Goal: Task Accomplishment & Management: Manage account settings

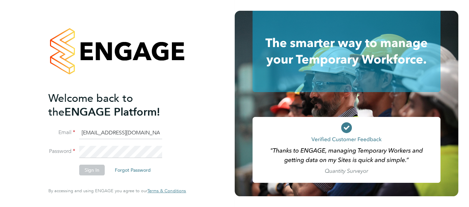
click at [143, 135] on input "pts.templabour@uk.g4s.com" at bounding box center [120, 133] width 83 height 12
type input "cjs.templabour@uk.g4s.com"
click at [98, 168] on button "Sign In" at bounding box center [91, 169] width 25 height 11
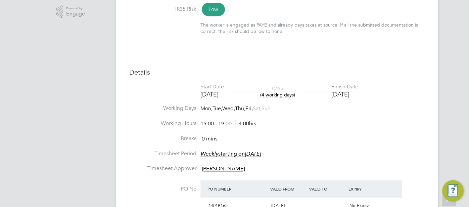
scroll to position [536, 0]
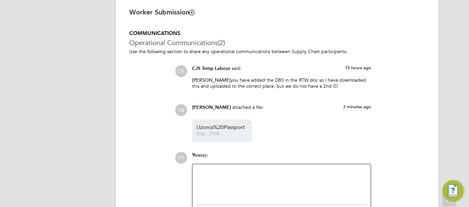
click at [242, 125] on span "Uzoma%20Passport" at bounding box center [223, 127] width 54 height 5
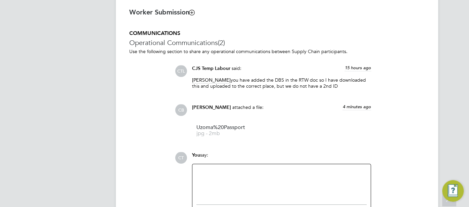
click at [255, 175] on div at bounding box center [281, 182] width 170 height 29
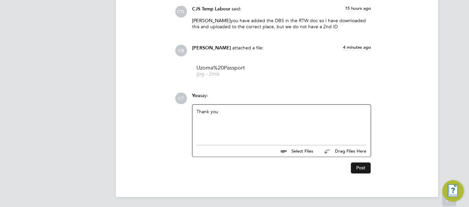
click at [356, 165] on button "Post" at bounding box center [361, 167] width 20 height 11
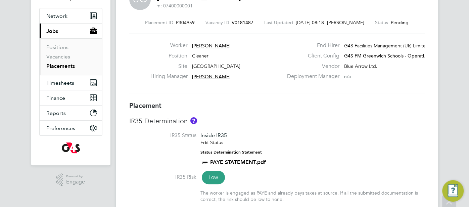
scroll to position [0, 0]
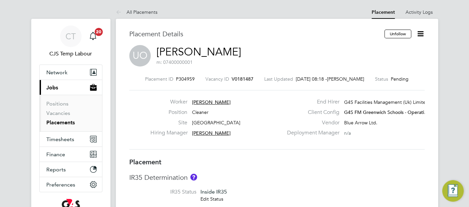
click at [211, 52] on link "Uzoma Okeana" at bounding box center [198, 51] width 85 height 13
click at [68, 42] on div "CT" at bounding box center [70, 35] width 21 height 21
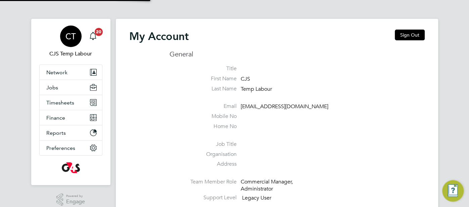
type input "[EMAIL_ADDRESS][DOMAIN_NAME]"
click at [406, 32] on button "Sign Out" at bounding box center [409, 35] width 30 height 11
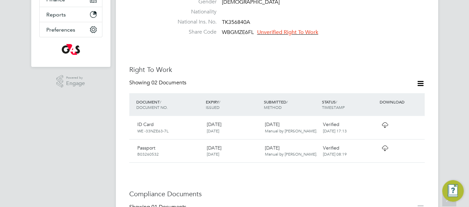
scroll to position [176, 0]
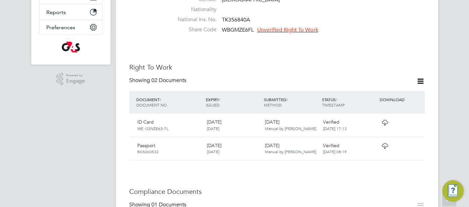
click at [380, 143] on icon at bounding box center [384, 145] width 8 height 5
click at [350, 116] on div "Verified [DATE] 17:13" at bounding box center [349, 124] width 58 height 17
click at [374, 116] on div "Verified [DATE] 17:13" at bounding box center [349, 124] width 58 height 17
click at [384, 120] on icon at bounding box center [384, 122] width 8 height 5
click at [300, 26] on span "Unverified Right To Work" at bounding box center [287, 29] width 61 height 7
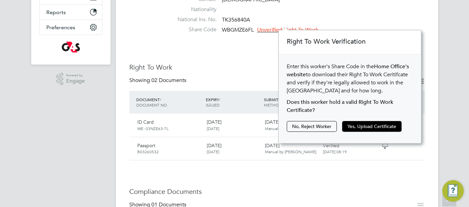
scroll to position [112, 142]
click at [369, 126] on button "Yes, Upload Certificate" at bounding box center [371, 126] width 59 height 11
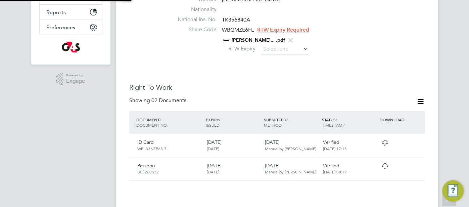
scroll to position [24, 142]
click at [270, 44] on input at bounding box center [285, 49] width 48 height 10
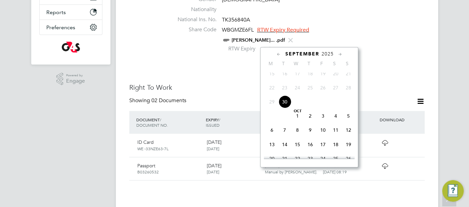
click at [323, 55] on span "2025" at bounding box center [327, 54] width 12 height 6
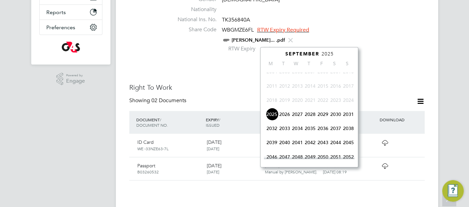
click at [300, 119] on span "2027" at bounding box center [297, 114] width 13 height 13
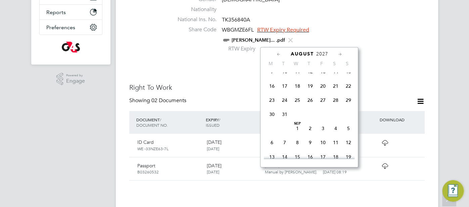
click at [279, 54] on icon at bounding box center [278, 54] width 6 height 7
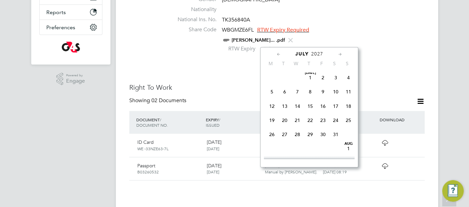
click at [279, 54] on icon at bounding box center [278, 54] width 6 height 7
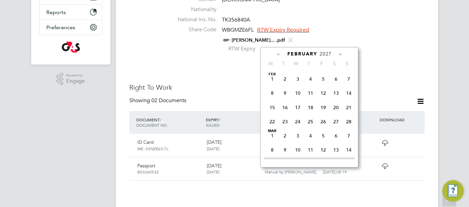
click at [279, 54] on icon at bounding box center [278, 54] width 6 height 7
click at [309, 122] on span "21" at bounding box center [310, 121] width 13 height 13
type input "21 Jan 2027"
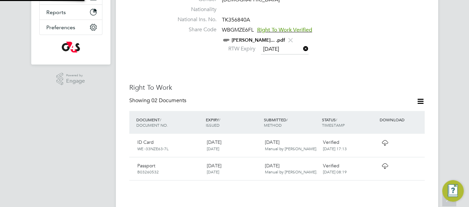
scroll to position [7, 55]
click at [270, 58] on div "Worker Details Follow UO Uzoma Okeana m: 07400000001 Personal Details ID 17701 …" at bounding box center [276, 143] width 295 height 578
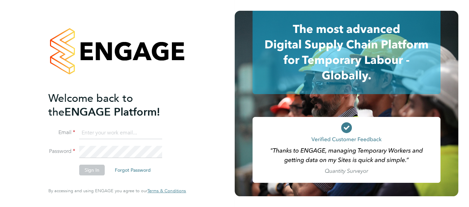
type input "[EMAIL_ADDRESS][DOMAIN_NAME]"
click at [91, 170] on button "Sign In" at bounding box center [91, 169] width 25 height 11
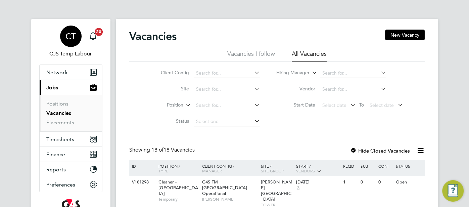
click at [66, 39] on span "CT" at bounding box center [70, 36] width 10 height 9
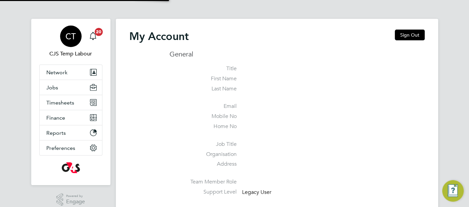
type input "[EMAIL_ADDRESS][DOMAIN_NAME]"
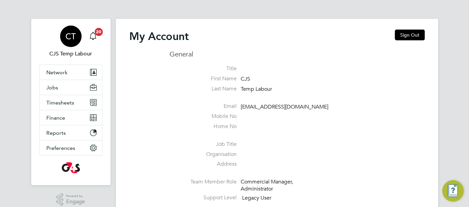
drag, startPoint x: 418, startPoint y: 34, endPoint x: 363, endPoint y: 43, distance: 55.1
click at [414, 36] on button "Sign Out" at bounding box center [409, 35] width 30 height 11
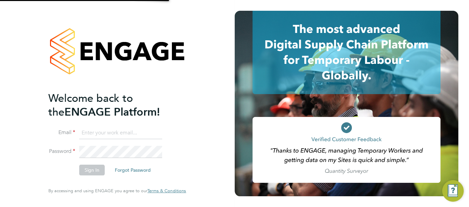
type input "[EMAIL_ADDRESS][DOMAIN_NAME]"
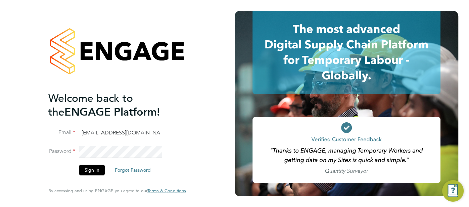
drag, startPoint x: 153, startPoint y: 135, endPoint x: 71, endPoint y: 133, distance: 81.5
click at [67, 133] on li "Email cjs.templabour@uk.g4s.com" at bounding box center [113, 136] width 131 height 19
type input "[EMAIL_ADDRESS][DOMAIN_NAME]"
drag, startPoint x: 97, startPoint y: 170, endPoint x: 102, endPoint y: 170, distance: 5.0
click at [97, 170] on button "Sign In" at bounding box center [91, 169] width 25 height 11
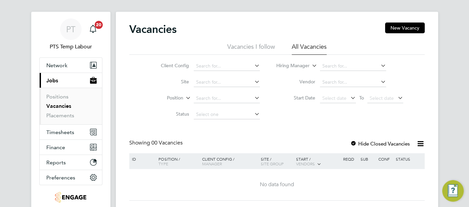
scroll to position [10, 0]
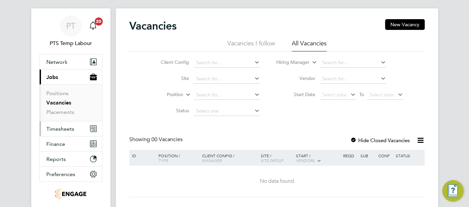
click at [68, 129] on span "Timesheets" at bounding box center [60, 128] width 28 height 6
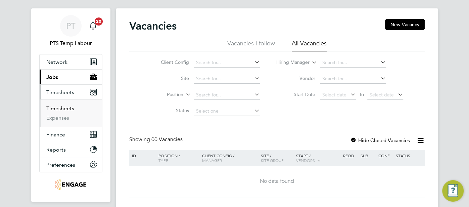
click at [70, 108] on link "Timesheets" at bounding box center [60, 108] width 28 height 6
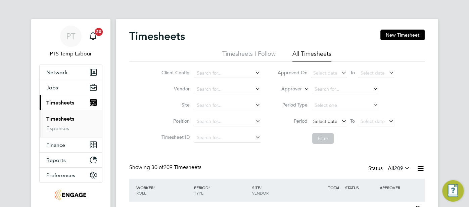
click at [331, 118] on span "Select date" at bounding box center [325, 121] width 24 height 6
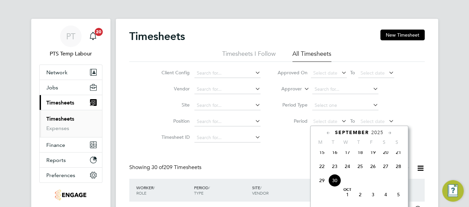
click at [322, 172] on span "22" at bounding box center [321, 166] width 13 height 13
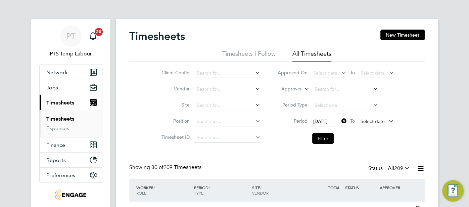
click at [375, 120] on span "Select date" at bounding box center [372, 121] width 24 height 6
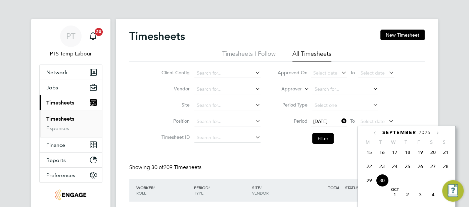
drag, startPoint x: 444, startPoint y: 170, endPoint x: 439, endPoint y: 167, distance: 6.2
click at [444, 169] on span "28" at bounding box center [445, 166] width 13 height 13
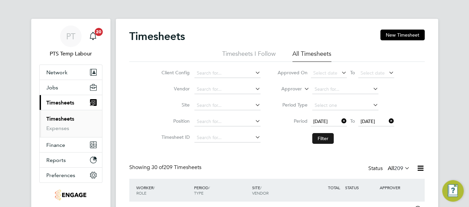
click at [324, 139] on button "Filter" at bounding box center [322, 138] width 21 height 11
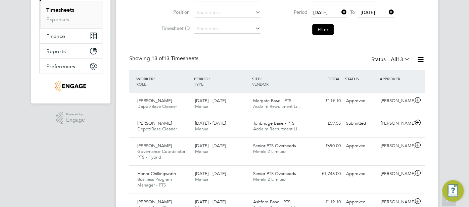
click at [402, 58] on span "13" at bounding box center [400, 59] width 6 height 7
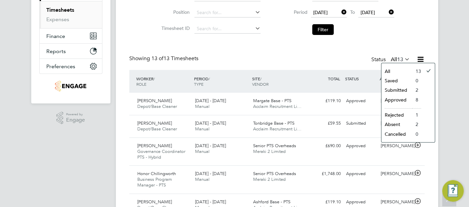
click at [404, 89] on li "Submitted" at bounding box center [396, 89] width 31 height 9
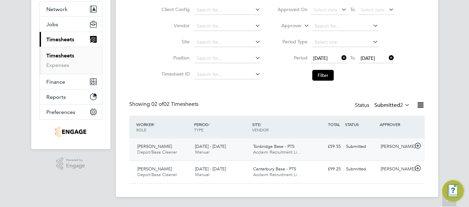
click at [389, 146] on div "[PERSON_NAME]" at bounding box center [395, 146] width 35 height 11
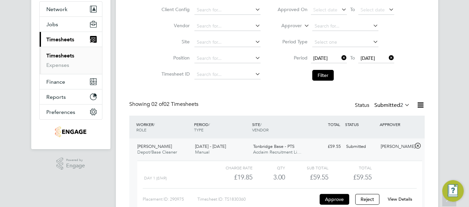
click at [400, 196] on link "View Details" at bounding box center [399, 199] width 24 height 6
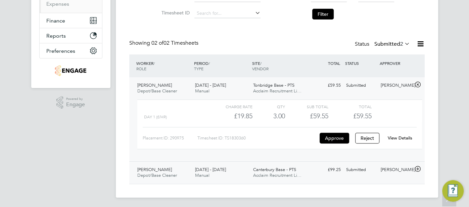
click at [384, 166] on div "[PERSON_NAME]" at bounding box center [395, 169] width 35 height 11
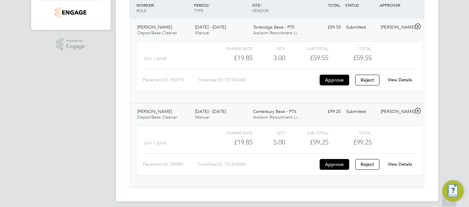
click at [394, 162] on link "View Details" at bounding box center [399, 164] width 24 height 6
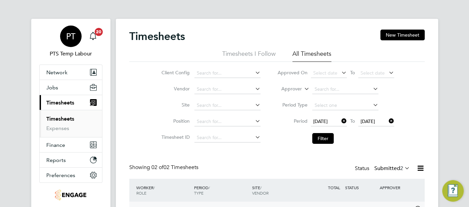
click at [71, 41] on div "PT" at bounding box center [70, 35] width 21 height 21
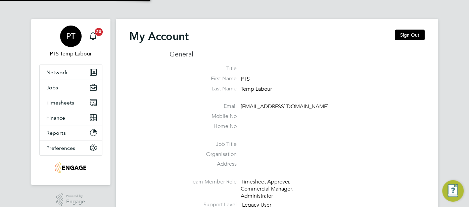
type input "[EMAIL_ADDRESS][DOMAIN_NAME]"
click at [413, 37] on button "Sign Out" at bounding box center [409, 35] width 30 height 11
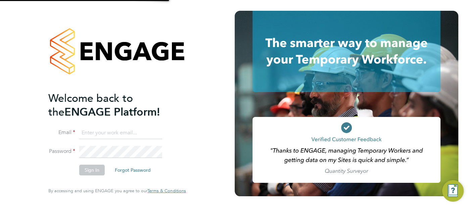
type input "pts.templabour@uk.g4s.com"
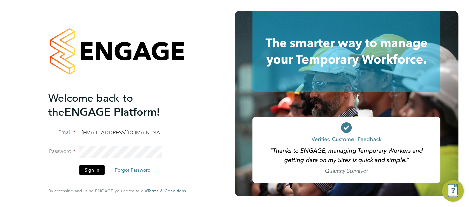
drag, startPoint x: 161, startPoint y: 135, endPoint x: 93, endPoint y: 137, distance: 68.5
click at [70, 137] on li "Email pts.templabour@uk.g4s.com" at bounding box center [113, 136] width 131 height 19
type input "cjs.templabour@uk.g4s.com"
click at [97, 168] on button "Sign In" at bounding box center [91, 169] width 25 height 11
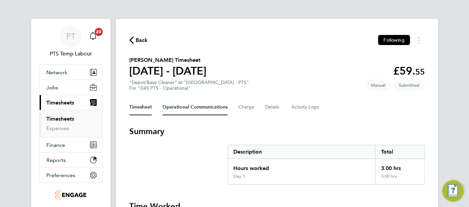
drag, startPoint x: 182, startPoint y: 106, endPoint x: 184, endPoint y: 114, distance: 9.1
click at [182, 106] on Communications-tab "Operational Communications" at bounding box center [194, 107] width 65 height 16
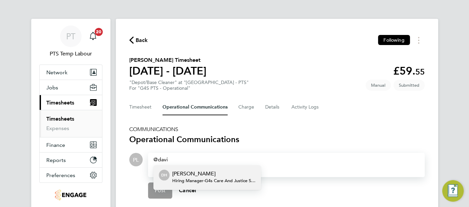
click at [193, 166] on li "DH [PERSON_NAME] Hiring Manager - G4s Care And Justice Services (Uk) Limited" at bounding box center [206, 177] width 107 height 24
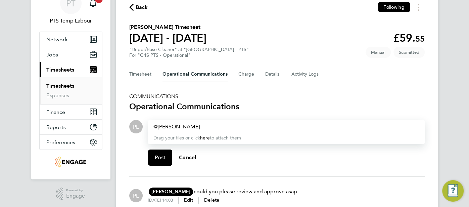
scroll to position [36, 0]
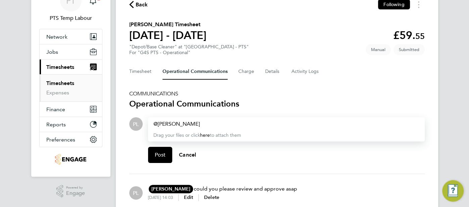
drag, startPoint x: 184, startPoint y: 189, endPoint x: 267, endPoint y: 190, distance: 82.2
click at [294, 186] on div "PL [PERSON_NAME] DH [PERSON_NAME] G4s Care And Justice Services (Uk) Limited [P…" at bounding box center [276, 192] width 295 height 27
drag, startPoint x: 186, startPoint y: 188, endPoint x: 306, endPoint y: 187, distance: 120.1
click at [306, 187] on div "PL [PERSON_NAME] DH [PERSON_NAME] G4s Care And Justice Services (Uk) Limited [P…" at bounding box center [276, 192] width 295 height 27
copy p "could you please review and approve asap"
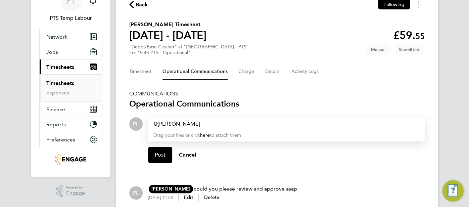
click at [199, 124] on div "[PERSON_NAME] ​" at bounding box center [286, 124] width 266 height 8
paste div
click at [165, 153] on button "Post" at bounding box center [160, 155] width 24 height 16
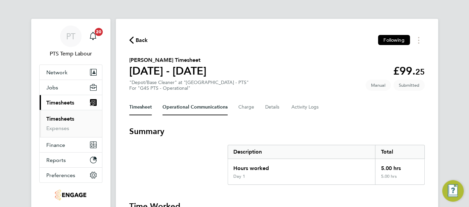
drag, startPoint x: 194, startPoint y: 115, endPoint x: 192, endPoint y: 112, distance: 3.6
click at [190, 110] on Communications-tab "Operational Communications" at bounding box center [194, 107] width 65 height 16
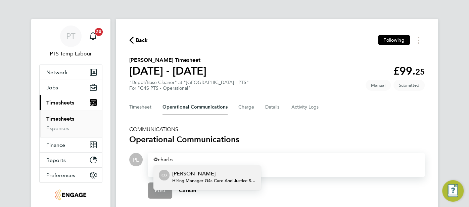
click at [222, 179] on span "Hiring Manager - G4s Care And Justice Services (Uk) Limited" at bounding box center [213, 180] width 83 height 5
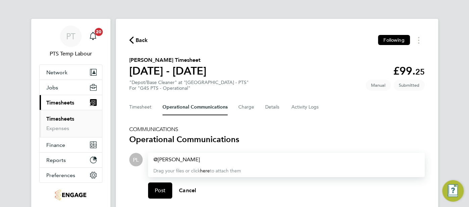
paste div
click at [159, 190] on span "Post" at bounding box center [160, 190] width 11 height 7
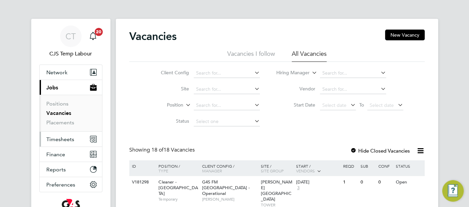
click at [61, 135] on button "Timesheets" at bounding box center [71, 138] width 62 height 15
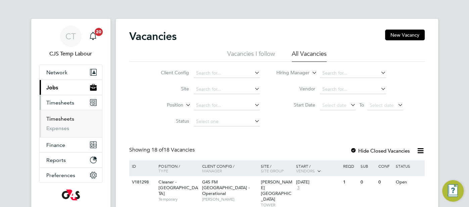
click at [63, 119] on link "Timesheets" at bounding box center [60, 118] width 28 height 6
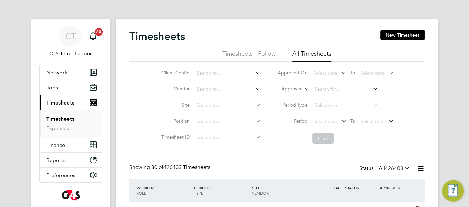
click at [303, 87] on icon at bounding box center [303, 87] width 0 height 6
click at [297, 96] on li "Worker" at bounding box center [285, 96] width 33 height 9
click at [328, 90] on input at bounding box center [345, 89] width 66 height 9
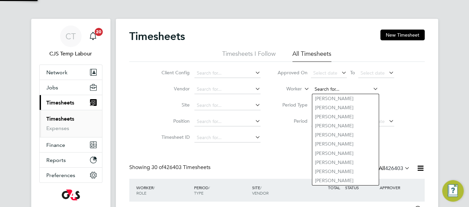
paste input "Emmanuel Elujah You, 2 min sorry I thought you were given access too , will sen…"
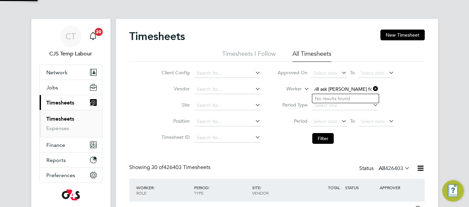
type input "Emmanuel Elujah You, 2 min sorry I thought you were given access too , will sen…"
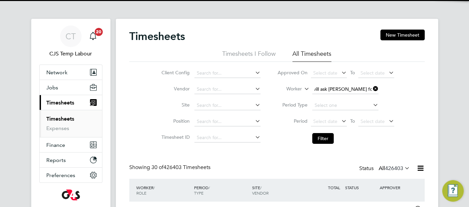
click at [371, 88] on icon at bounding box center [371, 88] width 0 height 9
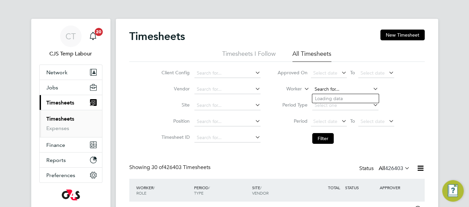
click at [324, 90] on input at bounding box center [345, 89] width 66 height 9
click at [303, 88] on icon at bounding box center [303, 87] width 0 height 6
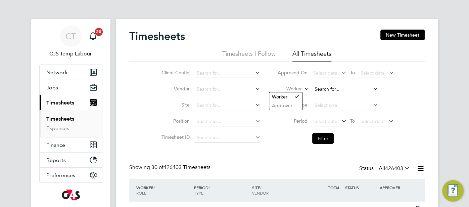
click at [326, 89] on input at bounding box center [345, 89] width 66 height 9
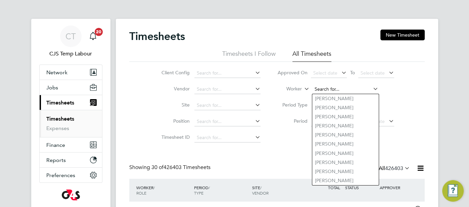
paste input "Emmanuel Elujah You, 3 min sorry I thought you were given access too , will sen…"
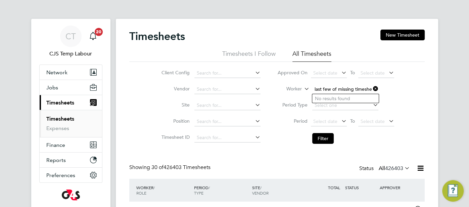
drag, startPoint x: 313, startPoint y: 90, endPoint x: 352, endPoint y: 86, distance: 38.8
click at [352, 86] on input "Emmanuel Elujah You, 3 min sorry I thought you were given access too , will sen…" at bounding box center [345, 89] width 66 height 9
drag, startPoint x: 314, startPoint y: 89, endPoint x: 374, endPoint y: 86, distance: 59.8
click at [374, 86] on li "Worker Emmanuel Elujah You, 3 min sorry I thought you were given access too , w…" at bounding box center [336, 89] width 134 height 16
drag, startPoint x: 312, startPoint y: 90, endPoint x: 375, endPoint y: 88, distance: 63.4
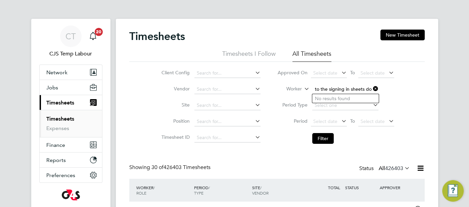
click at [375, 88] on li "Worker Emmanuel Elujah You, 3 min sorry I thought you were given access too , w…" at bounding box center [336, 89] width 134 height 16
type input "Emmanuel Elujah You, 3 min sorry I thought you were given access too , will sen…"
click at [371, 88] on icon at bounding box center [371, 88] width 0 height 9
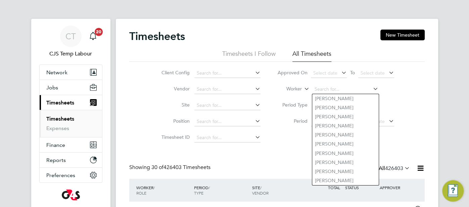
click at [371, 88] on icon at bounding box center [371, 88] width 0 height 9
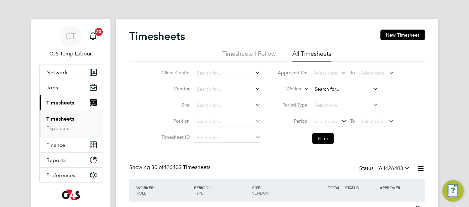
click at [335, 88] on input at bounding box center [345, 89] width 66 height 9
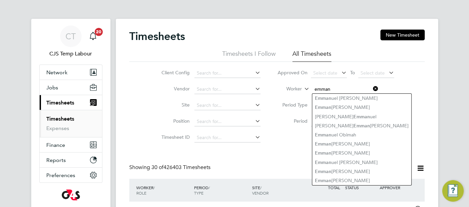
type input "emman"
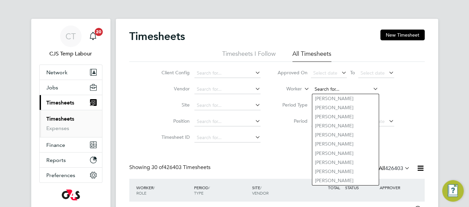
click at [312, 89] on input at bounding box center [345, 89] width 66 height 9
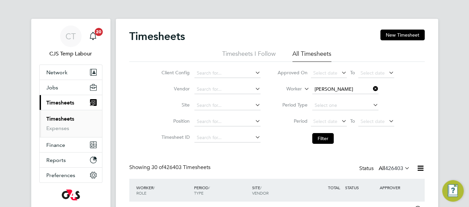
click at [332, 98] on li "Cletus Azenabor" at bounding box center [345, 98] width 66 height 9
type input "Cletus Azenabor"
click at [328, 137] on button "Filter" at bounding box center [322, 138] width 21 height 11
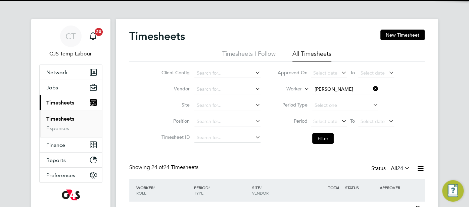
scroll to position [17, 58]
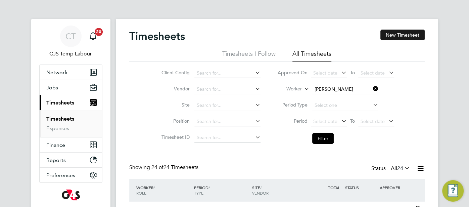
click at [400, 36] on button "New Timesheet" at bounding box center [402, 35] width 44 height 11
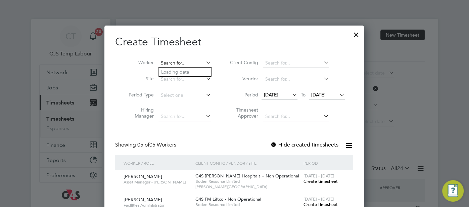
click at [179, 66] on input at bounding box center [184, 62] width 53 height 9
click at [183, 70] on li "Cletu s Azenabor" at bounding box center [184, 71] width 53 height 9
type input "Cletus Azenabor"
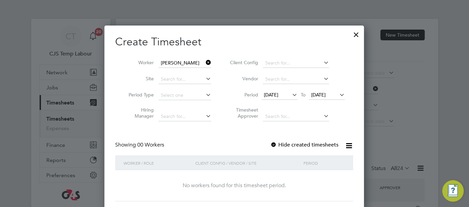
click at [338, 96] on icon at bounding box center [338, 94] width 0 height 9
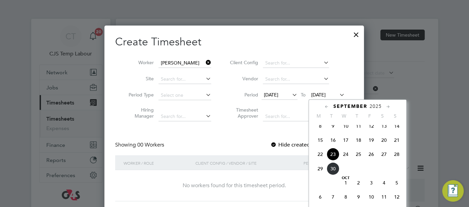
click at [396, 160] on span "28" at bounding box center [396, 154] width 13 height 13
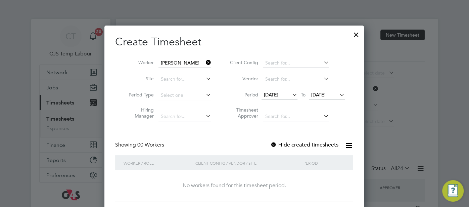
click at [358, 31] on div at bounding box center [356, 33] width 12 height 12
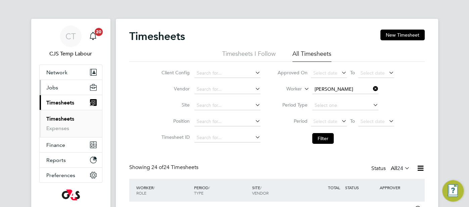
drag, startPoint x: 50, startPoint y: 89, endPoint x: 59, endPoint y: 95, distance: 11.4
click at [50, 89] on span "Jobs" at bounding box center [52, 87] width 12 height 6
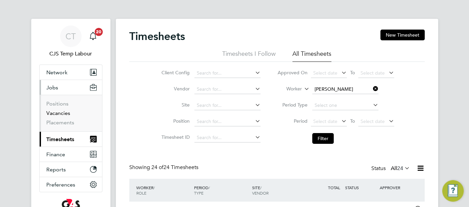
click at [61, 115] on link "Vacancies" at bounding box center [58, 113] width 24 height 6
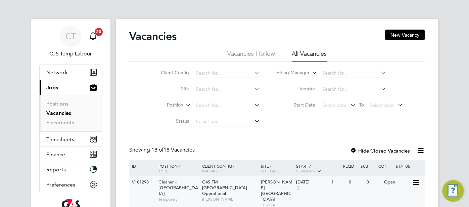
click at [262, 185] on span "Clara Grant Primary School" at bounding box center [277, 190] width 32 height 23
click at [58, 138] on span "Timesheets" at bounding box center [60, 139] width 28 height 6
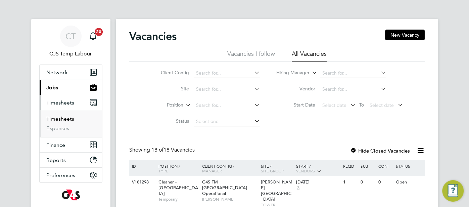
click at [66, 115] on link "Timesheets" at bounding box center [60, 118] width 28 height 6
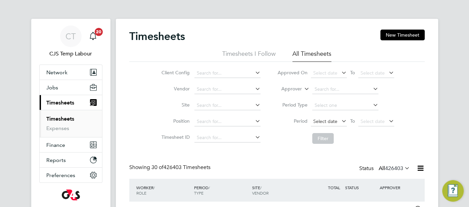
click at [322, 122] on span "Select date" at bounding box center [325, 121] width 24 height 6
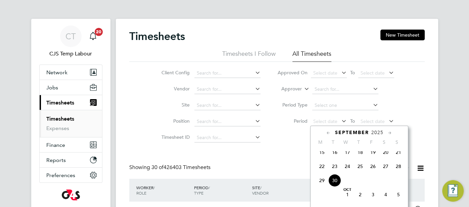
click at [322, 172] on span "22" at bounding box center [321, 166] width 13 height 13
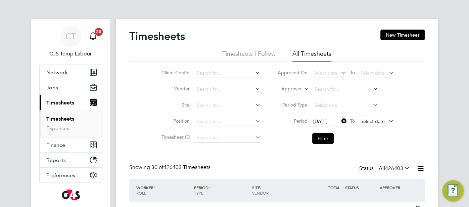
click at [369, 123] on span "Select date" at bounding box center [372, 121] width 24 height 6
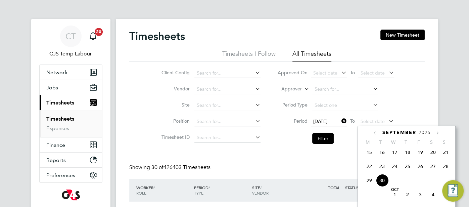
click at [446, 172] on span "28" at bounding box center [445, 166] width 13 height 13
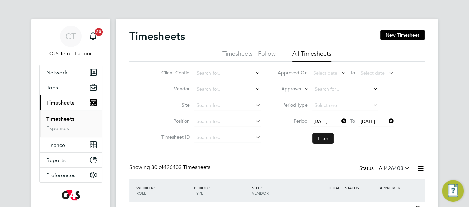
click at [321, 139] on button "Filter" at bounding box center [322, 138] width 21 height 11
click at [224, 76] on input at bounding box center [227, 72] width 66 height 9
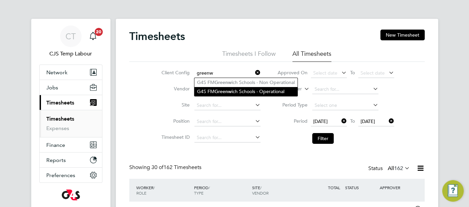
drag, startPoint x: 247, startPoint y: 94, endPoint x: 251, endPoint y: 94, distance: 4.1
click at [248, 94] on li "G4S FM Greenw ich Schools - Operational" at bounding box center [245, 91] width 103 height 9
type input "G4S FM Greenwich Schools - Operational"
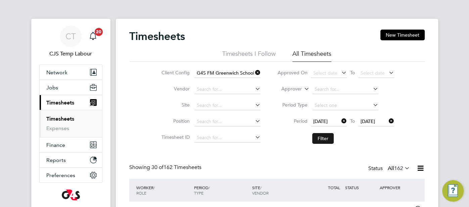
click at [321, 137] on button "Filter" at bounding box center [322, 138] width 21 height 11
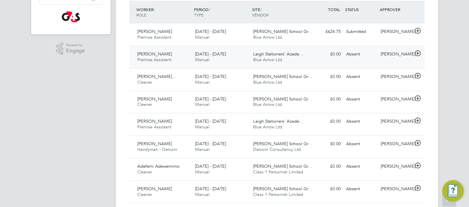
scroll to position [123, 0]
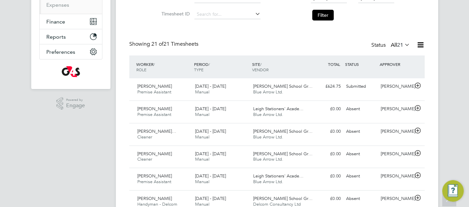
click at [424, 44] on icon at bounding box center [420, 45] width 8 height 8
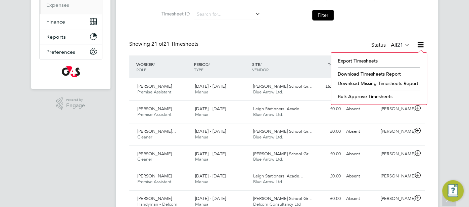
click at [401, 72] on li "Download Timesheets Report" at bounding box center [378, 73] width 89 height 9
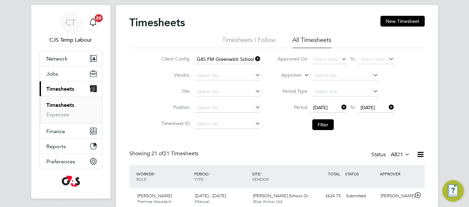
scroll to position [21, 0]
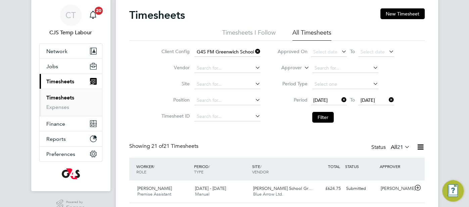
click at [303, 66] on icon at bounding box center [303, 66] width 0 height 6
drag, startPoint x: 294, startPoint y: 72, endPoint x: 304, endPoint y: 73, distance: 10.1
click at [298, 73] on li "Worker" at bounding box center [285, 75] width 33 height 9
click at [334, 70] on input at bounding box center [345, 67] width 66 height 9
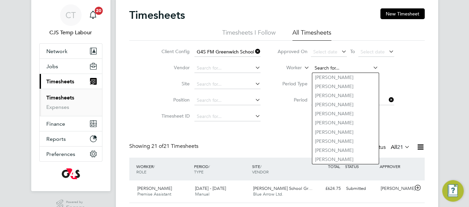
paste input "Enoh Okokoyo"
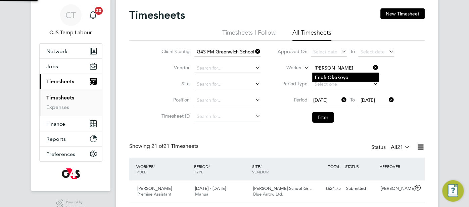
type input "Enoh Okokoyo"
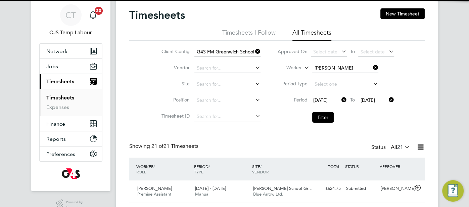
click at [334, 74] on b "Okokoyo" at bounding box center [337, 77] width 21 height 6
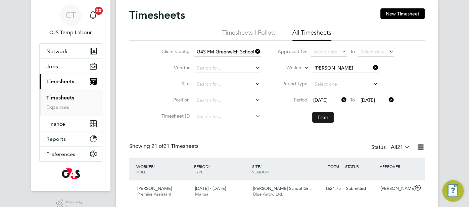
click at [326, 117] on button "Filter" at bounding box center [322, 117] width 21 height 11
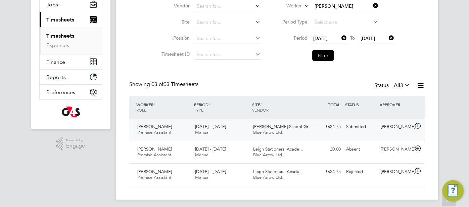
scroll to position [85, 0]
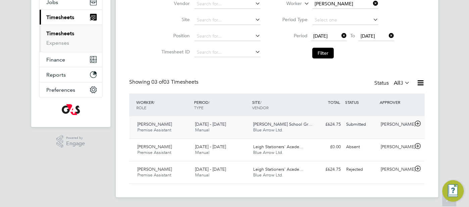
click at [360, 124] on div "Submitted" at bounding box center [360, 124] width 35 height 11
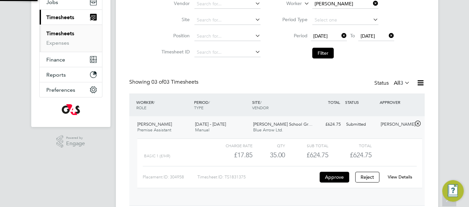
scroll to position [11, 65]
click at [397, 174] on link "View Details" at bounding box center [399, 177] width 24 height 6
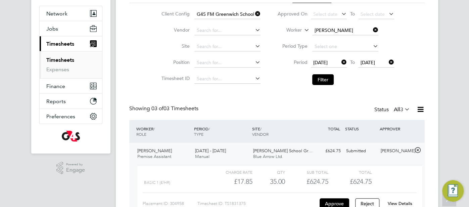
scroll to position [55, 0]
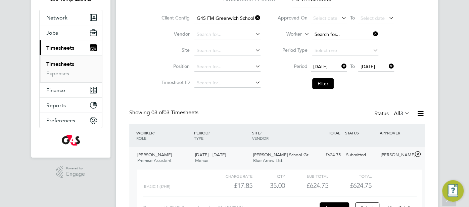
click at [336, 36] on input at bounding box center [345, 34] width 66 height 9
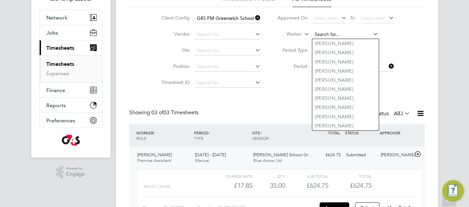
paste input "Olamide Elemide"
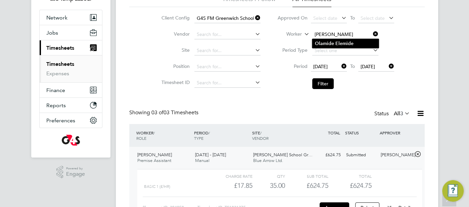
type input "Olamide Elemide"
click at [343, 44] on b "Elemide" at bounding box center [344, 44] width 18 height 6
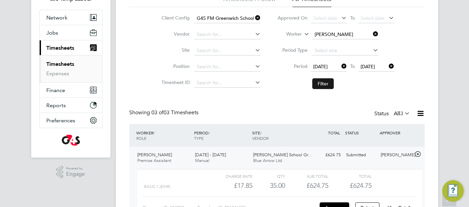
click at [327, 84] on button "Filter" at bounding box center [322, 83] width 21 height 11
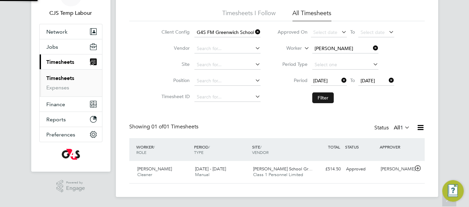
scroll to position [17, 58]
click at [354, 166] on div "Approved" at bounding box center [360, 168] width 35 height 11
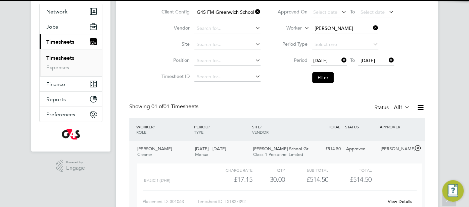
scroll to position [102, 0]
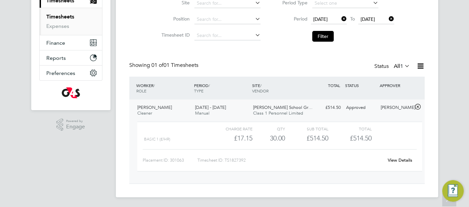
click at [393, 158] on link "View Details" at bounding box center [399, 160] width 24 height 6
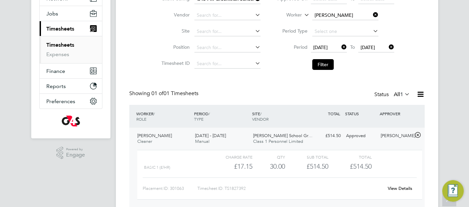
scroll to position [20, 0]
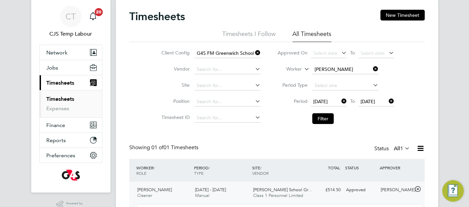
click at [254, 54] on icon at bounding box center [254, 52] width 0 height 9
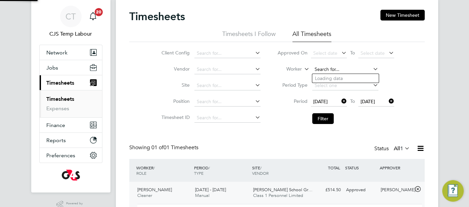
click at [322, 68] on input at bounding box center [345, 69] width 66 height 9
click at [318, 69] on input at bounding box center [345, 69] width 66 height 9
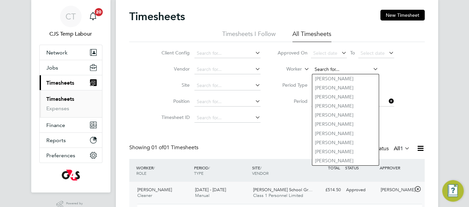
paste input "[PERSON_NAME]"
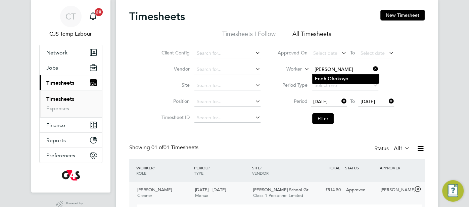
type input "[PERSON_NAME]"
click at [320, 75] on li "Enoh Okokoyo" at bounding box center [345, 78] width 66 height 9
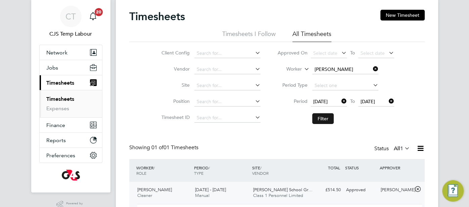
click at [319, 119] on button "Filter" at bounding box center [322, 118] width 21 height 11
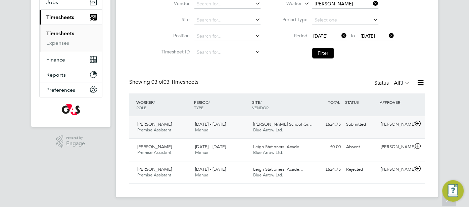
click at [324, 124] on div "£624.75 Submitted" at bounding box center [325, 124] width 35 height 11
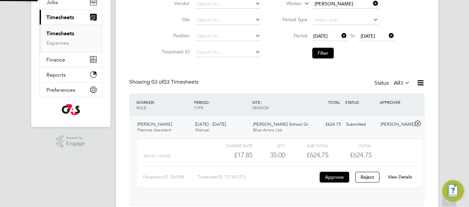
scroll to position [11, 65]
click at [403, 175] on link "View Details" at bounding box center [399, 177] width 24 height 6
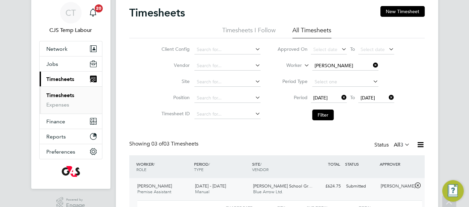
scroll to position [0, 0]
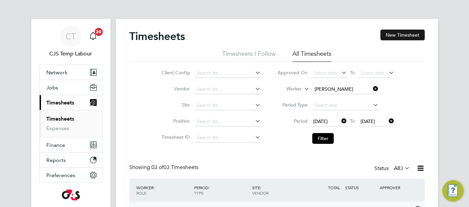
drag, startPoint x: 407, startPoint y: 34, endPoint x: 404, endPoint y: 36, distance: 3.5
click at [407, 35] on button "New Timesheet" at bounding box center [402, 35] width 44 height 11
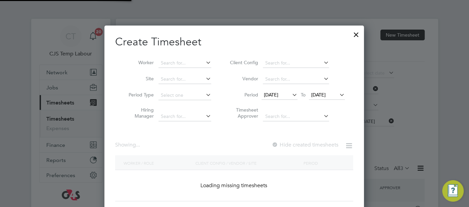
scroll to position [180, 260]
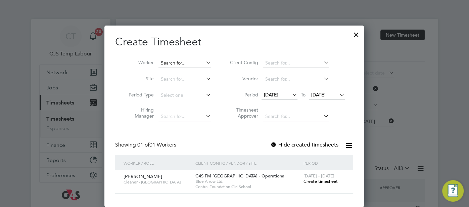
click at [172, 60] on input at bounding box center [184, 62] width 53 height 9
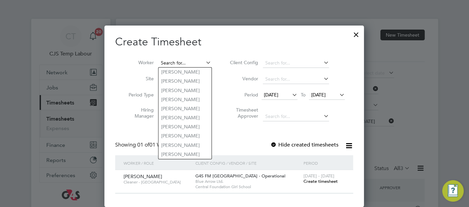
paste input "Bright Omavowan Agbamu"
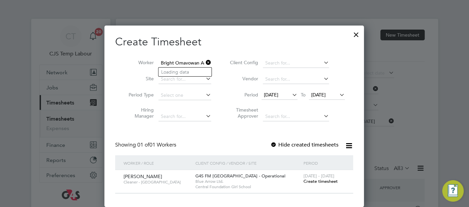
scroll to position [0, 7]
click at [192, 64] on input "Bright Omavowan Agbamu" at bounding box center [184, 62] width 53 height 9
click at [201, 71] on li "Bright Omavowan Agbamu" at bounding box center [189, 71] width 62 height 9
type input "Bright Omavowan Agbamu"
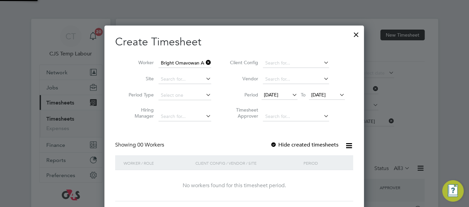
scroll to position [189, 260]
click at [338, 95] on icon at bounding box center [338, 94] width 0 height 9
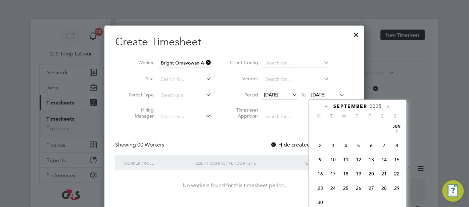
scroll to position [246, 0]
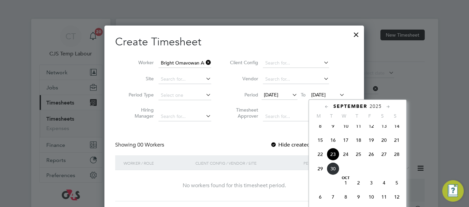
click at [394, 159] on span "28" at bounding box center [396, 154] width 13 height 13
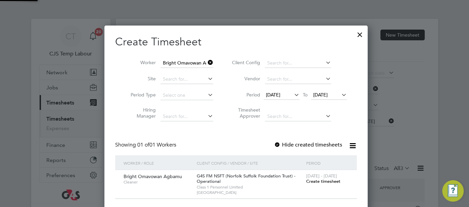
scroll to position [186, 262]
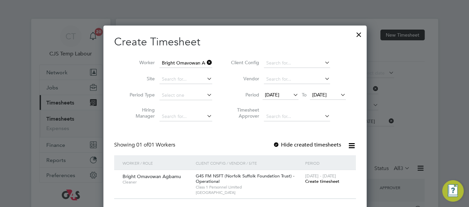
click at [316, 178] on span "Create timesheet" at bounding box center [322, 181] width 34 height 6
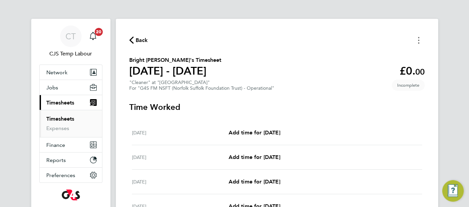
click at [418, 44] on button "Timesheets Menu" at bounding box center [418, 40] width 12 height 10
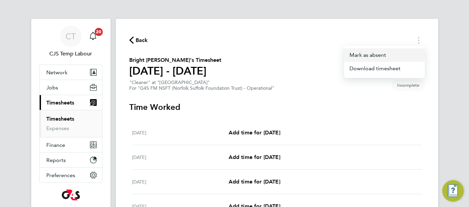
click at [367, 56] on button "Mark as absent" at bounding box center [384, 54] width 81 height 13
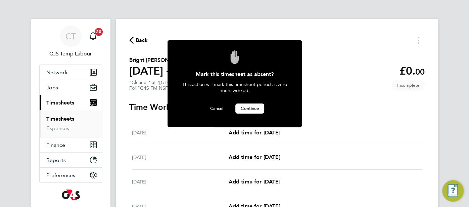
click at [251, 111] on button "Continue" at bounding box center [249, 108] width 29 height 10
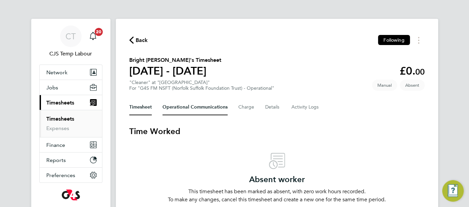
click at [201, 111] on Communications-tab "Operational Communications" at bounding box center [194, 107] width 65 height 16
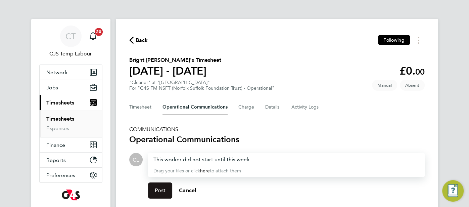
click at [157, 187] on span "Post" at bounding box center [160, 190] width 11 height 7
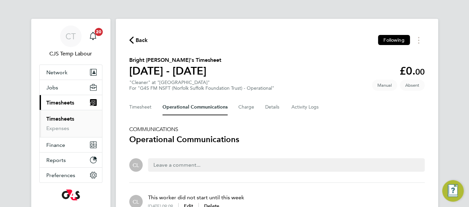
click at [132, 35] on div "Back Following" at bounding box center [276, 40] width 295 height 10
click at [130, 41] on icon "button" at bounding box center [131, 40] width 4 height 7
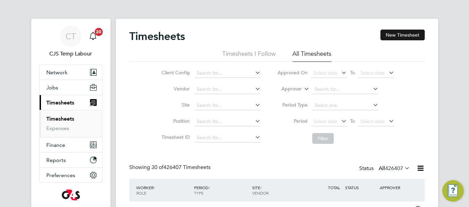
click at [402, 33] on button "New Timesheet" at bounding box center [402, 35] width 44 height 11
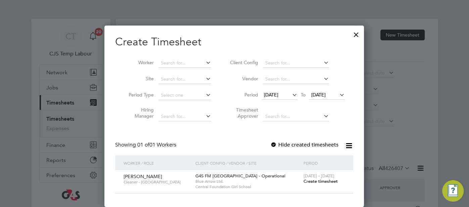
click at [338, 93] on icon at bounding box center [338, 94] width 0 height 9
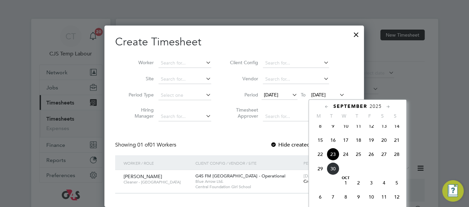
drag, startPoint x: 395, startPoint y: 159, endPoint x: 391, endPoint y: 157, distance: 4.4
click at [394, 159] on span "28" at bounding box center [396, 154] width 13 height 13
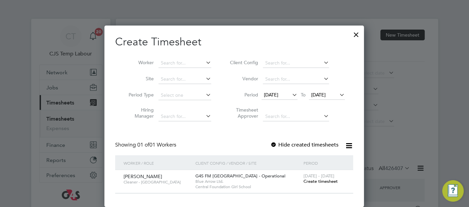
click at [322, 180] on span "Create timesheet" at bounding box center [320, 181] width 34 height 6
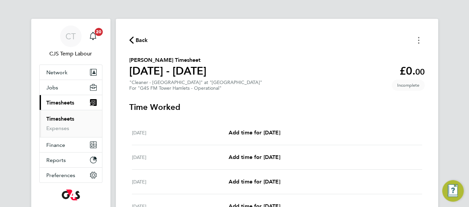
click at [419, 41] on button "Timesheets Menu" at bounding box center [418, 40] width 12 height 10
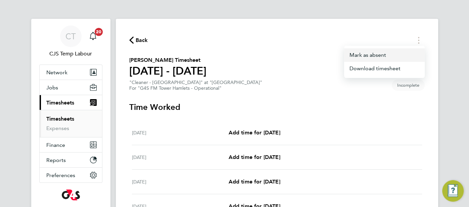
click at [394, 55] on button "Mark as absent" at bounding box center [384, 54] width 81 height 13
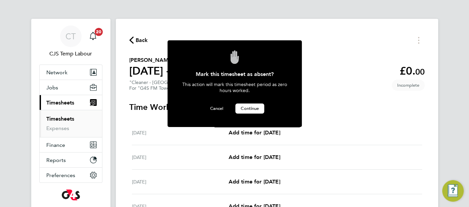
click at [257, 107] on span "Continue" at bounding box center [250, 108] width 18 height 6
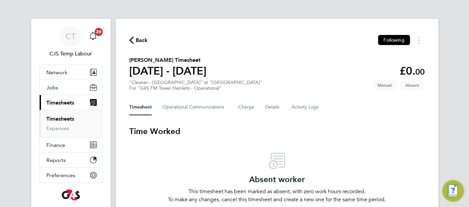
click at [65, 121] on link "Timesheets" at bounding box center [60, 118] width 28 height 6
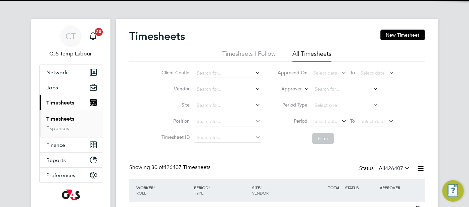
scroll to position [17, 58]
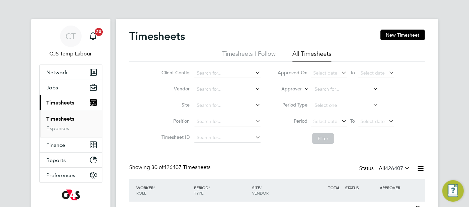
click at [303, 90] on icon at bounding box center [303, 87] width 0 height 6
click at [294, 98] on li "Worker" at bounding box center [285, 96] width 33 height 9
click at [311, 91] on li "Worker" at bounding box center [336, 89] width 134 height 16
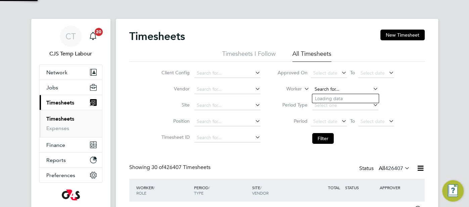
click at [318, 89] on input at bounding box center [345, 89] width 66 height 9
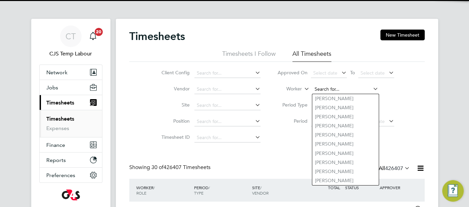
paste input "Soremekun Akeem"
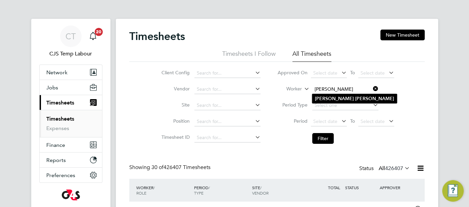
click at [325, 97] on b "Akeem" at bounding box center [334, 99] width 39 height 6
type input "Akeem Soremekun"
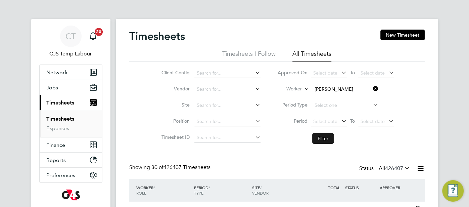
click at [326, 137] on button "Filter" at bounding box center [322, 138] width 21 height 11
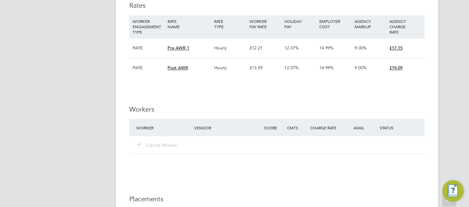
scroll to position [710, 0]
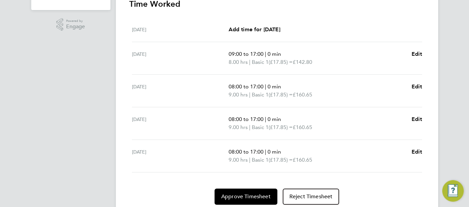
scroll to position [205, 0]
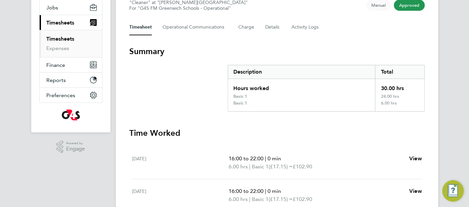
scroll to position [70, 0]
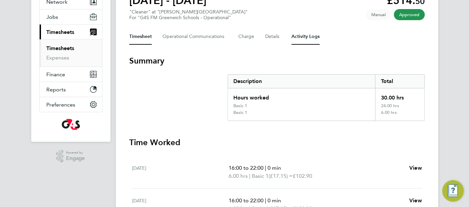
click at [311, 39] on Logs-tab "Activity Logs" at bounding box center [305, 37] width 28 height 16
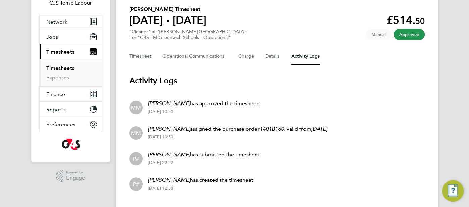
scroll to position [22, 0]
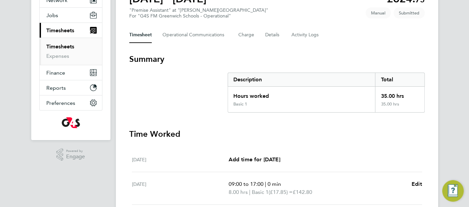
scroll to position [69, 0]
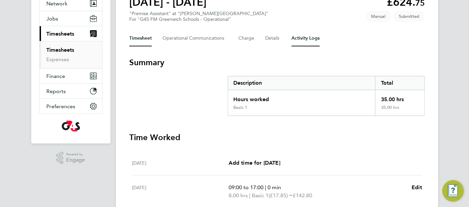
click at [307, 40] on Logs-tab "Activity Logs" at bounding box center [305, 38] width 28 height 16
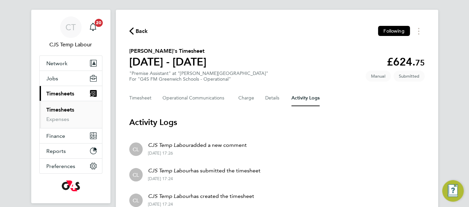
scroll to position [40, 0]
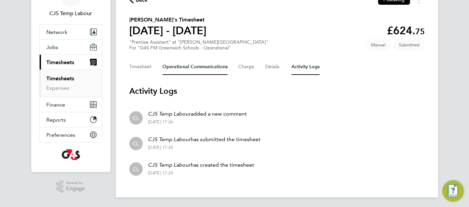
click at [194, 72] on Communications-tab "Operational Communications" at bounding box center [194, 67] width 65 height 16
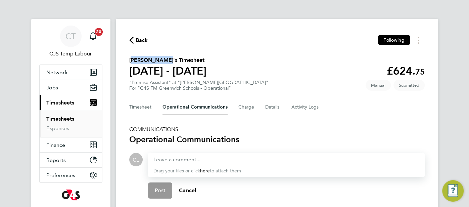
drag, startPoint x: 166, startPoint y: 60, endPoint x: 127, endPoint y: 57, distance: 38.6
click at [127, 57] on div "Back Following [PERSON_NAME]'s Timesheet [DATE] - [DATE] £624. 75 "Premise Assi…" at bounding box center [277, 145] width 322 height 252
copy h2 "[PERSON_NAME]"
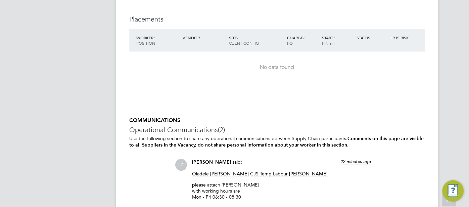
scroll to position [988, 0]
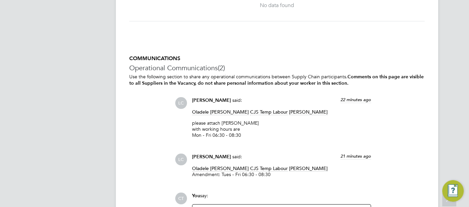
drag, startPoint x: 260, startPoint y: 123, endPoint x: 221, endPoint y: 122, distance: 39.3
click at [221, 122] on p "please attach [PERSON_NAME] with working hours are Mon - Fri 06:30 - 08:30" at bounding box center [281, 129] width 179 height 18
copy p "[PERSON_NAME]"
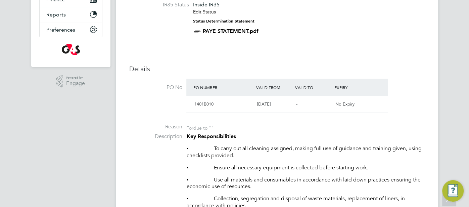
scroll to position [25, 0]
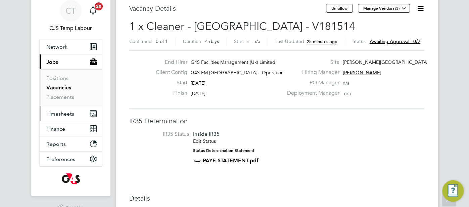
click at [65, 116] on span "Timesheets" at bounding box center [60, 113] width 28 height 6
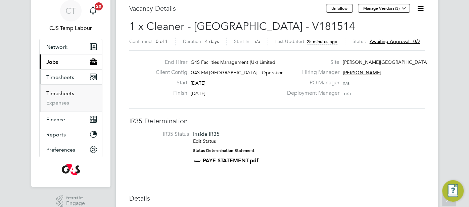
click at [65, 93] on link "Timesheets" at bounding box center [60, 93] width 28 height 6
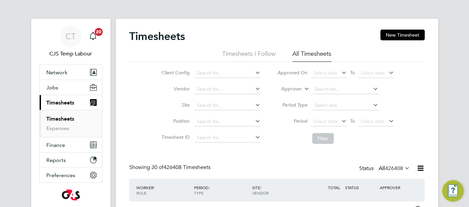
scroll to position [17, 58]
drag, startPoint x: 307, startPoint y: 88, endPoint x: 299, endPoint y: 91, distance: 9.3
click at [303, 88] on icon at bounding box center [303, 87] width 0 height 6
drag, startPoint x: 296, startPoint y: 96, endPoint x: 306, endPoint y: 94, distance: 11.0
click at [296, 96] on li "Worker" at bounding box center [285, 96] width 33 height 9
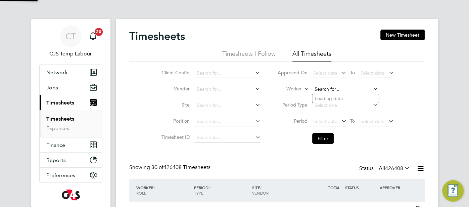
click at [323, 88] on input at bounding box center [345, 89] width 66 height 9
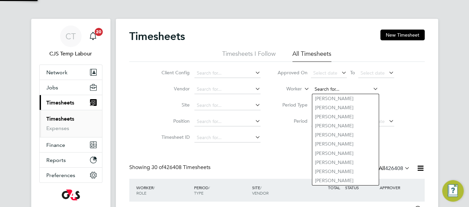
paste input "[PERSON_NAME]"
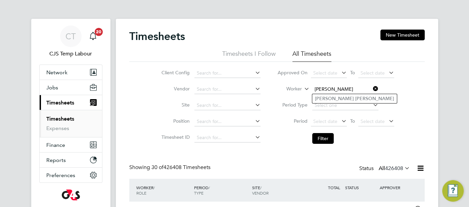
click at [355, 89] on input "[PERSON_NAME]" at bounding box center [345, 89] width 66 height 9
type input "S"
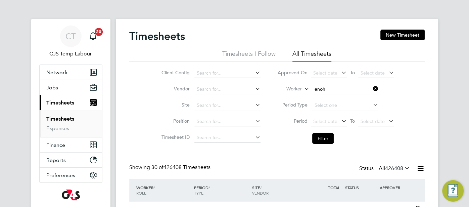
click at [369, 97] on li "[PERSON_NAME]" at bounding box center [345, 98] width 66 height 9
type input "[PERSON_NAME]"
click at [324, 140] on button "Filter" at bounding box center [322, 138] width 21 height 11
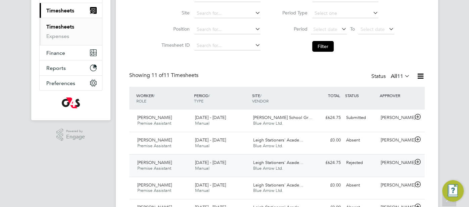
click at [356, 166] on div "Rejected" at bounding box center [360, 162] width 35 height 11
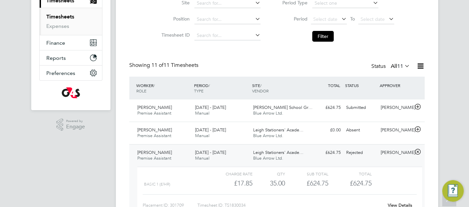
click at [404, 205] on link "View Details" at bounding box center [399, 205] width 24 height 6
click at [343, 107] on div "Submitted" at bounding box center [360, 107] width 35 height 11
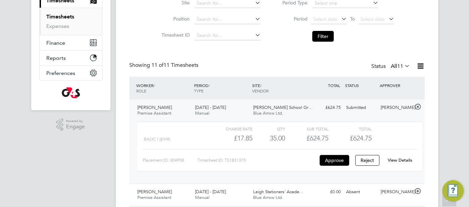
click at [402, 158] on link "View Details" at bounding box center [399, 160] width 24 height 6
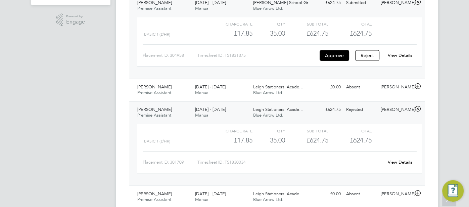
scroll to position [211, 0]
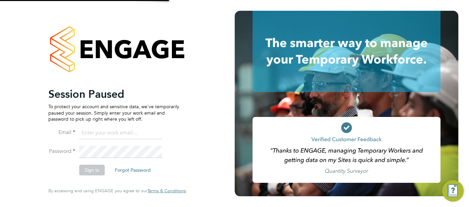
type input "[EMAIL_ADDRESS][DOMAIN_NAME]"
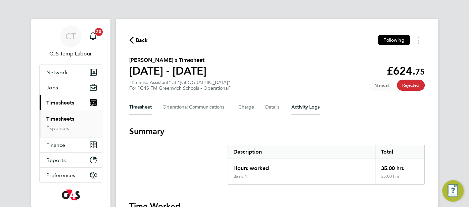
click at [308, 109] on Logs-tab "Activity Logs" at bounding box center [305, 107] width 28 height 16
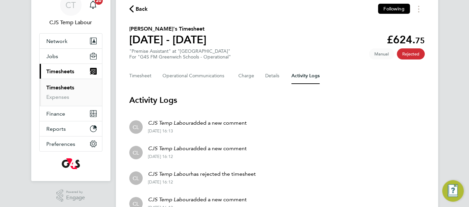
scroll to position [26, 0]
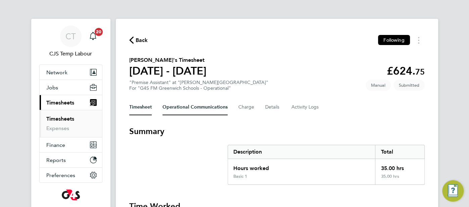
click at [179, 112] on Communications-tab "Operational Communications" at bounding box center [194, 107] width 65 height 16
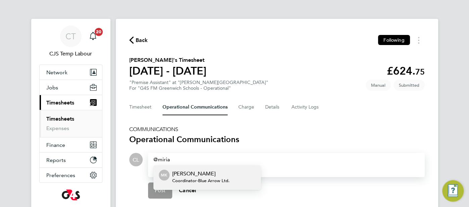
click at [200, 173] on p "[PERSON_NAME]" at bounding box center [200, 173] width 57 height 8
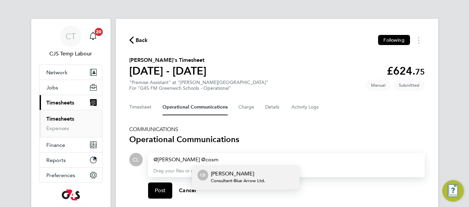
click at [229, 173] on p "[PERSON_NAME]" at bounding box center [238, 173] width 54 height 8
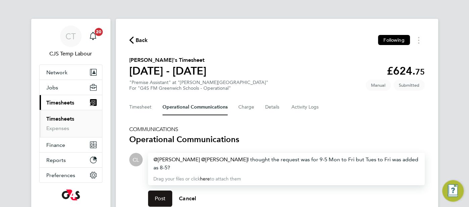
click at [155, 195] on span "Post" at bounding box center [160, 198] width 11 height 7
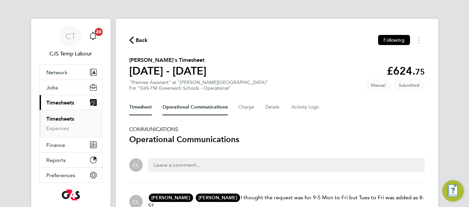
click at [143, 111] on button "Timesheet" at bounding box center [140, 107] width 22 height 16
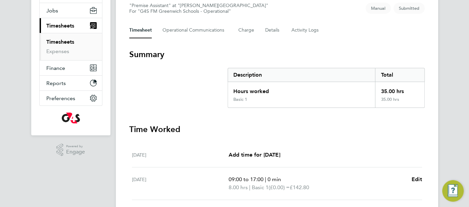
scroll to position [145, 0]
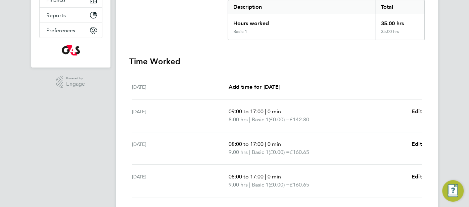
click at [419, 112] on span "Edit" at bounding box center [416, 111] width 10 height 6
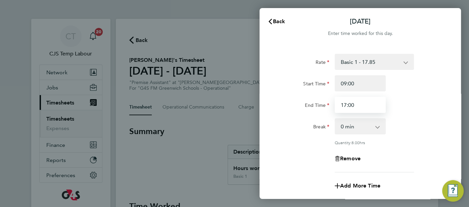
click at [363, 106] on input "17:00" at bounding box center [359, 105] width 51 height 16
type input "1"
type input "17:00"
click at [399, 122] on div "Break 0 min 15 min 30 min 45 min 60 min 75 min 90 min" at bounding box center [359, 126] width 169 height 16
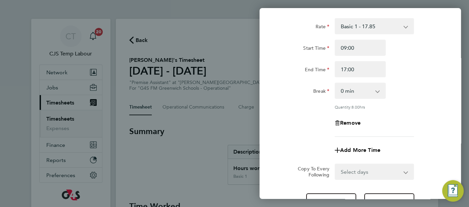
scroll to position [96, 0]
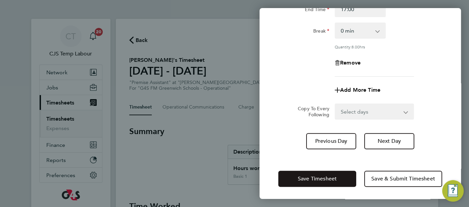
click at [315, 177] on span "Save Timesheet" at bounding box center [317, 178] width 39 height 7
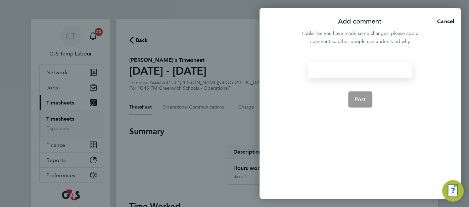
click at [328, 68] on div at bounding box center [360, 70] width 104 height 16
click at [330, 69] on div at bounding box center [360, 70] width 104 height 16
click at [358, 95] on button "Post" at bounding box center [360, 99] width 24 height 16
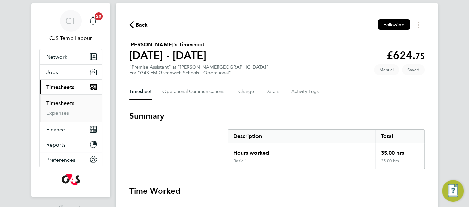
scroll to position [15, 0]
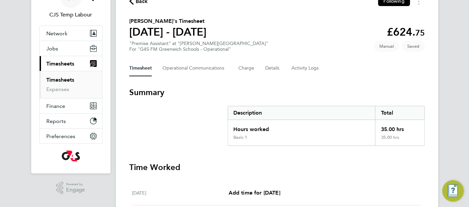
scroll to position [39, 0]
click at [186, 64] on Communications-tab "Operational Communications" at bounding box center [194, 68] width 65 height 16
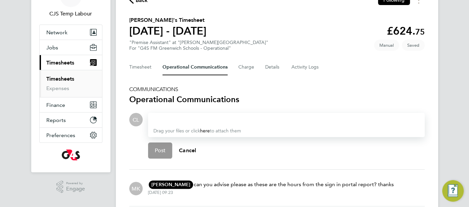
scroll to position [41, 0]
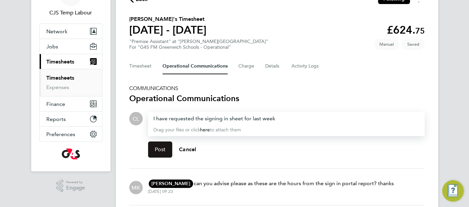
click at [159, 153] on button "Post" at bounding box center [160, 149] width 24 height 16
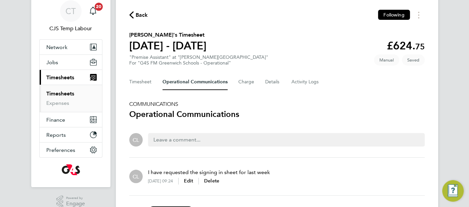
scroll to position [0, 0]
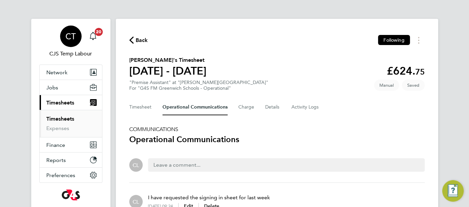
click at [68, 38] on span "CT" at bounding box center [70, 36] width 10 height 9
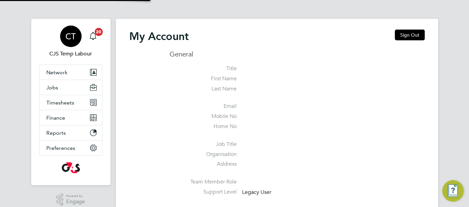
type input "[EMAIL_ADDRESS][DOMAIN_NAME]"
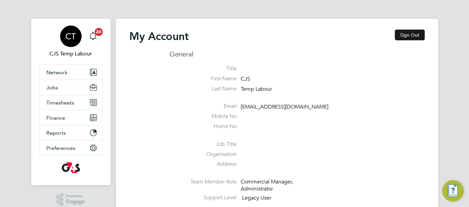
click at [413, 30] on button "Sign Out" at bounding box center [409, 35] width 30 height 11
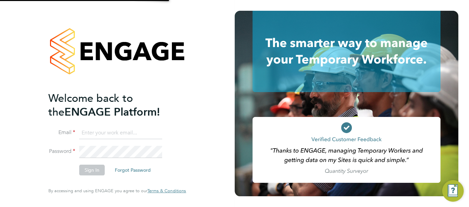
type input "[EMAIL_ADDRESS][DOMAIN_NAME]"
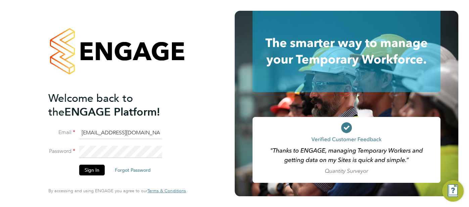
click at [96, 171] on button "Sign In" at bounding box center [91, 169] width 25 height 11
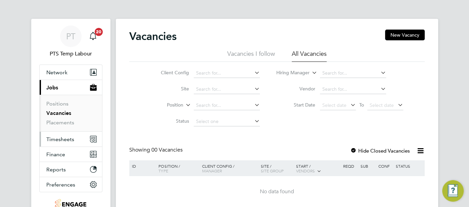
click at [52, 141] on span "Timesheets" at bounding box center [60, 139] width 28 height 6
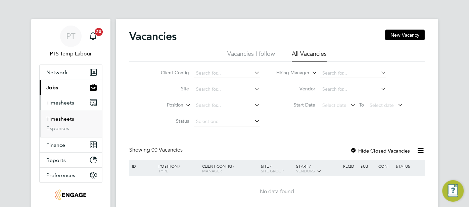
click at [65, 118] on link "Timesheets" at bounding box center [60, 118] width 28 height 6
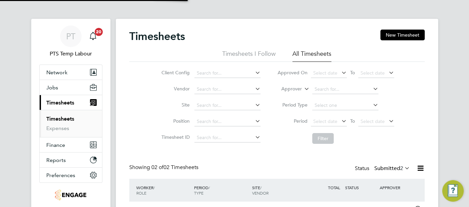
scroll to position [17, 58]
click at [332, 122] on span "Select date" at bounding box center [325, 121] width 24 height 6
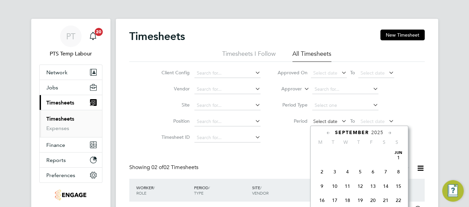
scroll to position [260, 0]
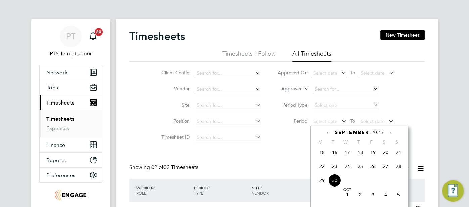
click at [323, 169] on span "22" at bounding box center [321, 166] width 13 height 13
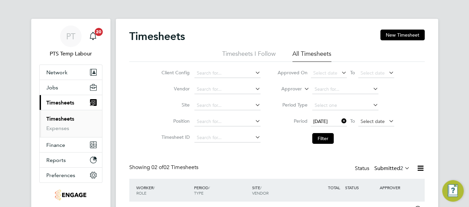
click at [370, 120] on span "Select date" at bounding box center [372, 121] width 24 height 6
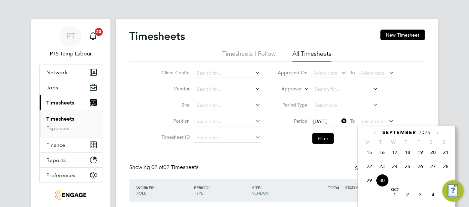
click at [442, 172] on span "28" at bounding box center [445, 166] width 13 height 13
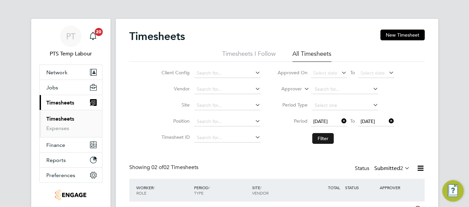
click at [321, 139] on button "Filter" at bounding box center [322, 138] width 21 height 11
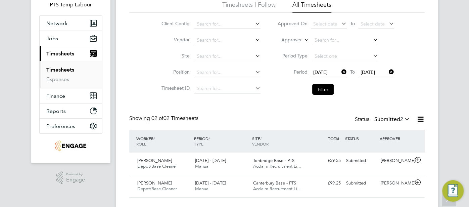
scroll to position [49, 0]
click at [279, 165] on span "Acclaim Recruitment Li…" at bounding box center [277, 166] width 48 height 6
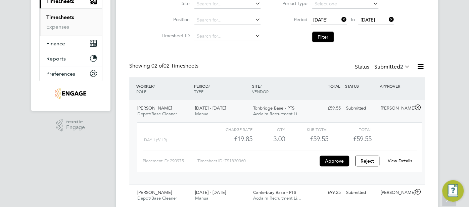
scroll to position [110, 0]
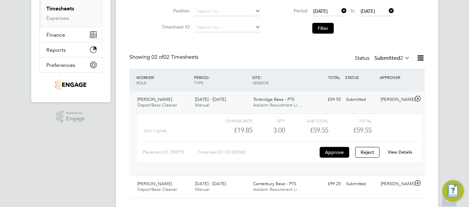
click at [397, 152] on link "View Details" at bounding box center [399, 152] width 24 height 6
click at [404, 151] on link "View Details" at bounding box center [399, 152] width 24 height 6
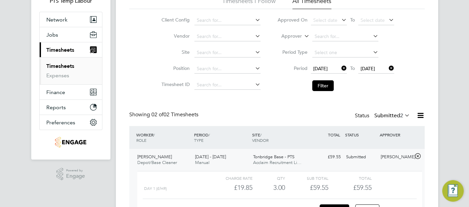
scroll to position [124, 0]
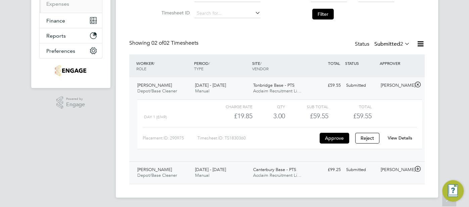
click at [312, 164] on div "£99.25 Submitted" at bounding box center [325, 169] width 35 height 11
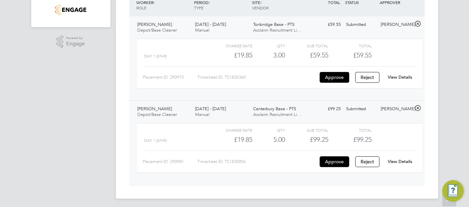
scroll to position [186, 0]
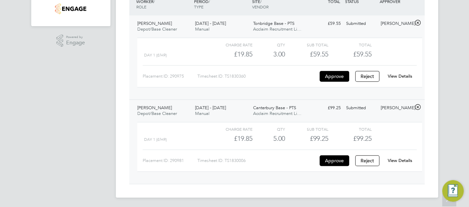
click at [397, 161] on link "View Details" at bounding box center [399, 160] width 24 height 6
click at [405, 75] on link "View Details" at bounding box center [399, 76] width 24 height 6
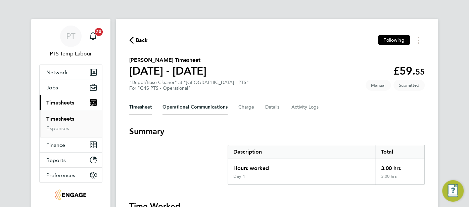
click at [189, 112] on Communications-tab "Operational Communications" at bounding box center [194, 107] width 65 height 16
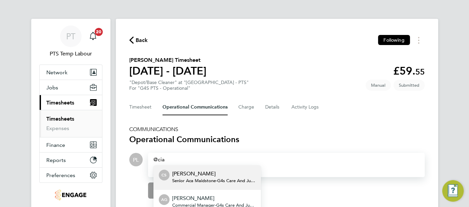
click at [187, 178] on span "Senior Aca Maidstone - G4s Care And Justice Services (Uk) Limited" at bounding box center [213, 180] width 83 height 5
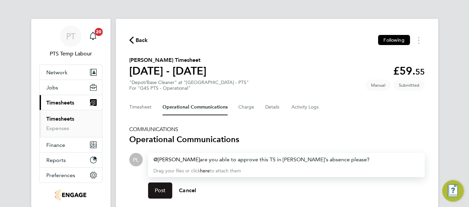
click at [170, 185] on button "Post" at bounding box center [160, 190] width 24 height 16
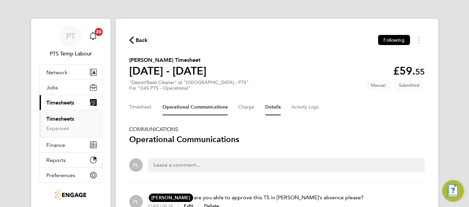
drag, startPoint x: 276, startPoint y: 108, endPoint x: 281, endPoint y: 112, distance: 6.4
click at [276, 108] on button "Details" at bounding box center [272, 107] width 15 height 16
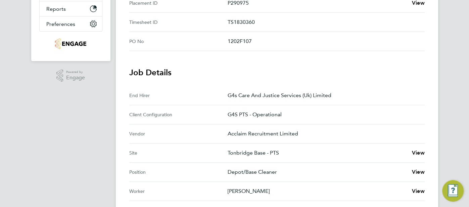
scroll to position [239, 0]
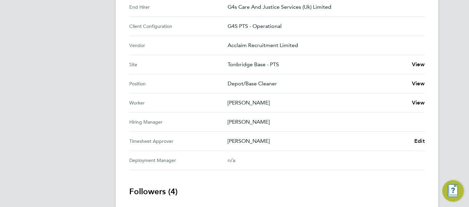
click at [420, 138] on span "Edit" at bounding box center [419, 141] width 10 height 6
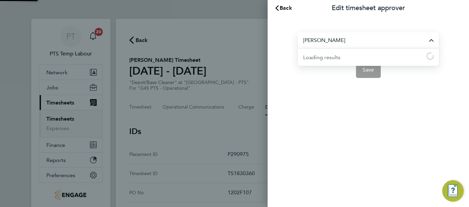
click at [348, 39] on input "[PERSON_NAME]" at bounding box center [368, 40] width 141 height 16
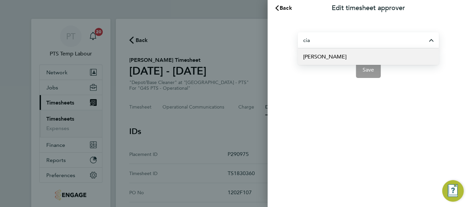
click at [344, 54] on li "[PERSON_NAME]" at bounding box center [368, 56] width 141 height 16
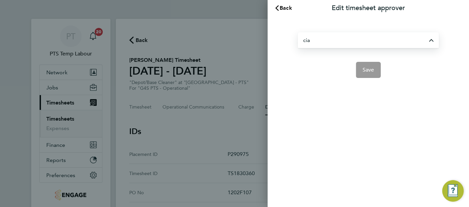
type input "[PERSON_NAME]"
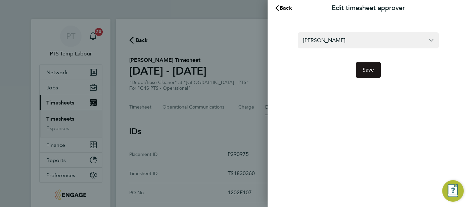
click at [363, 71] on span "Save" at bounding box center [368, 69] width 12 height 7
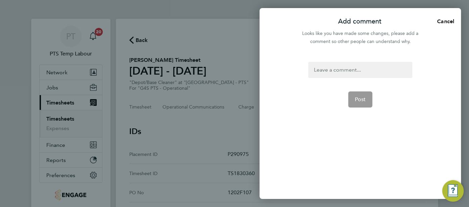
click at [328, 73] on div at bounding box center [360, 70] width 104 height 16
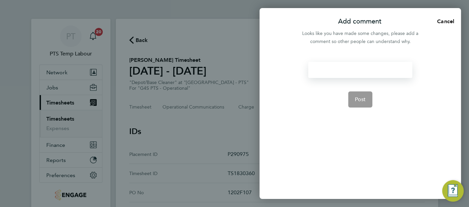
click at [327, 72] on div at bounding box center [360, 70] width 104 height 16
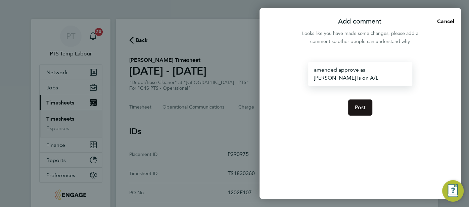
click at [361, 104] on span "Post" at bounding box center [360, 107] width 11 height 7
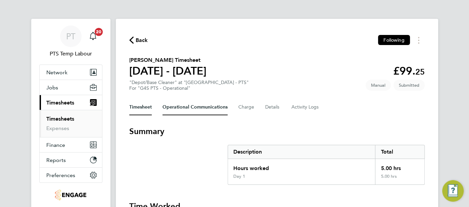
click at [200, 110] on Communications-tab "Operational Communications" at bounding box center [194, 107] width 65 height 16
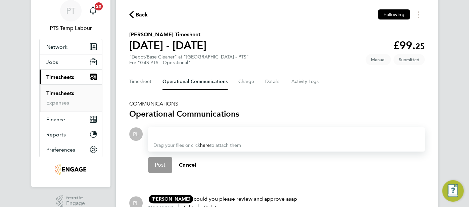
scroll to position [78, 0]
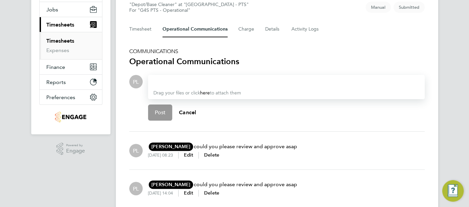
click at [180, 81] on div at bounding box center [286, 81] width 266 height 8
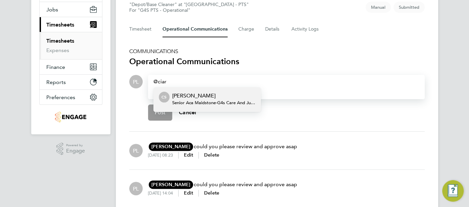
click at [216, 94] on p "[PERSON_NAME]" at bounding box center [213, 96] width 83 height 8
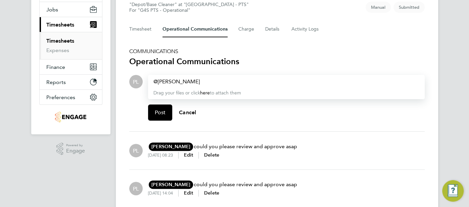
paste div
drag, startPoint x: 287, startPoint y: 82, endPoint x: 273, endPoint y: 79, distance: 15.1
click at [273, 79] on span "are you able to approve this TS in [PERSON_NAME]'s absence please?" at bounding box center [285, 81] width 170 height 6
click at [164, 111] on span "Post" at bounding box center [160, 112] width 11 height 7
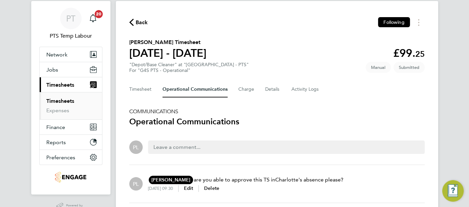
scroll to position [19, 0]
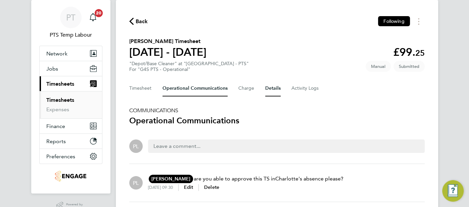
drag, startPoint x: 269, startPoint y: 87, endPoint x: 273, endPoint y: 96, distance: 9.8
click at [269, 87] on button "Details" at bounding box center [272, 88] width 15 height 16
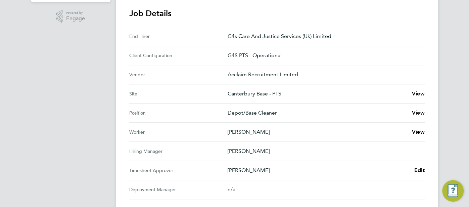
scroll to position [217, 0]
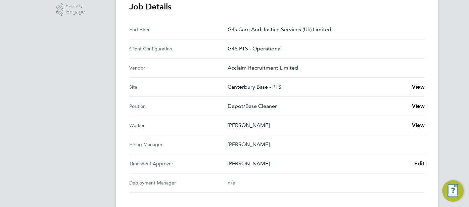
click at [418, 160] on span "Edit" at bounding box center [419, 163] width 10 height 6
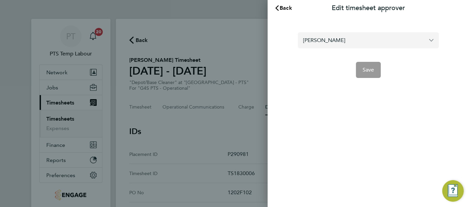
click at [342, 39] on input "[PERSON_NAME]" at bounding box center [368, 40] width 141 height 16
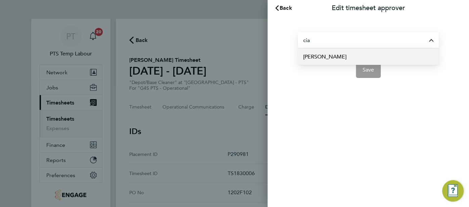
click at [335, 57] on span "[PERSON_NAME]" at bounding box center [324, 57] width 43 height 8
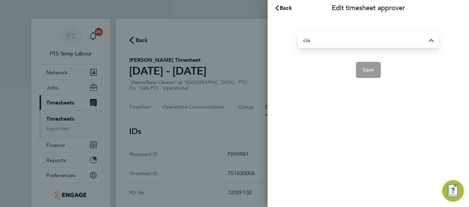
type input "[PERSON_NAME]"
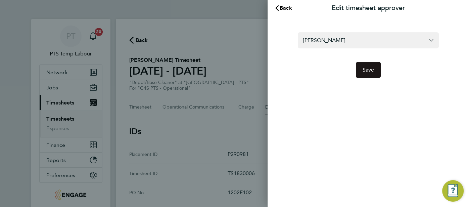
click at [370, 73] on span "Save" at bounding box center [368, 69] width 12 height 7
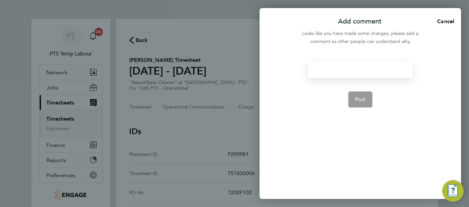
click at [339, 69] on div at bounding box center [360, 70] width 104 height 16
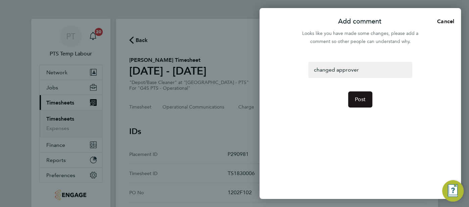
click at [358, 99] on span "Post" at bounding box center [360, 99] width 11 height 7
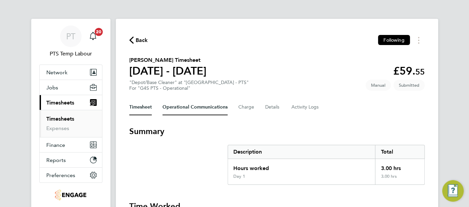
click at [198, 106] on Communications-tab "Operational Communications" at bounding box center [194, 107] width 65 height 16
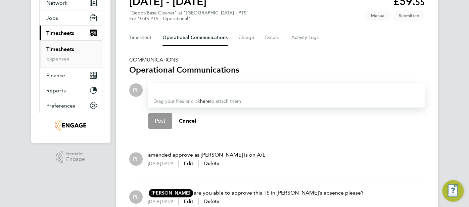
scroll to position [77, 0]
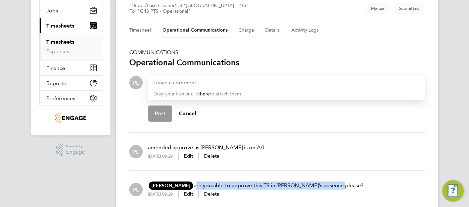
drag, startPoint x: 186, startPoint y: 185, endPoint x: 339, endPoint y: 179, distance: 153.1
click at [339, 179] on div "PL [PERSON_NAME] CS [PERSON_NAME] G4s Care And Justice Services (Uk) Limited [E…" at bounding box center [276, 189] width 295 height 27
copy p "are you able to approve this TS in [PERSON_NAME]'s absence please?"
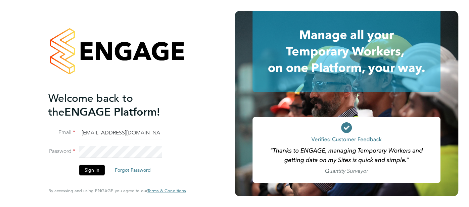
click at [140, 134] on input "[EMAIL_ADDRESS][DOMAIN_NAME]" at bounding box center [120, 133] width 83 height 12
type input "[EMAIL_ADDRESS][DOMAIN_NAME]"
click at [93, 170] on button "Sign In" at bounding box center [91, 169] width 25 height 11
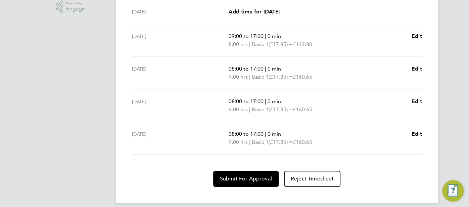
scroll to position [225, 0]
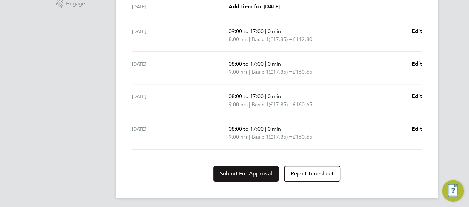
click at [241, 172] on span "Submit For Approval" at bounding box center [246, 173] width 52 height 7
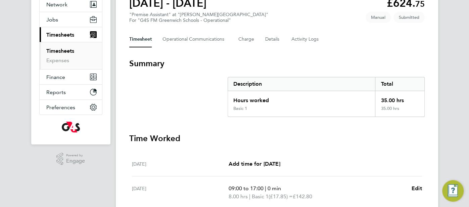
scroll to position [11, 0]
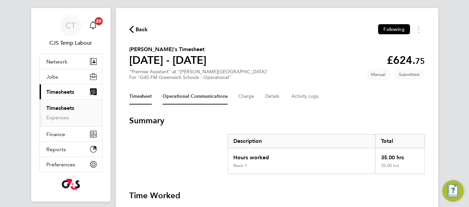
click at [189, 102] on Communications-tab "Operational Communications" at bounding box center [194, 96] width 65 height 16
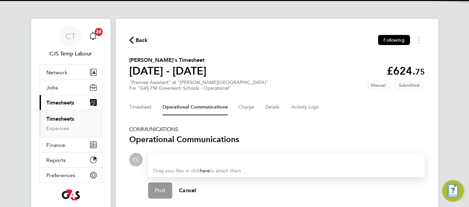
click at [176, 160] on div at bounding box center [286, 159] width 266 height 8
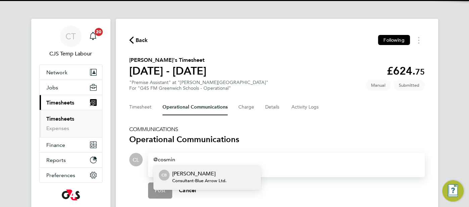
click at [180, 175] on p "[PERSON_NAME]" at bounding box center [199, 173] width 54 height 8
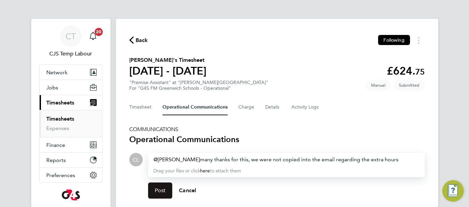
click at [164, 189] on span "Post" at bounding box center [160, 190] width 11 height 7
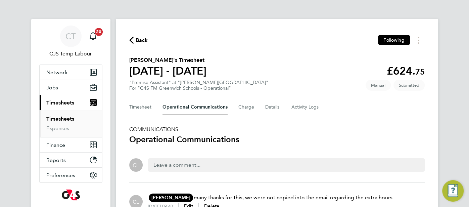
click at [131, 43] on icon "button" at bounding box center [131, 40] width 4 height 7
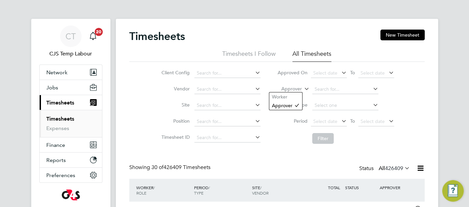
click at [303, 88] on icon at bounding box center [303, 87] width 0 height 6
click at [294, 96] on li "Worker" at bounding box center [285, 96] width 33 height 9
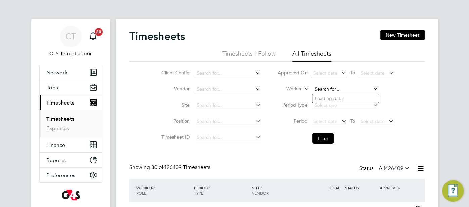
click at [321, 91] on input at bounding box center [345, 89] width 66 height 9
click at [342, 98] on li "[PERSON_NAME]" at bounding box center [345, 98] width 66 height 9
type input "[PERSON_NAME]"
click at [328, 137] on button "Filter" at bounding box center [322, 138] width 21 height 11
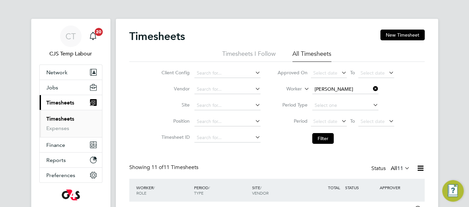
click at [353, 89] on input "[PERSON_NAME]" at bounding box center [345, 89] width 66 height 9
type input "olimade"
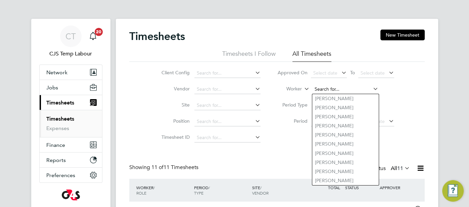
click at [323, 91] on input at bounding box center [345, 89] width 66 height 9
paste input "[PERSON_NAME]"
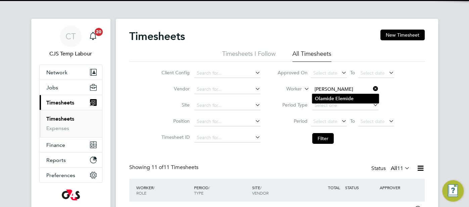
type input "[PERSON_NAME]"
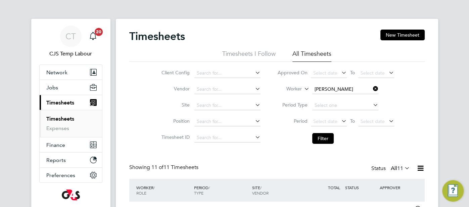
click at [327, 96] on b "Olamide" at bounding box center [324, 99] width 19 height 6
click at [320, 135] on button "Filter" at bounding box center [322, 138] width 21 height 11
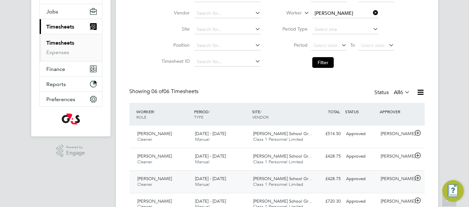
scroll to position [128, 0]
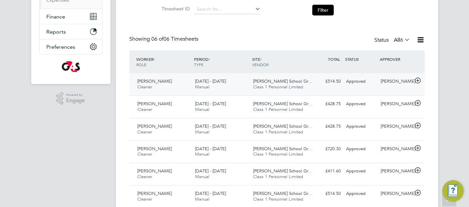
click at [360, 81] on div "Approved" at bounding box center [360, 81] width 35 height 11
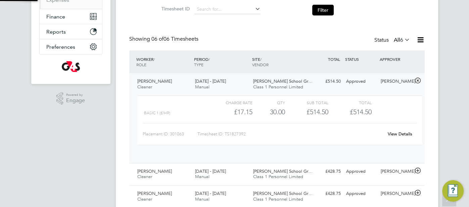
scroll to position [11, 65]
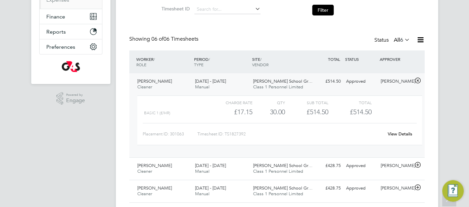
click at [402, 131] on link "View Details" at bounding box center [399, 134] width 24 height 6
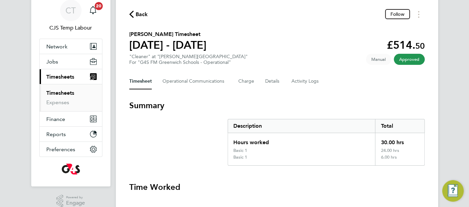
scroll to position [27, 0]
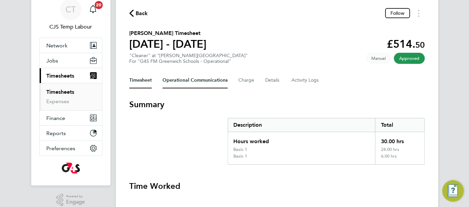
click at [202, 81] on Communications-tab "Operational Communications" at bounding box center [194, 80] width 65 height 16
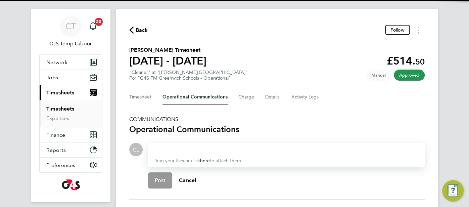
scroll to position [36, 0]
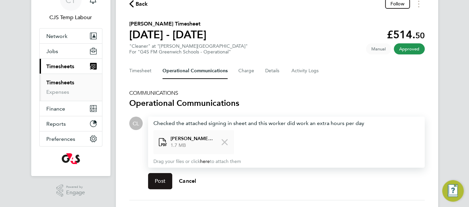
click at [160, 181] on span "Post" at bounding box center [160, 180] width 11 height 7
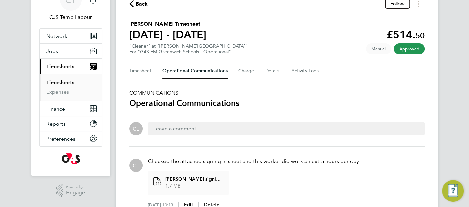
click at [185, 162] on p "Checked the attached signing in sheet and this worker did work an extra hours p…" at bounding box center [253, 161] width 211 height 8
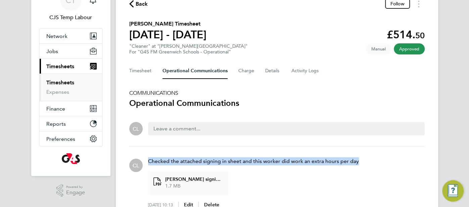
drag, startPoint x: 148, startPoint y: 158, endPoint x: 361, endPoint y: 159, distance: 213.3
click at [361, 159] on div "CL Checked the attached signing in sheet and this worker did work an extra hour…" at bounding box center [276, 183] width 295 height 62
copy p "Checked the attached signing in sheet and this worker did work an extra hours p…"
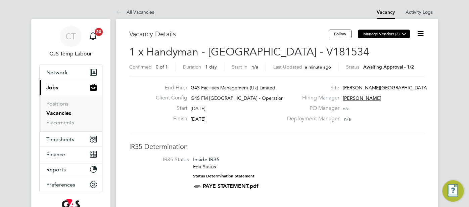
click at [404, 36] on icon at bounding box center [403, 33] width 5 height 5
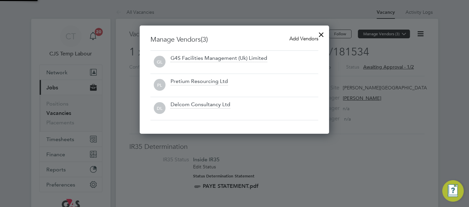
scroll to position [108, 189]
click at [323, 35] on div at bounding box center [321, 33] width 12 height 12
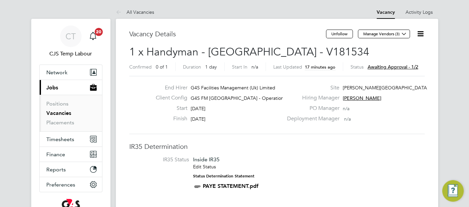
click at [422, 34] on icon at bounding box center [420, 34] width 8 height 8
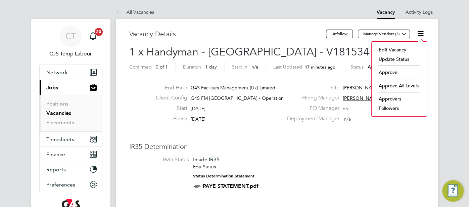
drag, startPoint x: 393, startPoint y: 73, endPoint x: 349, endPoint y: 82, distance: 45.2
click at [392, 73] on li "Approve" at bounding box center [399, 71] width 48 height 9
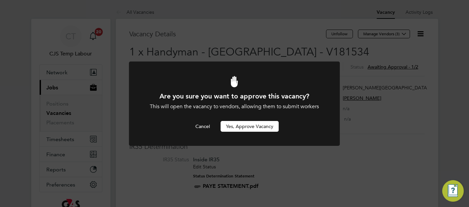
click at [244, 128] on button "Yes, Approve Vacancy" at bounding box center [249, 126] width 58 height 11
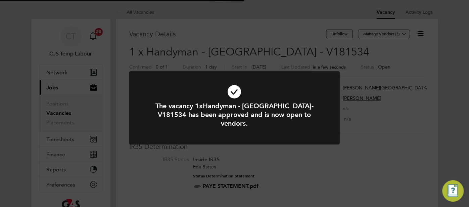
scroll to position [20, 47]
click at [236, 92] on icon at bounding box center [234, 91] width 174 height 26
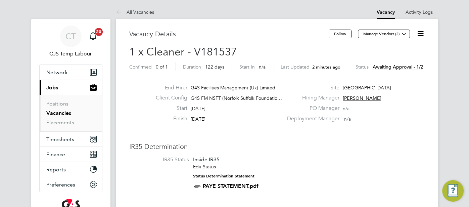
click at [422, 34] on icon at bounding box center [420, 34] width 8 height 8
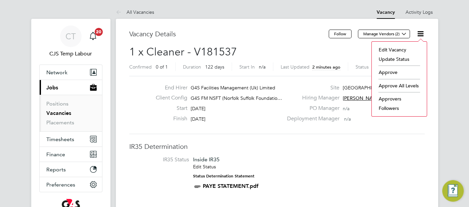
click at [388, 69] on li "Approve" at bounding box center [399, 71] width 48 height 9
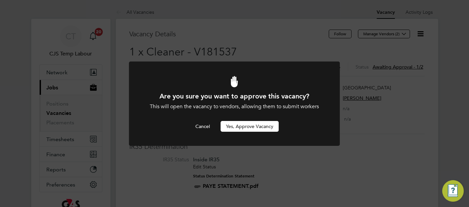
click at [250, 124] on button "Yes, Approve Vacancy" at bounding box center [249, 126] width 58 height 11
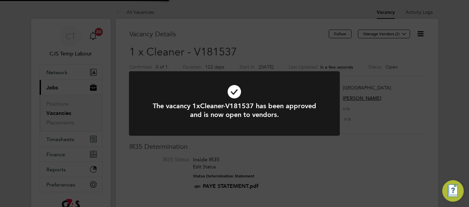
scroll to position [20, 47]
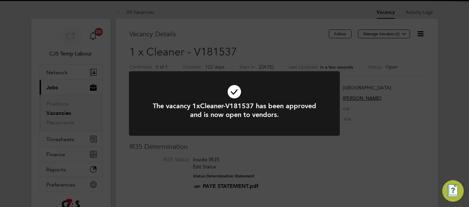
click at [232, 94] on icon at bounding box center [234, 91] width 174 height 26
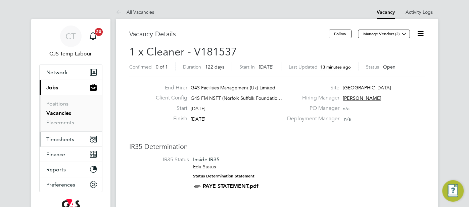
click at [58, 138] on span "Timesheets" at bounding box center [60, 139] width 28 height 6
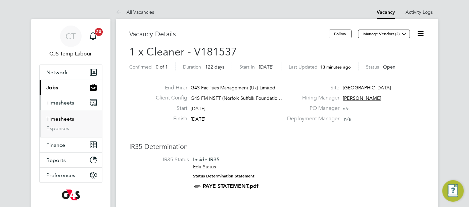
click at [63, 120] on link "Timesheets" at bounding box center [60, 118] width 28 height 6
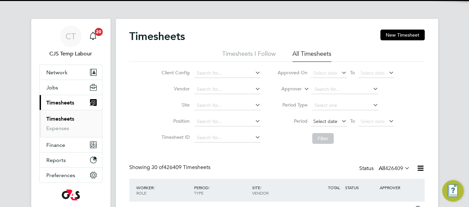
scroll to position [17, 58]
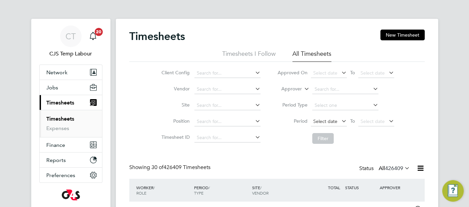
click at [319, 119] on span "Select date" at bounding box center [325, 121] width 24 height 6
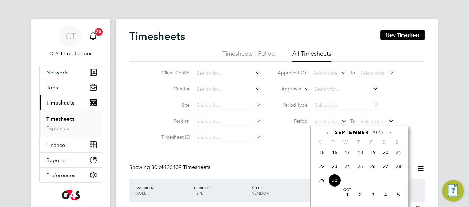
click at [319, 171] on span "22" at bounding box center [321, 166] width 13 height 13
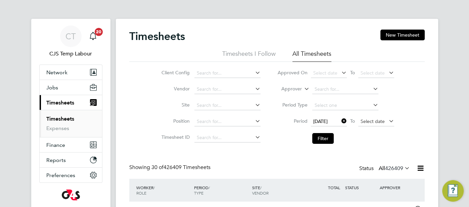
click at [371, 124] on span "Select date" at bounding box center [376, 121] width 36 height 9
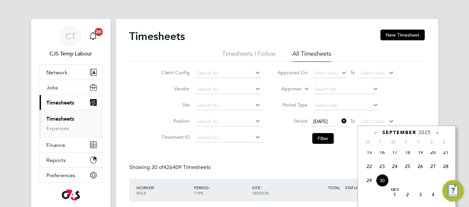
drag, startPoint x: 446, startPoint y: 171, endPoint x: 424, endPoint y: 172, distance: 22.5
click at [446, 169] on span "28" at bounding box center [445, 166] width 13 height 13
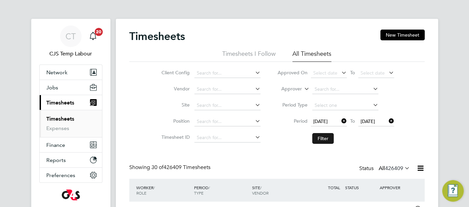
click at [322, 138] on button "Filter" at bounding box center [322, 138] width 21 height 11
click at [210, 75] on input at bounding box center [227, 72] width 66 height 9
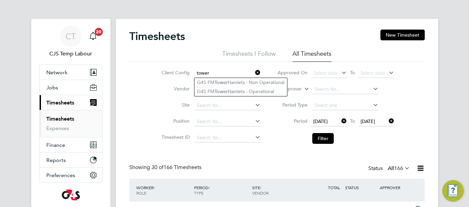
type input "tower"
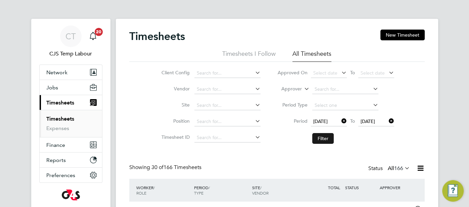
click at [330, 138] on button "Filter" at bounding box center [322, 138] width 21 height 11
click at [420, 168] on icon at bounding box center [420, 168] width 8 height 8
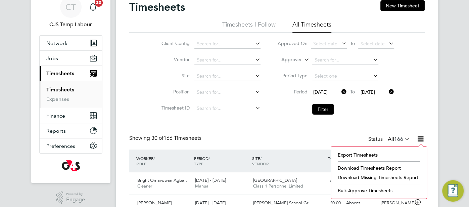
click at [366, 165] on li "Download Timesheets Report" at bounding box center [378, 167] width 89 height 9
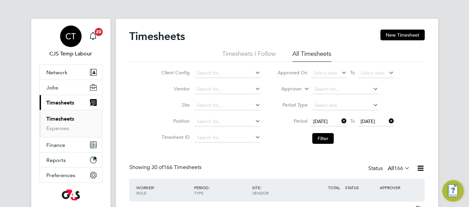
click at [73, 31] on div "CT" at bounding box center [70, 35] width 21 height 21
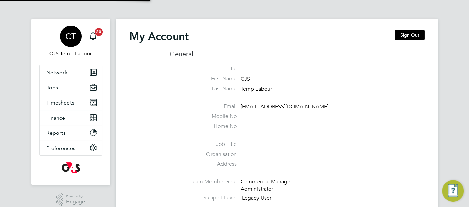
type input "cjs.templabour@uk.g4s.com"
click at [406, 35] on button "Sign Out" at bounding box center [409, 35] width 30 height 11
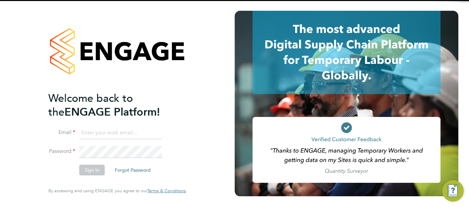
type input "cjs.templabour@uk.g4s.com"
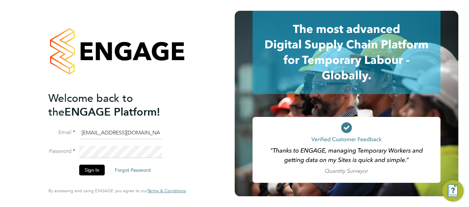
click at [149, 134] on input "cjs.templabour@uk.g4s.com" at bounding box center [120, 133] width 83 height 12
drag, startPoint x: 153, startPoint y: 137, endPoint x: 78, endPoint y: 131, distance: 74.7
click at [77, 132] on li "Email cjs.templabour@uk.g4s.com" at bounding box center [113, 136] width 131 height 19
type input "pts.templabour@uk.g4s.com"
click at [89, 170] on button "Sign In" at bounding box center [91, 169] width 25 height 11
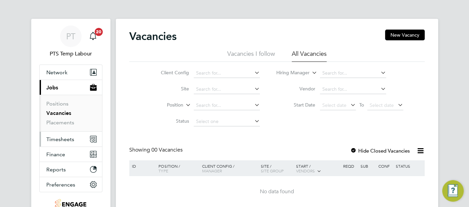
click at [71, 140] on span "Timesheets" at bounding box center [60, 139] width 28 height 6
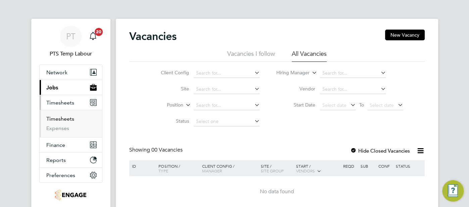
click at [64, 117] on link "Timesheets" at bounding box center [60, 118] width 28 height 6
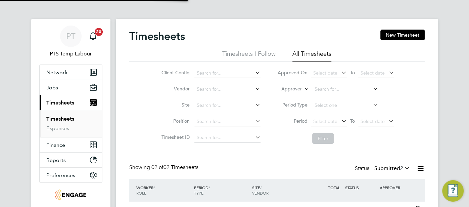
scroll to position [17, 58]
click at [333, 121] on span "Select date" at bounding box center [325, 121] width 24 height 6
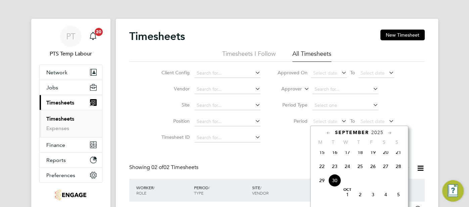
click at [324, 172] on span "22" at bounding box center [321, 166] width 13 height 13
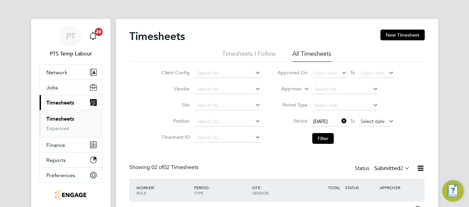
click at [367, 118] on span "Select date" at bounding box center [372, 121] width 24 height 6
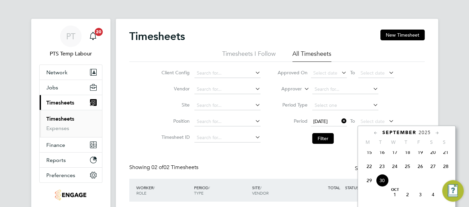
click at [444, 172] on span "28" at bounding box center [445, 166] width 13 height 13
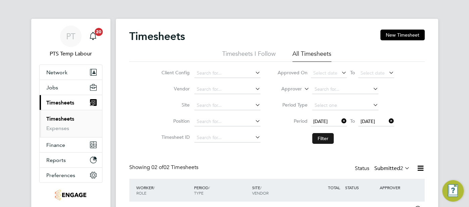
click at [325, 137] on button "Filter" at bounding box center [322, 138] width 21 height 11
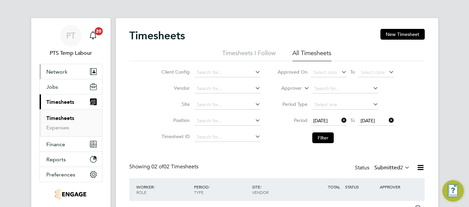
scroll to position [0, 0]
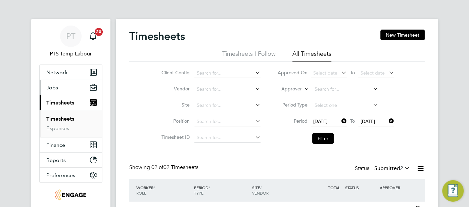
click at [54, 85] on span "Jobs" at bounding box center [52, 87] width 12 height 6
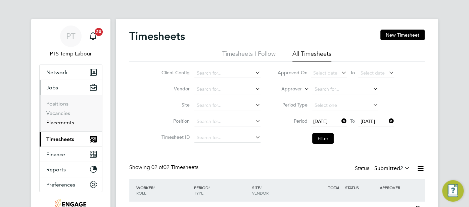
click at [65, 120] on link "Placements" at bounding box center [60, 122] width 28 height 6
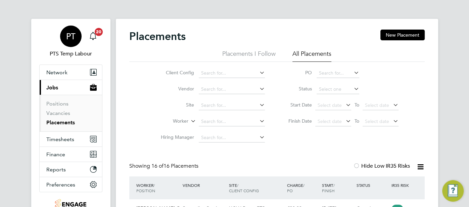
click at [72, 37] on span "PT" at bounding box center [70, 36] width 9 height 9
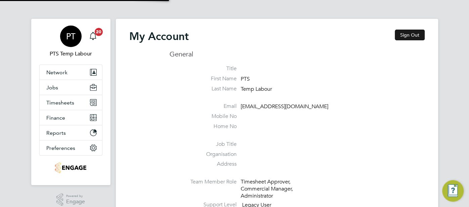
type input "[EMAIL_ADDRESS][DOMAIN_NAME]"
click at [408, 33] on button "Sign Out" at bounding box center [409, 35] width 30 height 11
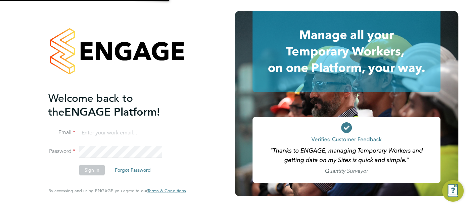
type input "[EMAIL_ADDRESS][DOMAIN_NAME]"
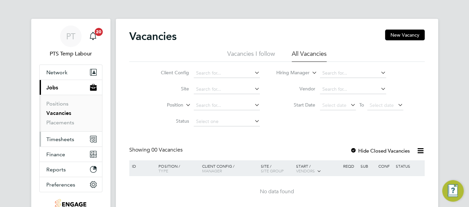
click at [68, 140] on span "Timesheets" at bounding box center [60, 139] width 28 height 6
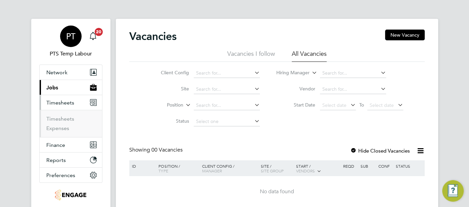
click at [70, 41] on span "PT" at bounding box center [70, 36] width 9 height 9
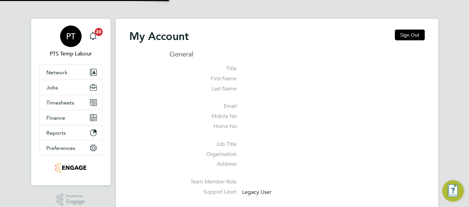
type input "[EMAIL_ADDRESS][DOMAIN_NAME]"
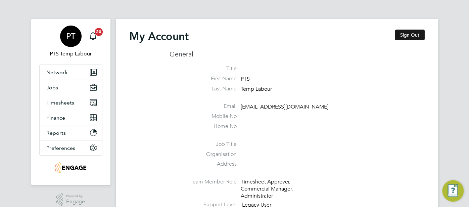
drag, startPoint x: 407, startPoint y: 32, endPoint x: 406, endPoint y: 36, distance: 3.9
click at [406, 33] on button "Sign Out" at bounding box center [409, 35] width 30 height 11
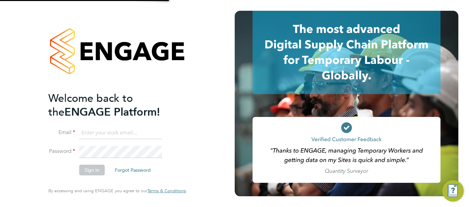
type input "[EMAIL_ADDRESS][DOMAIN_NAME]"
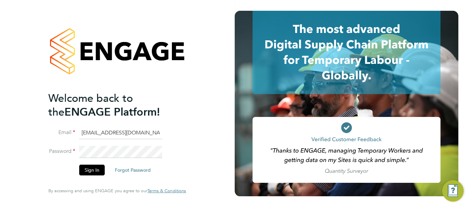
drag, startPoint x: 138, startPoint y: 134, endPoint x: 80, endPoint y: 125, distance: 58.3
click at [56, 132] on li "Email [EMAIL_ADDRESS][DOMAIN_NAME]" at bounding box center [113, 136] width 131 height 19
type input "[EMAIL_ADDRESS][DOMAIN_NAME]"
click at [91, 170] on button "Sign In" at bounding box center [91, 169] width 25 height 11
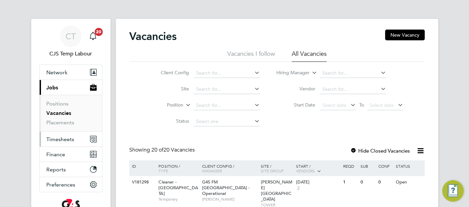
click at [68, 139] on span "Timesheets" at bounding box center [60, 139] width 28 height 6
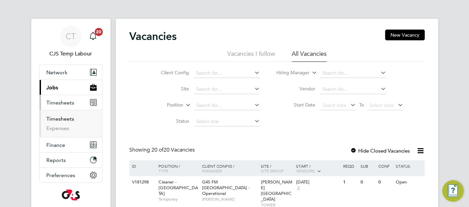
click at [63, 117] on link "Timesheets" at bounding box center [60, 118] width 28 height 6
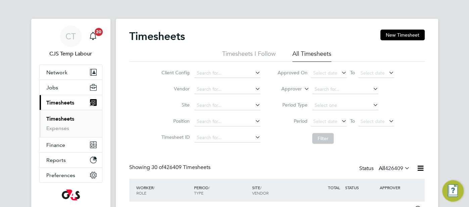
click at [303, 88] on icon at bounding box center [303, 87] width 0 height 6
click at [287, 98] on li "Worker" at bounding box center [285, 96] width 33 height 9
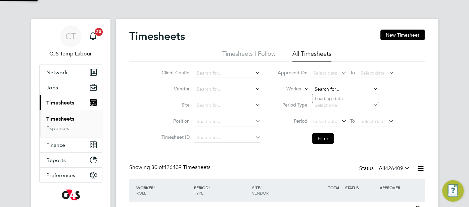
click at [337, 93] on input at bounding box center [345, 89] width 66 height 9
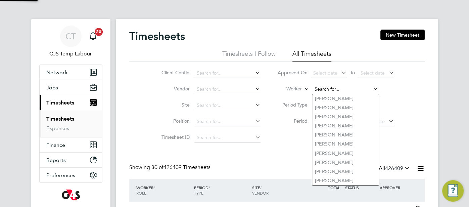
paste input "304019"
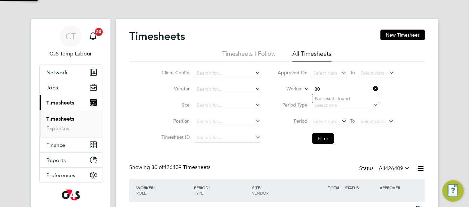
type input "3"
click at [295, 129] on li "Period Select date To Select date" at bounding box center [336, 121] width 134 height 16
click at [59, 88] on button "Jobs" at bounding box center [71, 87] width 62 height 15
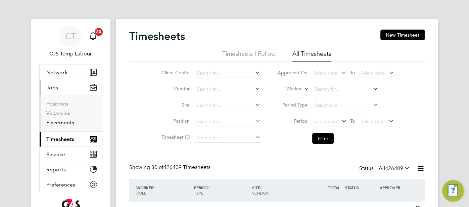
click at [66, 123] on link "Placements" at bounding box center [60, 122] width 28 height 6
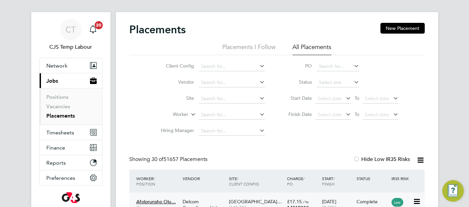
click at [311, 200] on div "£17.15 / hr 1401B010" at bounding box center [302, 204] width 35 height 19
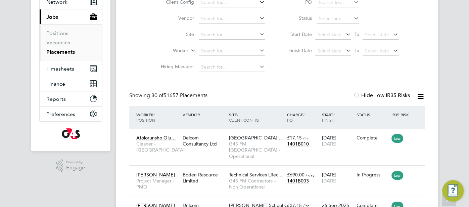
scroll to position [22, 0]
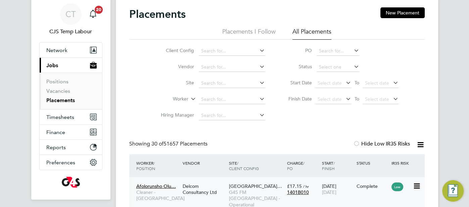
click at [273, 183] on span "[GEOGRAPHIC_DATA]…" at bounding box center [255, 186] width 53 height 6
click at [62, 117] on span "Timesheets" at bounding box center [60, 117] width 28 height 6
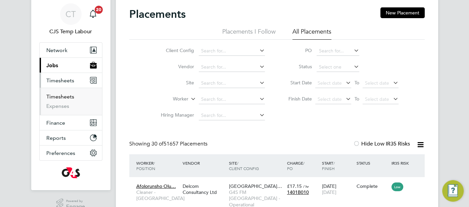
click at [55, 98] on link "Timesheets" at bounding box center [60, 96] width 28 height 6
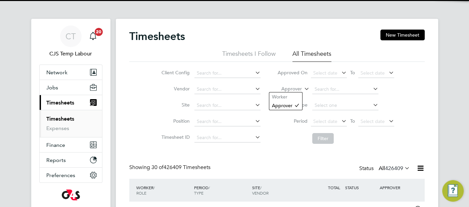
scroll to position [17, 58]
drag, startPoint x: 303, startPoint y: 86, endPoint x: 299, endPoint y: 90, distance: 5.7
click at [301, 89] on label "Approver" at bounding box center [286, 89] width 30 height 7
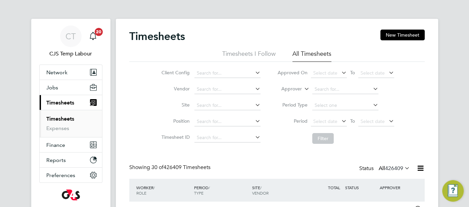
drag, startPoint x: 294, startPoint y: 94, endPoint x: 314, endPoint y: 94, distance: 19.8
click at [295, 94] on li "Worker" at bounding box center [285, 96] width 33 height 9
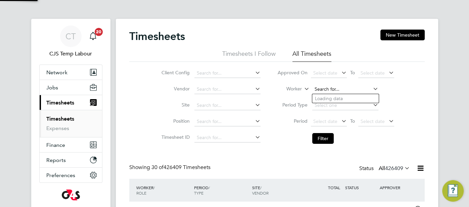
click at [319, 87] on input at bounding box center [345, 89] width 66 height 9
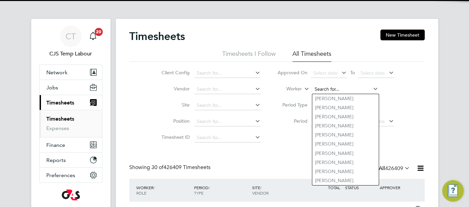
paste input "Vida [PERSON_NAME]"
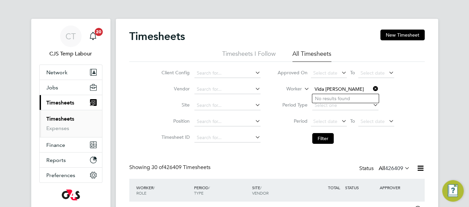
click at [337, 91] on input "Vida [PERSON_NAME]" at bounding box center [345, 89] width 66 height 9
click at [363, 97] on b "Tuffour" at bounding box center [370, 99] width 15 height 6
type input "Vida [PERSON_NAME]"
click at [329, 137] on button "Filter" at bounding box center [322, 138] width 21 height 11
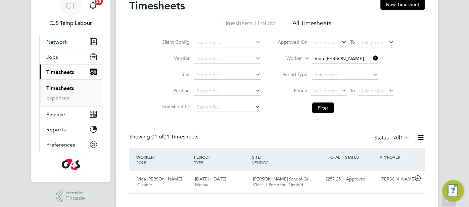
scroll to position [1, 0]
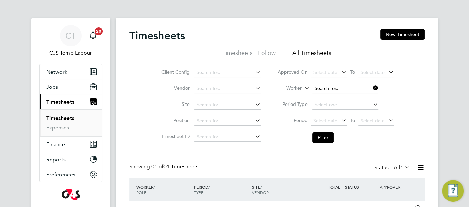
click at [326, 91] on input at bounding box center [345, 88] width 66 height 9
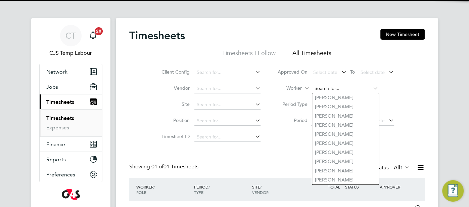
paste input "[PERSON_NAME]"
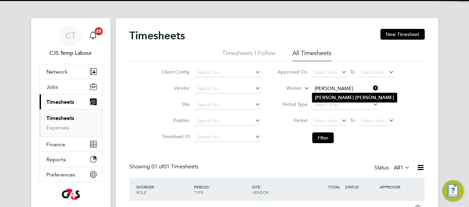
type input "[PERSON_NAME]"
click at [329, 94] on li "[PERSON_NAME]" at bounding box center [354, 97] width 85 height 9
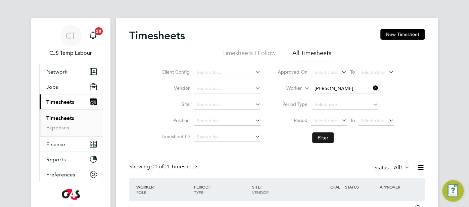
click at [323, 134] on button "Filter" at bounding box center [322, 137] width 21 height 11
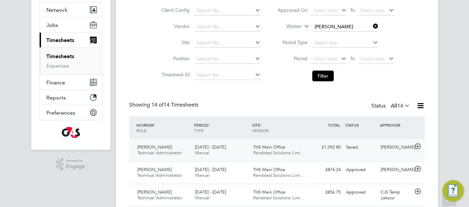
click at [356, 149] on div "Saved" at bounding box center [360, 147] width 35 height 11
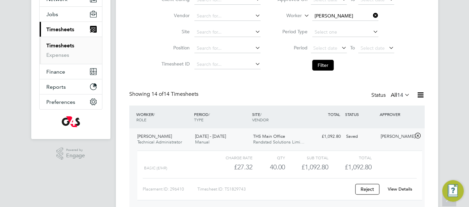
click at [405, 187] on link "View Details" at bounding box center [399, 189] width 24 height 6
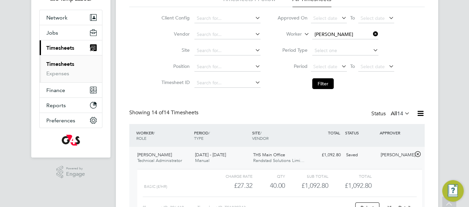
scroll to position [0, 0]
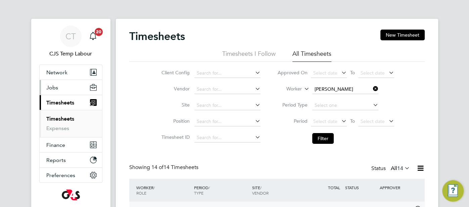
click at [58, 86] on button "Jobs" at bounding box center [71, 87] width 62 height 15
click at [62, 87] on button "Jobs" at bounding box center [71, 87] width 62 height 15
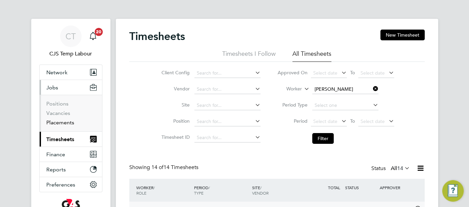
click at [60, 123] on link "Placements" at bounding box center [60, 122] width 28 height 6
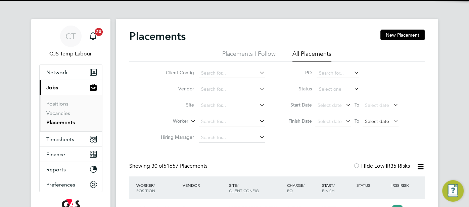
scroll to position [25, 58]
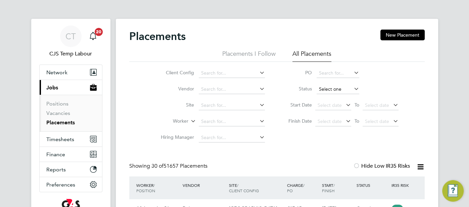
click at [333, 89] on input at bounding box center [337, 89] width 43 height 9
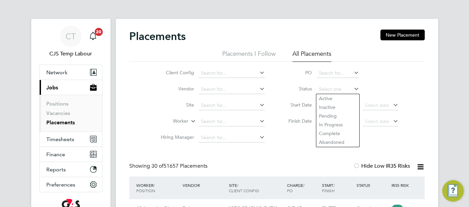
click at [332, 100] on li "Active" at bounding box center [337, 98] width 43 height 9
type input "Active"
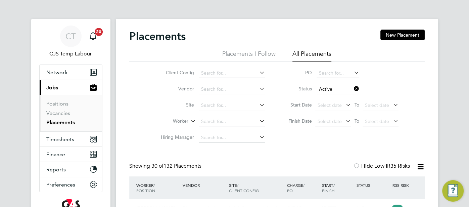
click at [421, 167] on icon at bounding box center [420, 166] width 8 height 8
click at [387, 180] on li "Download Placements Report" at bounding box center [387, 182] width 71 height 9
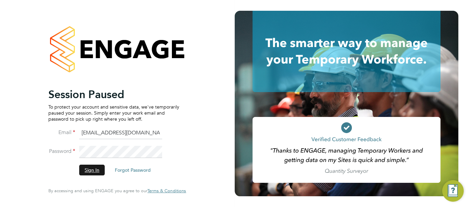
click at [95, 171] on button "Sign In" at bounding box center [91, 169] width 25 height 11
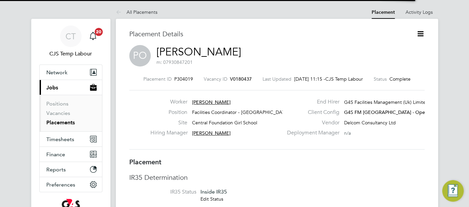
scroll to position [3, 3]
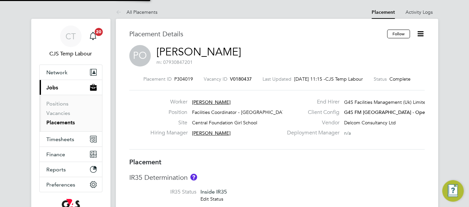
type input "[PERSON_NAME]"
type input "[DATE]"
type input "10:00"
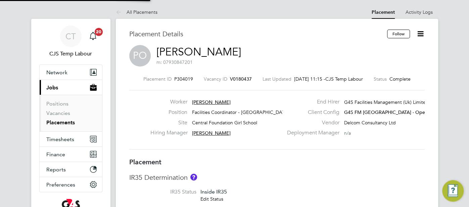
type input "19:00"
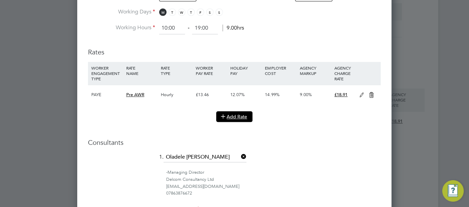
click at [236, 116] on button "Add Rate" at bounding box center [234, 116] width 36 height 11
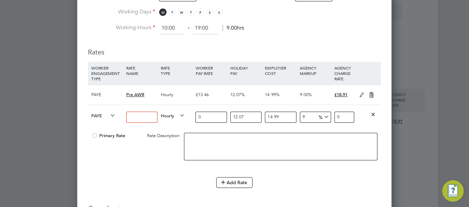
click at [136, 115] on input at bounding box center [141, 116] width 31 height 11
type input "Post AWR"
click at [211, 117] on input "0" at bounding box center [210, 116] width 31 height 11
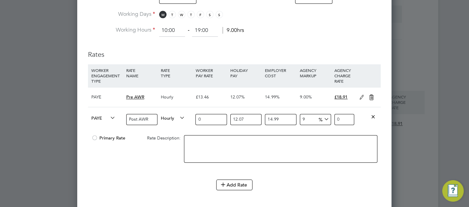
drag, startPoint x: 213, startPoint y: 117, endPoint x: 192, endPoint y: 117, distance: 21.5
click at [192, 117] on div "PAYE Post AWR Hourly 0 12.07 n/a 14.99 n/a 9 0 % 0" at bounding box center [234, 119] width 293 height 25
type input "1"
type input "1.4046752937"
type input "14"
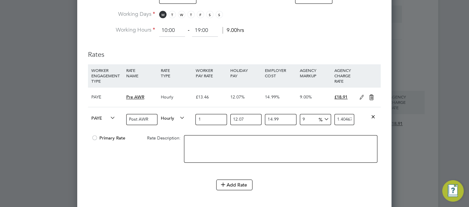
type input "19.6654541118"
type input "14.3"
type input "20.08685669991"
type input "14.39"
type input "20.213277476343"
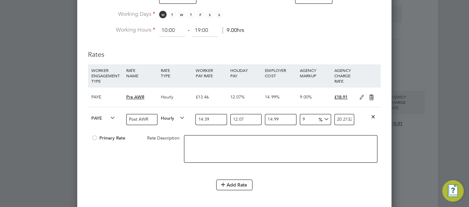
type input "14.39"
click at [231, 131] on div at bounding box center [280, 151] width 197 height 41
click at [96, 137] on div at bounding box center [94, 139] width 7 height 5
click at [373, 96] on icon at bounding box center [371, 97] width 8 height 5
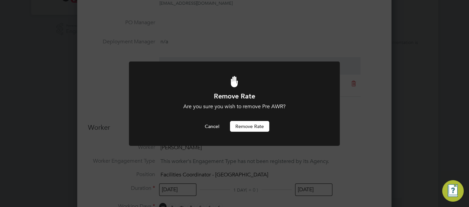
click at [243, 121] on button "Remove rate" at bounding box center [249, 126] width 39 height 11
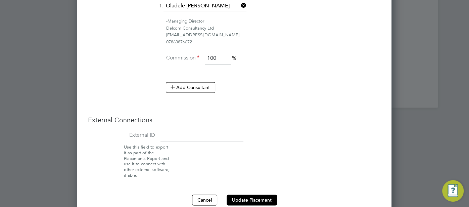
scroll to position [606, 0]
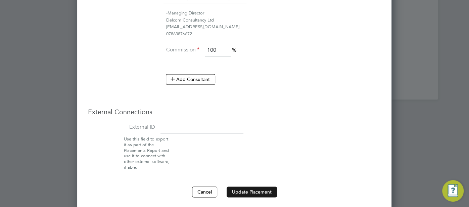
click at [252, 189] on button "Update Placement" at bounding box center [251, 191] width 50 height 11
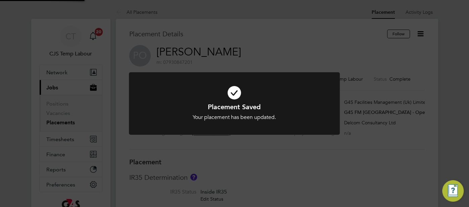
scroll to position [20, 47]
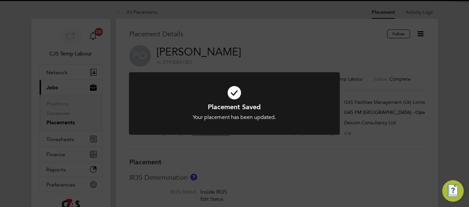
click at [234, 91] on icon at bounding box center [234, 92] width 174 height 26
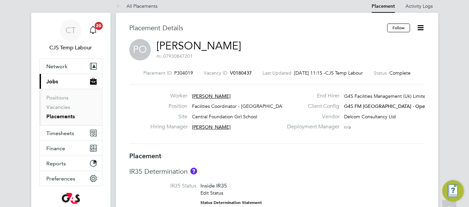
scroll to position [0, 0]
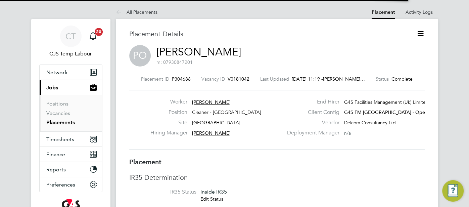
scroll to position [10, 132]
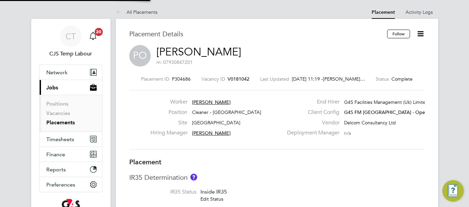
type input "Derek Aamponsah"
type input "Lilingxi Chen"
type input "22 Sep 2025"
type input "24 Sep 2025"
type input "06:30"
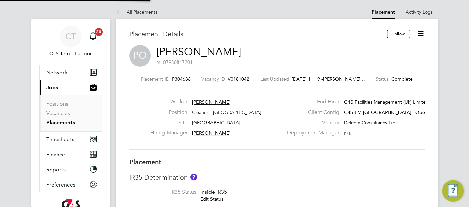
type input "08:30"
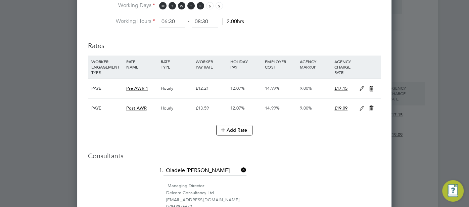
click at [359, 107] on icon at bounding box center [361, 108] width 8 height 5
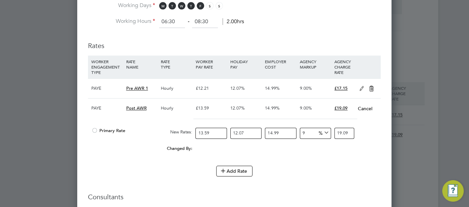
drag, startPoint x: 93, startPoint y: 128, endPoint x: 115, endPoint y: 128, distance: 22.1
click at [93, 130] on div at bounding box center [94, 132] width 7 height 5
click at [367, 87] on icon at bounding box center [371, 88] width 8 height 5
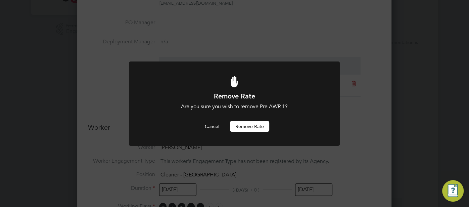
click at [245, 126] on button "Remove rate" at bounding box center [249, 126] width 39 height 11
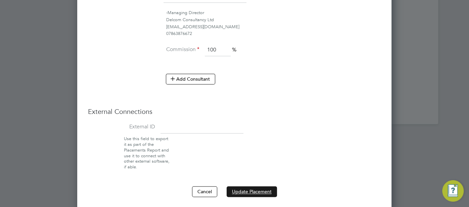
click at [262, 187] on button "Update Placement" at bounding box center [251, 191] width 50 height 11
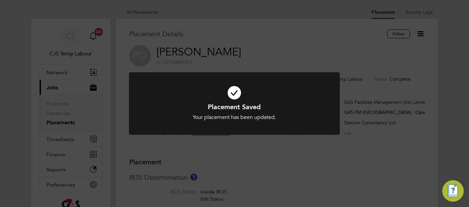
click at [234, 92] on icon at bounding box center [234, 92] width 174 height 26
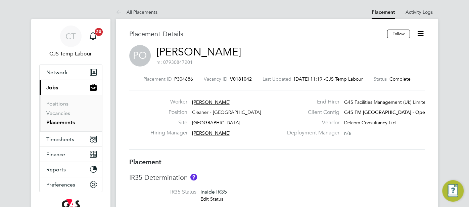
click at [365, 54] on div "PO Patrick Ogunnowo m: 07930847201" at bounding box center [276, 56] width 295 height 23
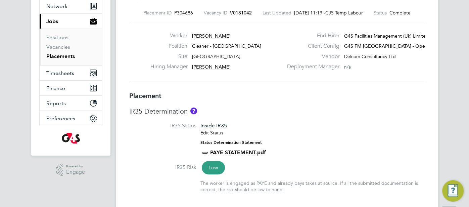
scroll to position [149, 0]
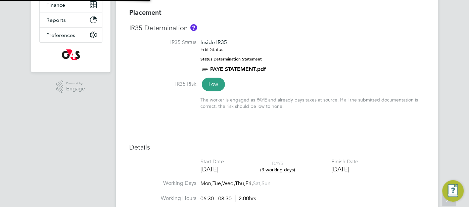
type input "Derek Aamponsah"
type input "Lilingxi Chen"
type input "22 Sep 2025"
type input "24 Sep 2025"
type input "06:30"
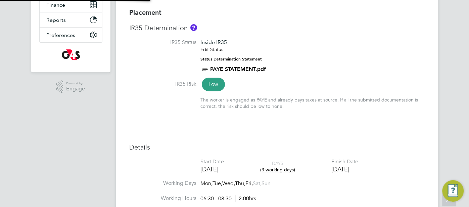
type input "08:30"
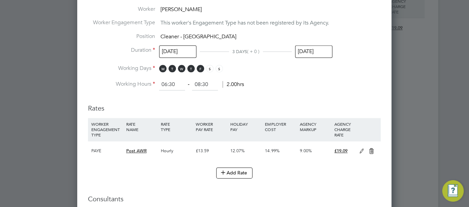
scroll to position [574, 0]
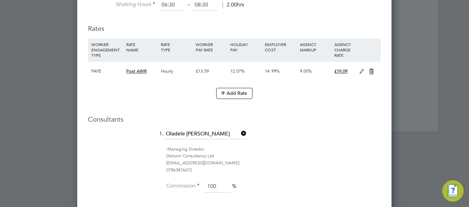
click at [363, 73] on icon at bounding box center [361, 71] width 8 height 5
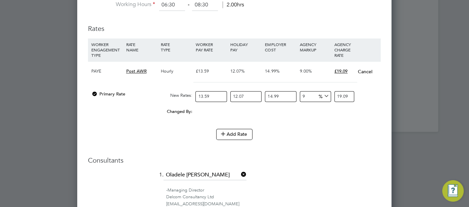
drag, startPoint x: 307, startPoint y: 96, endPoint x: 299, endPoint y: 96, distance: 7.4
click at [299, 95] on div "9 0 %" at bounding box center [315, 97] width 35 height 18
type input "6"
type input "18.564137133822"
type input "6"
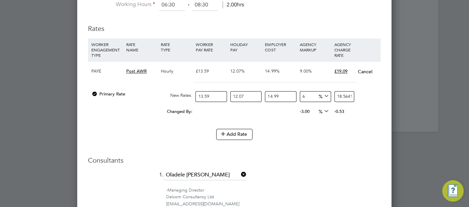
click at [333, 136] on div "Add Rate" at bounding box center [234, 133] width 293 height 11
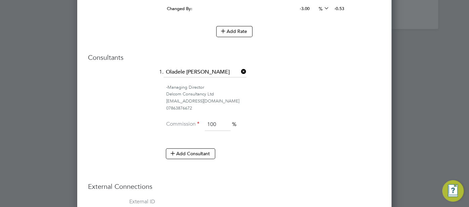
scroll to position [750, 0]
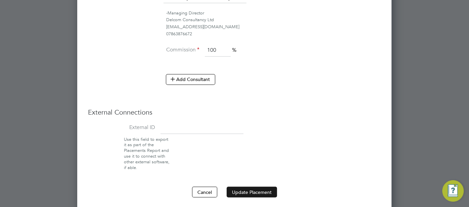
click at [261, 186] on button "Update Placement" at bounding box center [251, 191] width 50 height 11
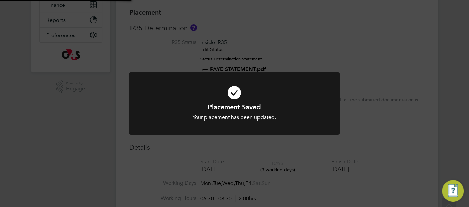
scroll to position [20, 47]
drag, startPoint x: 233, startPoint y: 94, endPoint x: 237, endPoint y: 96, distance: 4.6
click at [233, 95] on icon at bounding box center [234, 92] width 174 height 26
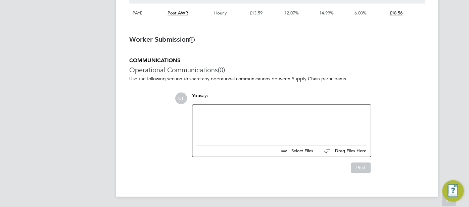
click at [239, 118] on div at bounding box center [281, 122] width 170 height 29
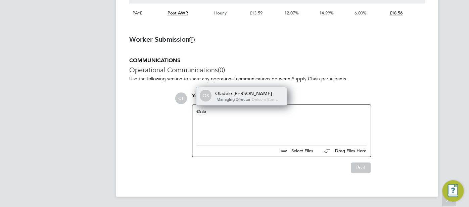
click at [240, 97] on span "-Managing Director" at bounding box center [232, 98] width 35 height 5
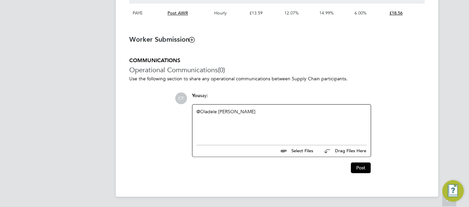
paste div
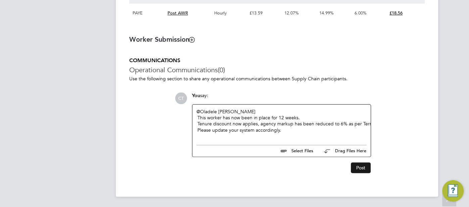
click at [358, 166] on button "Post" at bounding box center [361, 167] width 20 height 11
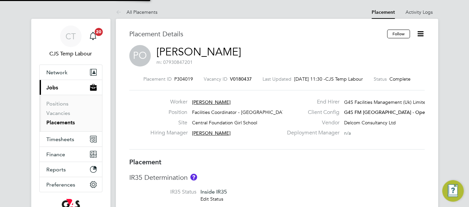
type input "Derek Aamponsah"
type input "Lilingxi Chen"
type input "15 Sep 2025"
type input "10:00"
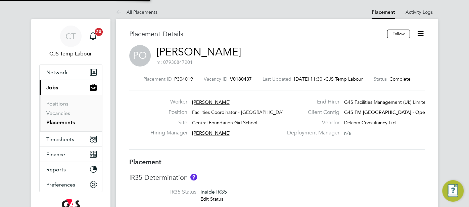
type input "19:00"
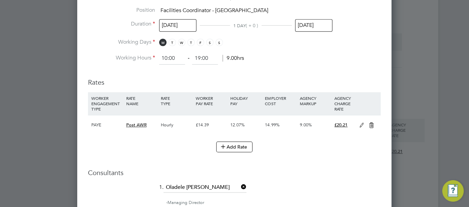
click at [362, 123] on icon at bounding box center [361, 124] width 8 height 5
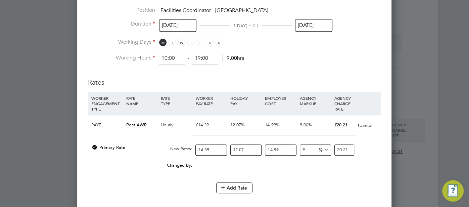
drag, startPoint x: 310, startPoint y: 149, endPoint x: 292, endPoint y: 147, distance: 18.2
click at [292, 147] on div "Primary Rate New Rates: 14.39 12.07 n/a 14.99 n/a 9 0 % 20.21" at bounding box center [234, 150] width 293 height 18
type input "6"
type input "19.656948738462"
type input "6"
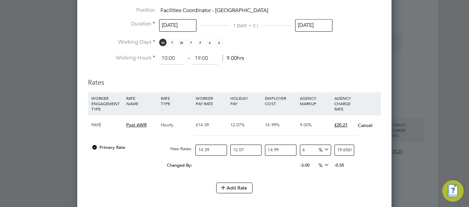
click at [368, 162] on div "Changed By: 0.00 0.00 0.00 -3.00 -0.553051261538 % -0.55" at bounding box center [234, 167] width 293 height 17
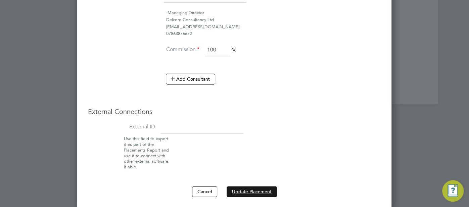
click at [266, 186] on button "Update Placement" at bounding box center [251, 191] width 50 height 11
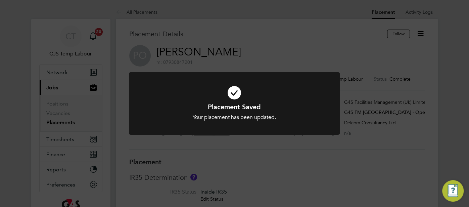
drag, startPoint x: 235, startPoint y: 92, endPoint x: 241, endPoint y: 95, distance: 5.9
click at [238, 94] on icon at bounding box center [234, 92] width 174 height 26
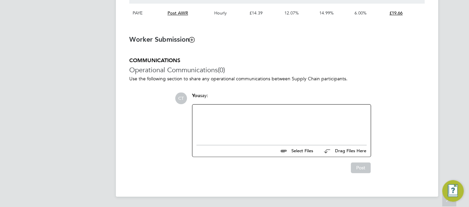
click at [244, 123] on div at bounding box center [281, 122] width 170 height 29
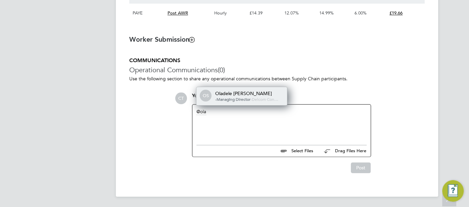
click at [242, 97] on span "-Managing Director" at bounding box center [232, 98] width 35 height 5
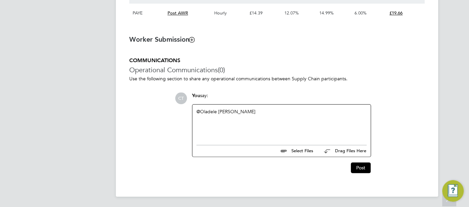
paste div
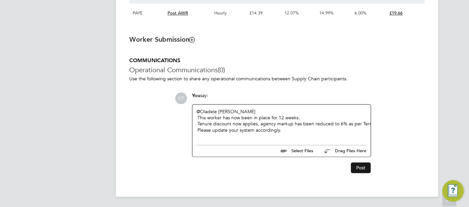
click at [357, 167] on button "Post" at bounding box center [361, 167] width 20 height 11
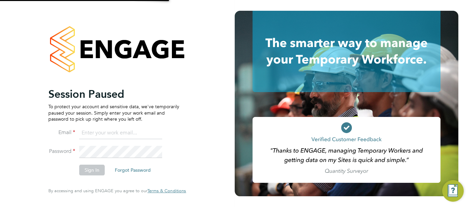
type input "[EMAIL_ADDRESS][DOMAIN_NAME]"
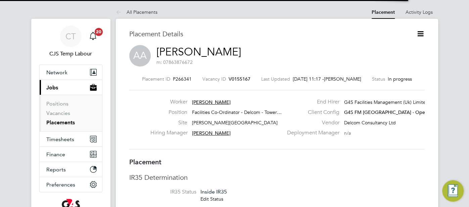
scroll to position [3, 3]
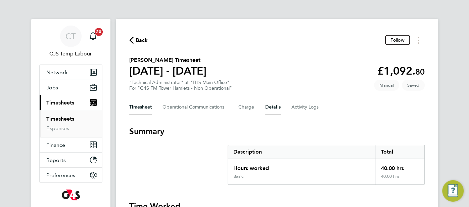
click at [272, 109] on button "Details" at bounding box center [272, 107] width 15 height 16
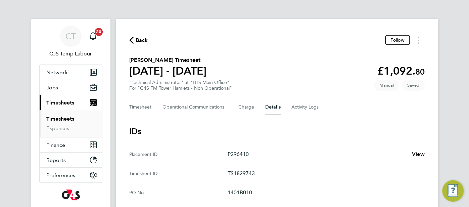
click at [424, 153] on span "View" at bounding box center [418, 154] width 13 height 6
click at [68, 37] on span "CT" at bounding box center [70, 36] width 10 height 9
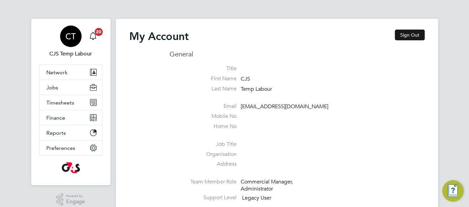
click at [408, 35] on button "Sign Out" at bounding box center [409, 35] width 30 height 11
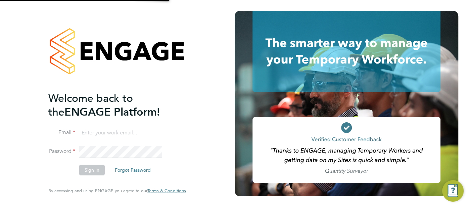
type input "[EMAIL_ADDRESS][DOMAIN_NAME]"
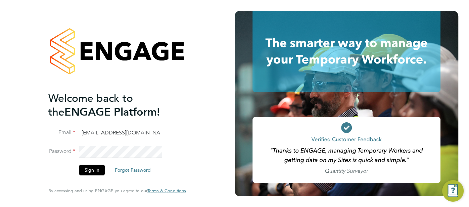
drag, startPoint x: 151, startPoint y: 135, endPoint x: 87, endPoint y: 136, distance: 64.1
click at [80, 136] on input "[EMAIL_ADDRESS][DOMAIN_NAME]" at bounding box center [120, 133] width 83 height 12
type input "[EMAIL_ADDRESS][DOMAIN_NAME]"
click at [89, 170] on button "Sign In" at bounding box center [91, 169] width 25 height 11
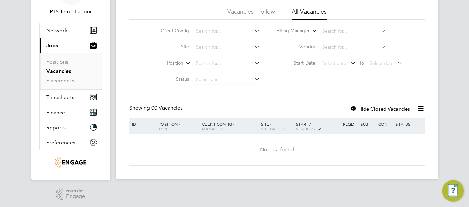
scroll to position [43, 0]
click at [71, 92] on button "Timesheets" at bounding box center [71, 96] width 62 height 15
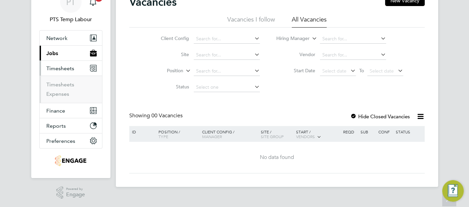
scroll to position [33, 0]
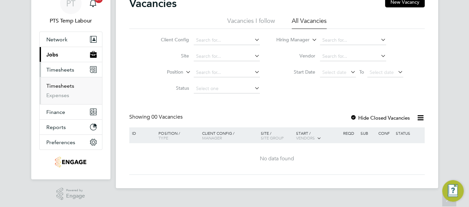
click at [66, 85] on link "Timesheets" at bounding box center [60, 86] width 28 height 6
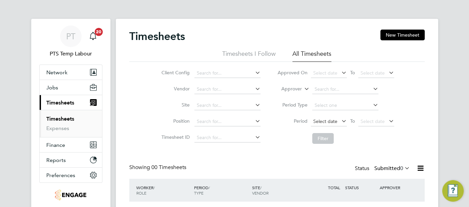
click at [330, 120] on span "Select date" at bounding box center [325, 121] width 24 height 6
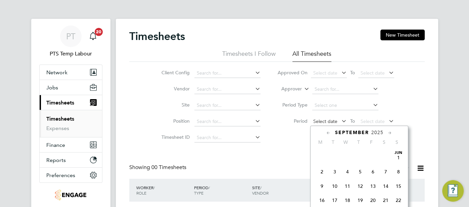
scroll to position [260, 0]
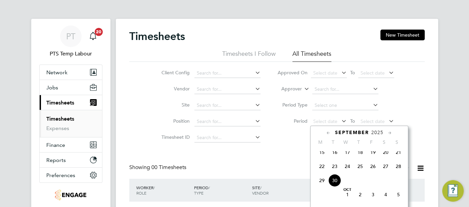
click at [323, 171] on span "22" at bounding box center [321, 166] width 13 height 13
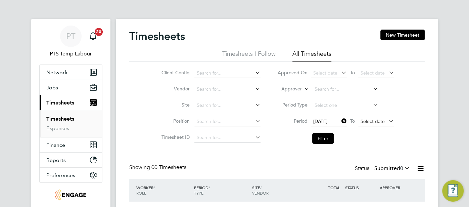
click at [371, 120] on span "Select date" at bounding box center [372, 121] width 24 height 6
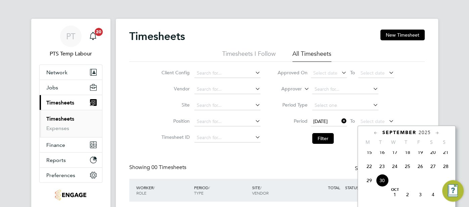
click at [446, 169] on span "28" at bounding box center [445, 166] width 13 height 13
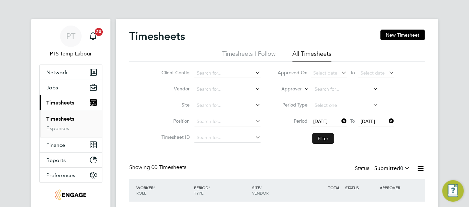
click at [327, 141] on button "Filter" at bounding box center [322, 138] width 21 height 11
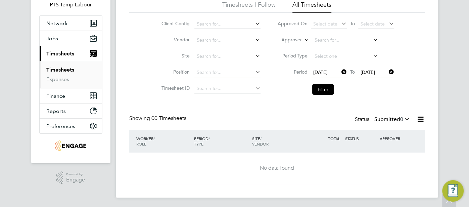
scroll to position [50, 0]
click at [403, 118] on icon at bounding box center [403, 117] width 0 height 9
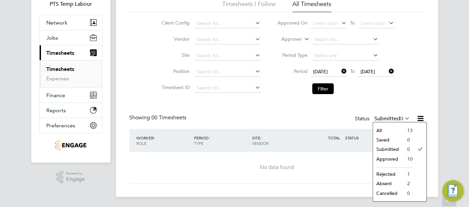
click at [389, 128] on li "All" at bounding box center [388, 129] width 31 height 9
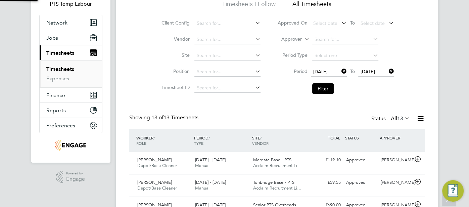
scroll to position [0, 0]
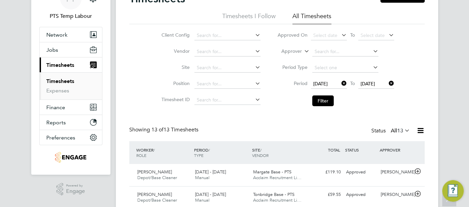
click at [327, 83] on span "22 Sep 2025" at bounding box center [320, 84] width 14 height 6
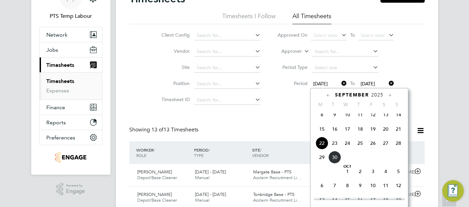
click at [329, 94] on icon at bounding box center [328, 95] width 6 height 7
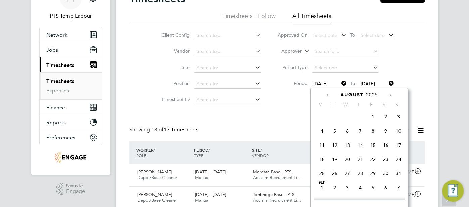
click at [329, 94] on icon at bounding box center [328, 95] width 6 height 7
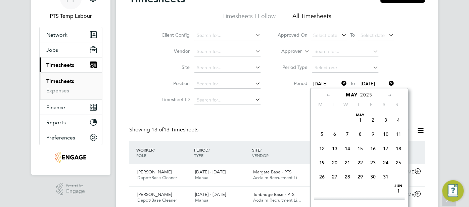
click at [329, 94] on icon at bounding box center [328, 95] width 6 height 7
click at [393, 93] on div "April 2025" at bounding box center [359, 95] width 91 height 6
click at [389, 94] on icon at bounding box center [389, 95] width 6 height 7
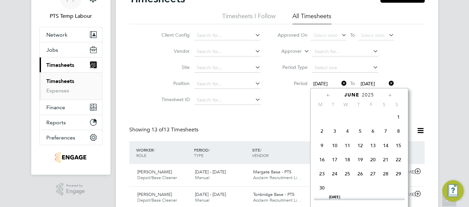
click at [323, 131] on span "2" at bounding box center [321, 130] width 13 height 13
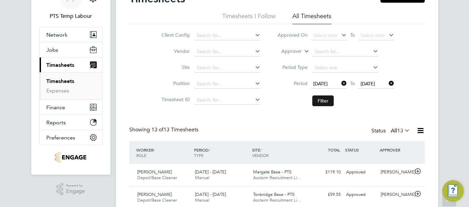
click at [323, 102] on button "Filter" at bounding box center [322, 100] width 21 height 11
click at [421, 129] on icon at bounding box center [420, 130] width 8 height 8
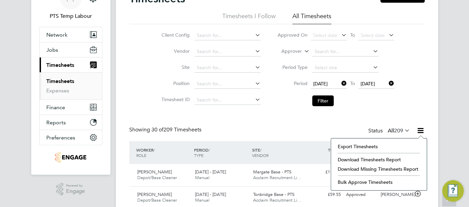
click at [397, 156] on li "Download Timesheets Report" at bounding box center [378, 159] width 89 height 9
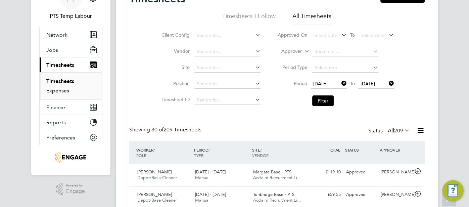
click at [64, 89] on link "Expenses" at bounding box center [57, 90] width 23 height 6
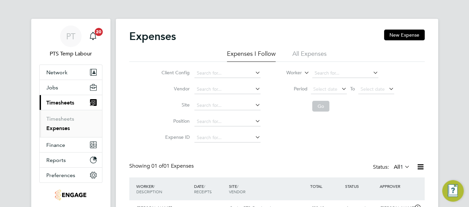
click at [302, 49] on div "Expenses New Expense" at bounding box center [276, 40] width 295 height 20
click at [307, 54] on li "All Expenses" at bounding box center [309, 56] width 34 height 12
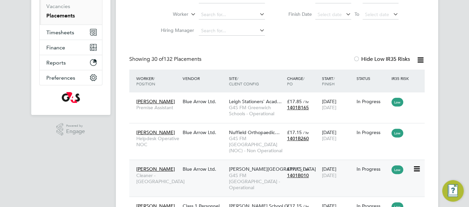
scroll to position [109, 0]
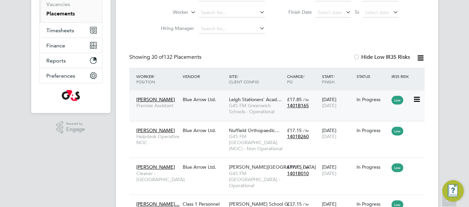
click at [259, 118] on div "[PERSON_NAME] Assistant Blue Arrow Ltd. Leigh Stationers' Acad… G4S FM Greenwic…" at bounding box center [276, 105] width 295 height 31
click at [258, 117] on div "Leigh Stationers' Acad… G4S FM Greenwich Schools - Operational" at bounding box center [256, 105] width 58 height 25
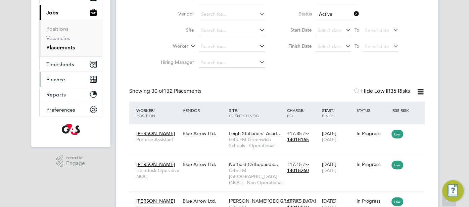
scroll to position [69, 0]
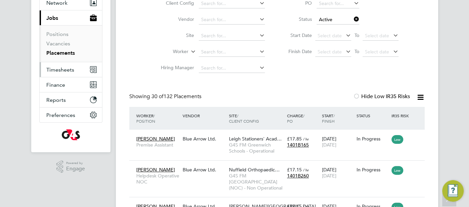
click at [61, 66] on span "Timesheets" at bounding box center [60, 69] width 28 height 6
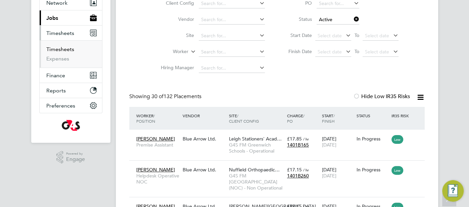
click at [61, 50] on link "Timesheets" at bounding box center [60, 49] width 28 height 6
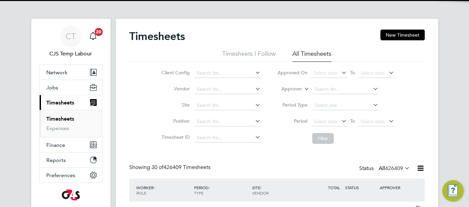
scroll to position [17, 58]
click at [303, 88] on icon at bounding box center [303, 87] width 0 height 6
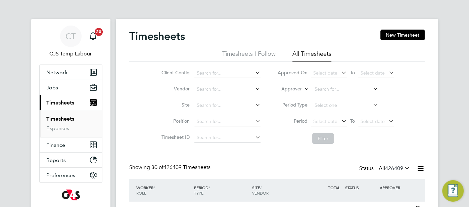
drag, startPoint x: 293, startPoint y: 96, endPoint x: 300, endPoint y: 95, distance: 6.8
click at [293, 96] on li "Worker" at bounding box center [285, 96] width 33 height 9
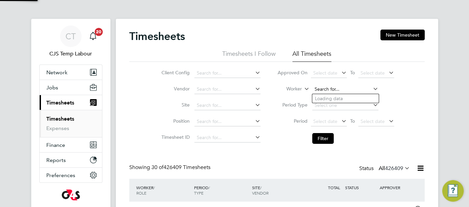
click at [327, 87] on input at bounding box center [345, 89] width 66 height 9
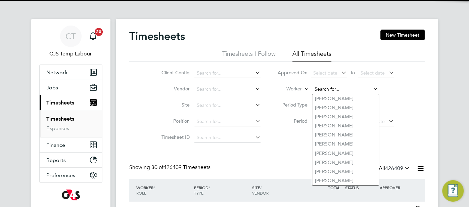
paste input "[PERSON_NAME]"
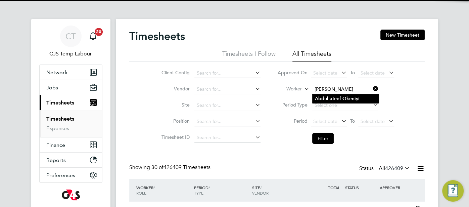
type input "[PERSON_NAME]"
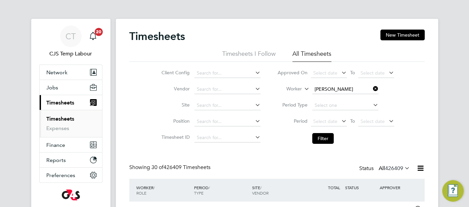
click at [334, 102] on li "[PERSON_NAME]" at bounding box center [345, 98] width 66 height 9
click at [328, 138] on button "Filter" at bounding box center [322, 138] width 21 height 11
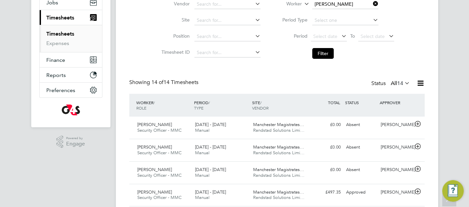
click at [403, 84] on icon at bounding box center [403, 82] width 0 height 9
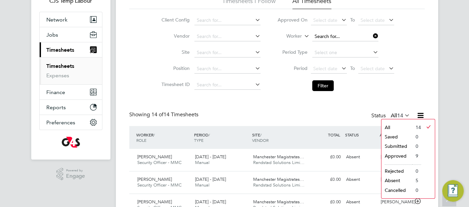
click at [351, 32] on input at bounding box center [345, 36] width 66 height 9
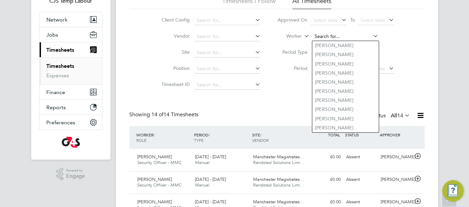
paste input "[PERSON_NAME]"
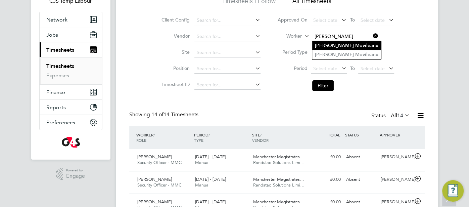
type input "[PERSON_NAME]"
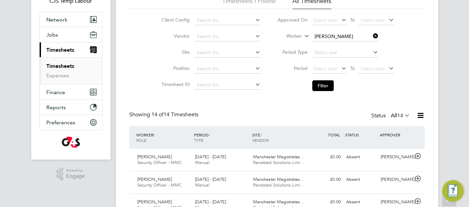
click at [357, 46] on b "Movileanu" at bounding box center [366, 46] width 23 height 6
click at [325, 84] on button "Filter" at bounding box center [322, 85] width 21 height 11
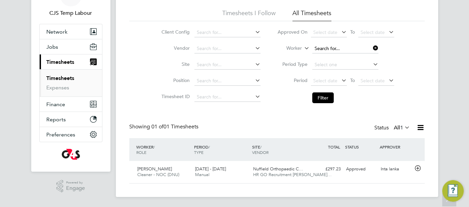
click at [350, 47] on input at bounding box center [345, 48] width 66 height 9
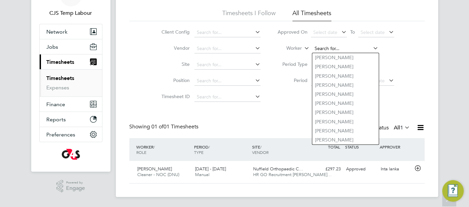
click at [337, 50] on input at bounding box center [345, 48] width 66 height 9
paste input "[PERSON_NAME]"
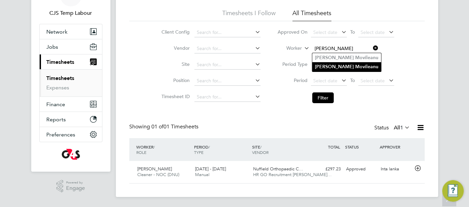
type input "[PERSON_NAME]"
click at [341, 64] on b "[PERSON_NAME]" at bounding box center [334, 67] width 39 height 6
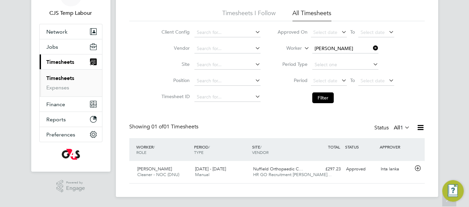
click at [323, 105] on li "Filter" at bounding box center [336, 97] width 134 height 17
click at [321, 99] on button "Filter" at bounding box center [322, 97] width 21 height 11
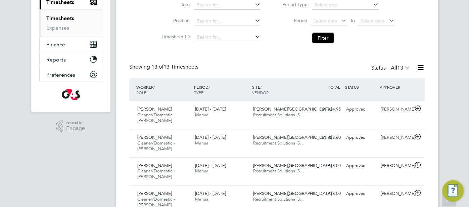
click at [403, 68] on icon at bounding box center [403, 67] width 0 height 9
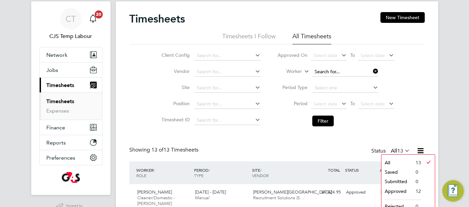
click at [348, 71] on input at bounding box center [345, 71] width 66 height 9
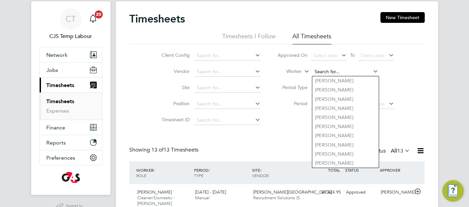
paste input "[PERSON_NAME]"
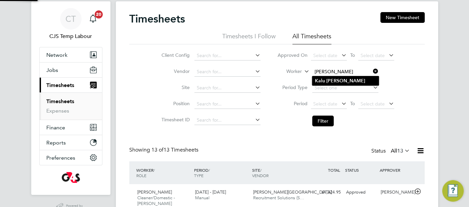
type input "[PERSON_NAME]"
click at [342, 78] on li "[PERSON_NAME]" at bounding box center [345, 80] width 66 height 9
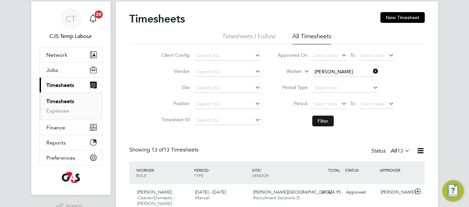
click at [328, 118] on button "Filter" at bounding box center [322, 120] width 21 height 11
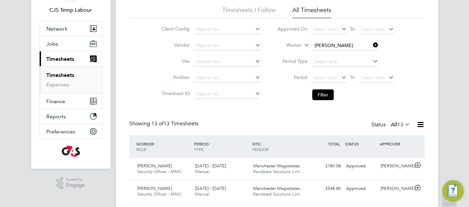
click at [403, 124] on icon at bounding box center [403, 123] width 0 height 9
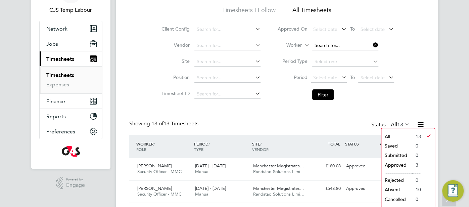
click at [341, 49] on input at bounding box center [345, 45] width 66 height 9
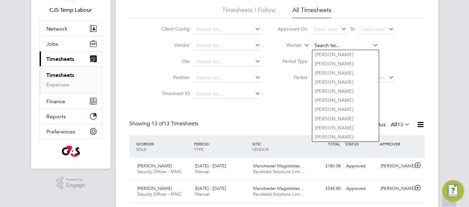
paste input "[PERSON_NAME]"
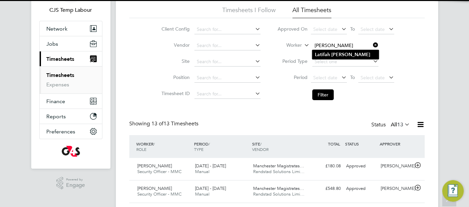
type input "[PERSON_NAME]"
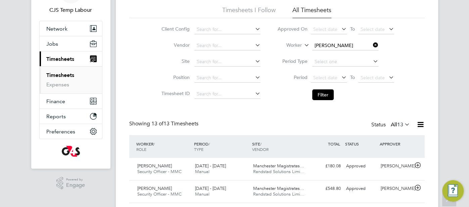
click at [340, 50] on li "[PERSON_NAME]" at bounding box center [345, 54] width 66 height 9
click at [323, 91] on button "Filter" at bounding box center [322, 94] width 21 height 11
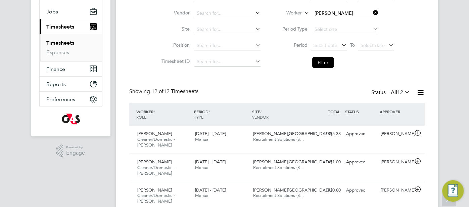
click at [403, 93] on icon at bounding box center [403, 91] width 0 height 9
click at [333, 13] on input at bounding box center [345, 13] width 66 height 9
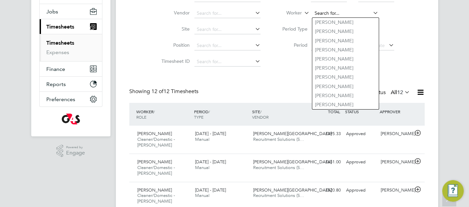
paste input "[PERSON_NAME]"
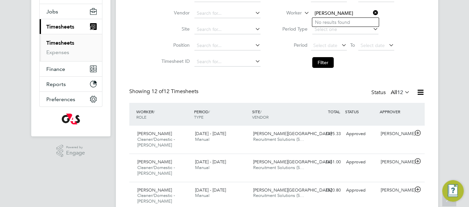
click at [341, 14] on input "[PERSON_NAME]" at bounding box center [345, 13] width 66 height 9
click at [347, 16] on input "Zenedia Costa" at bounding box center [345, 13] width 66 height 9
click at [348, 21] on li "[PERSON_NAME]" at bounding box center [345, 22] width 66 height 9
type input "[PERSON_NAME]"
click at [328, 60] on button "Filter" at bounding box center [322, 62] width 21 height 11
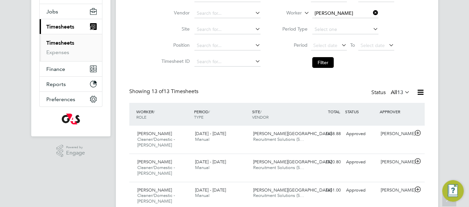
click at [403, 90] on icon at bounding box center [403, 91] width 0 height 9
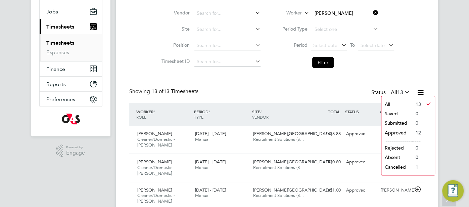
click at [410, 132] on li "Approved" at bounding box center [396, 132] width 31 height 9
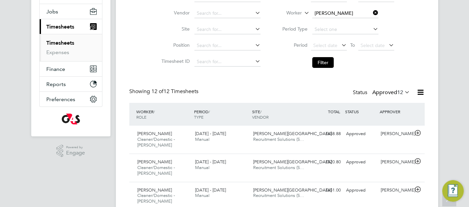
click at [345, 17] on li "Worker [PERSON_NAME]" at bounding box center [336, 13] width 134 height 16
click at [340, 10] on input at bounding box center [345, 13] width 66 height 9
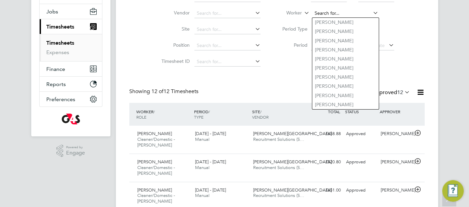
paste input "[PERSON_NAME]"
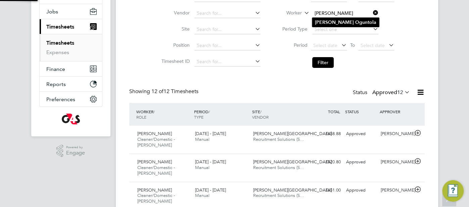
type input "[PERSON_NAME]"
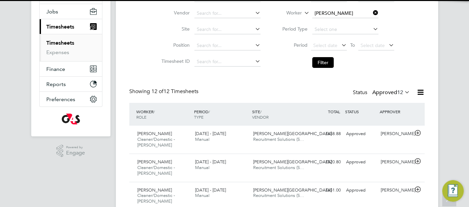
click at [341, 19] on li "[PERSON_NAME]" at bounding box center [345, 22] width 67 height 9
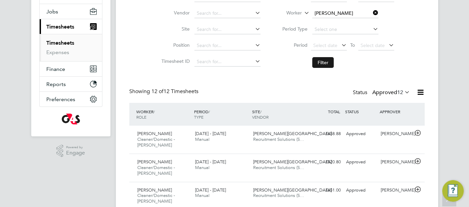
click at [325, 64] on button "Filter" at bounding box center [322, 62] width 21 height 11
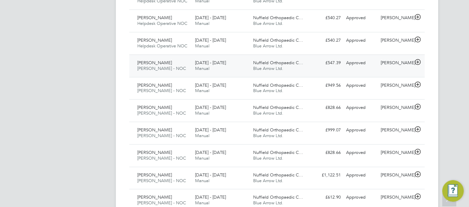
click at [303, 58] on div "Nuffield Orthopaedic C… Blue Arrow Ltd." at bounding box center [279, 65] width 58 height 17
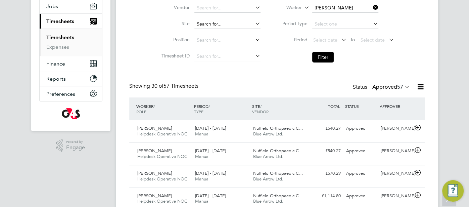
scroll to position [67, 0]
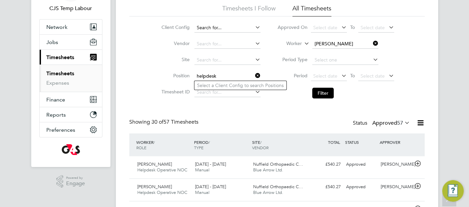
scroll to position [45, 0]
type input "helpdesk"
click at [225, 30] on input at bounding box center [227, 27] width 66 height 9
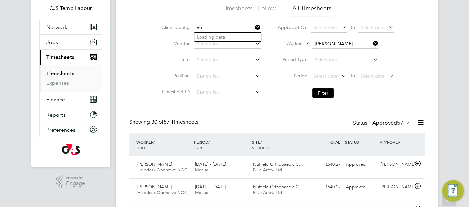
type input "n"
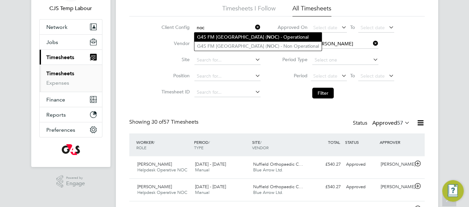
click at [267, 36] on b "NOC" at bounding box center [272, 37] width 11 height 6
type input "G4S FM [GEOGRAPHIC_DATA] (NOC) - Operational"
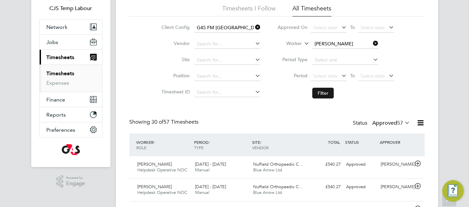
click at [324, 94] on button "Filter" at bounding box center [322, 93] width 21 height 11
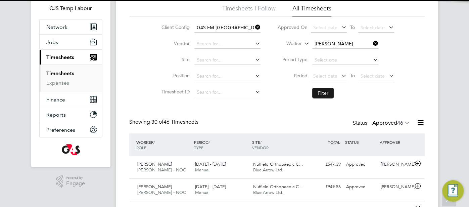
scroll to position [17, 58]
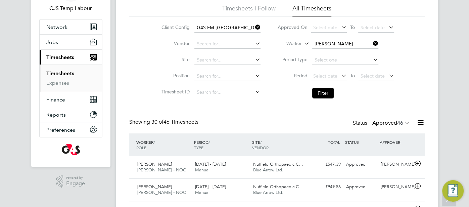
click at [254, 28] on icon at bounding box center [254, 26] width 0 height 9
click at [230, 32] on input at bounding box center [227, 27] width 66 height 9
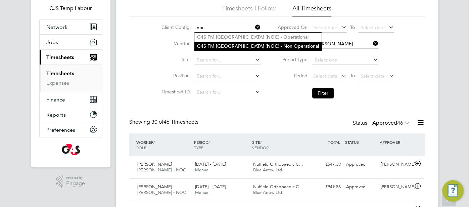
click at [262, 47] on li "G4S FM [GEOGRAPHIC_DATA] ( NOC ) - Non Operational" at bounding box center [257, 46] width 127 height 9
type input "G4S FM [GEOGRAPHIC_DATA] (NOC) - Non Operational"
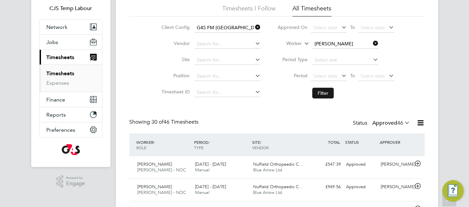
click at [325, 95] on button "Filter" at bounding box center [322, 93] width 21 height 11
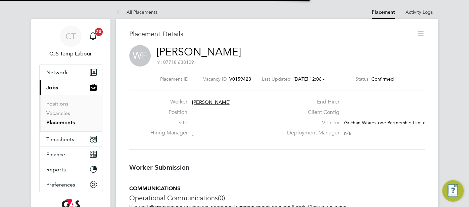
scroll to position [3, 3]
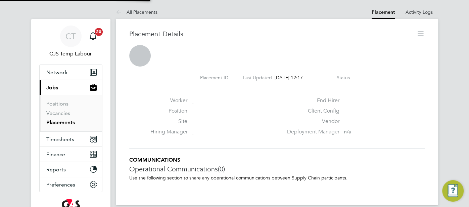
scroll to position [10, 132]
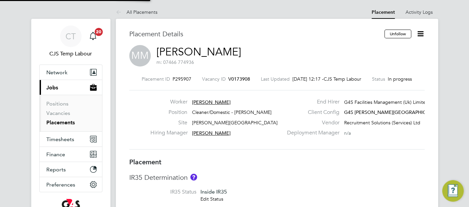
type input "Jodie Massingham"
type input "[PERSON_NAME]"
type input "07 Jul 2025"
type input "05 Oct 2025"
type input "08:00"
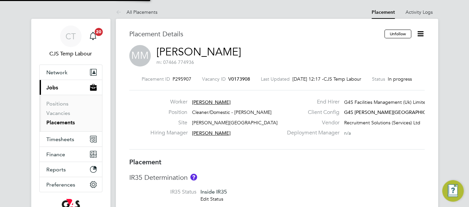
type input "18:00"
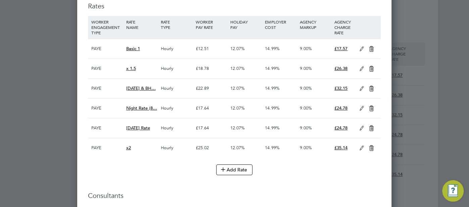
click at [363, 48] on icon at bounding box center [361, 48] width 8 height 5
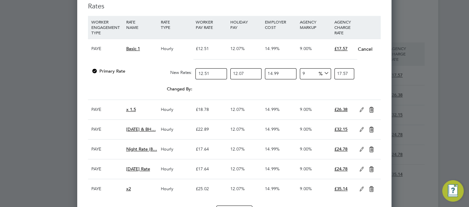
click at [302, 71] on input "9" at bounding box center [315, 73] width 31 height 11
type input "6"
type input "17.088841467558"
type input "6"
click at [360, 108] on icon at bounding box center [361, 109] width 8 height 5
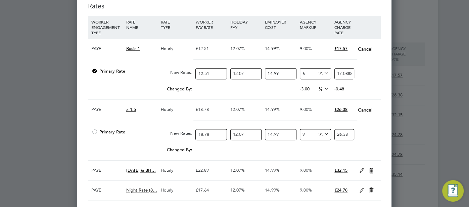
click at [305, 131] on input "9" at bounding box center [315, 134] width 31 height 11
type input "6"
type input "25.653752418924"
type input "6"
click at [359, 168] on icon at bounding box center [361, 170] width 8 height 5
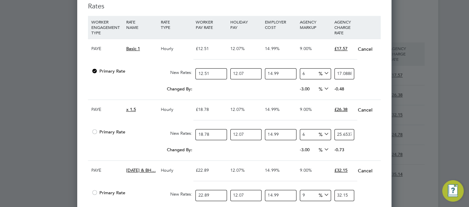
scroll to position [963, 314]
drag, startPoint x: 306, startPoint y: 194, endPoint x: 297, endPoint y: 195, distance: 9.1
click at [297, 195] on div "Primary Rate New Rates: 22.89 12.07 n/a 14.99 n/a 9 0 % 32.15" at bounding box center [234, 195] width 293 height 18
type input "6"
type input "31.268072037762"
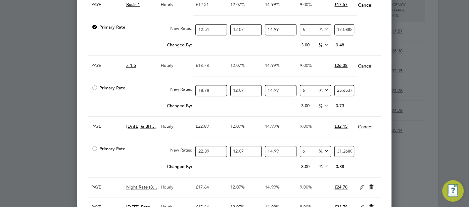
scroll to position [491, 0]
type input "6"
drag, startPoint x: 364, startPoint y: 181, endPoint x: 357, endPoint y: 183, distance: 7.6
click at [364, 184] on icon at bounding box center [361, 186] width 8 height 5
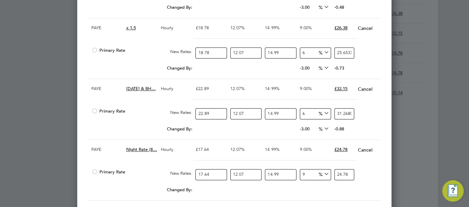
scroll to position [545, 0]
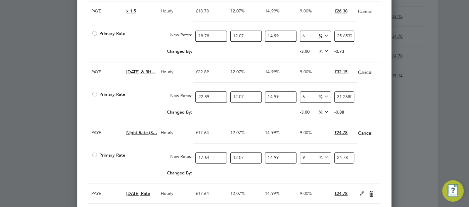
drag, startPoint x: 308, startPoint y: 156, endPoint x: 301, endPoint y: 156, distance: 7.4
click at [301, 156] on input "9" at bounding box center [315, 157] width 31 height 11
type input "6"
type input "24.096495882312"
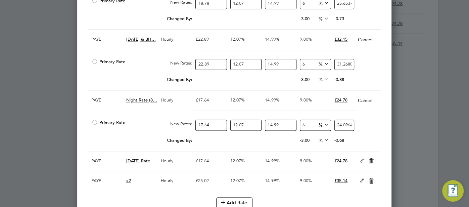
scroll to position [591, 0]
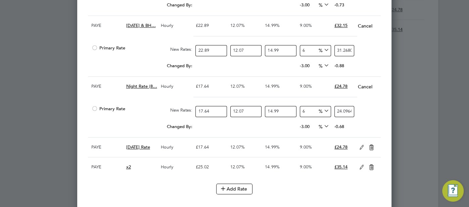
type input "6"
click at [359, 145] on icon at bounding box center [361, 147] width 8 height 5
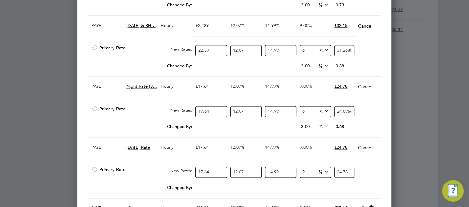
scroll to position [3, 3]
drag, startPoint x: 304, startPoint y: 166, endPoint x: 302, endPoint y: 169, distance: 3.6
click at [302, 169] on input "9" at bounding box center [315, 171] width 31 height 11
type input "6"
type input "24.096495882312"
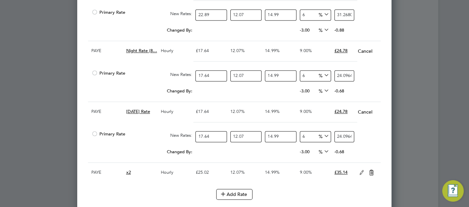
scroll to position [630, 0]
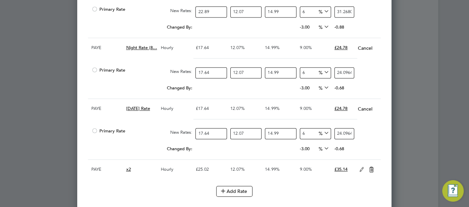
type input "6"
click at [362, 167] on icon at bounding box center [361, 169] width 8 height 5
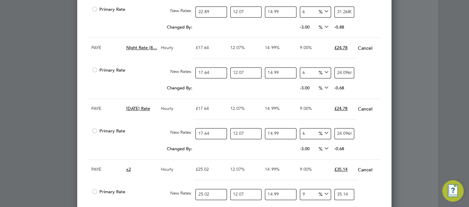
scroll to position [1084, 314]
drag, startPoint x: 313, startPoint y: 191, endPoint x: 305, endPoint y: 193, distance: 8.3
click at [305, 193] on input "9" at bounding box center [315, 194] width 31 height 11
click at [302, 192] on input "9" at bounding box center [315, 194] width 31 height 11
type input "6"
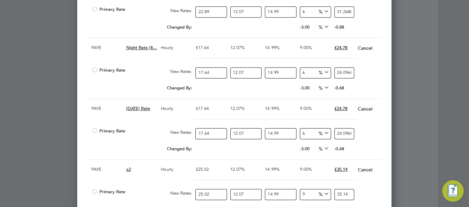
type input "34.177682935116"
type input "6"
click at [365, 185] on div "Primary Rate New Rates: 25.02 12.07 n/a 14.99 n/a 6 1.934585826516 % 34.1776829…" at bounding box center [234, 194] width 293 height 18
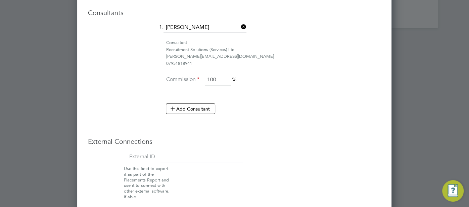
scroll to position [902, 0]
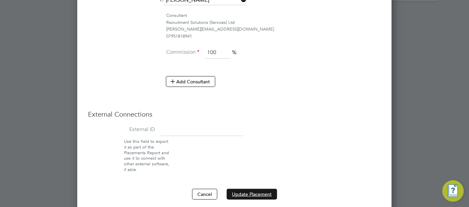
click at [262, 189] on button "Update Placement" at bounding box center [251, 194] width 50 height 11
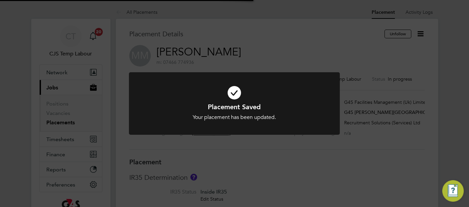
scroll to position [20, 47]
click at [234, 94] on icon at bounding box center [234, 92] width 174 height 26
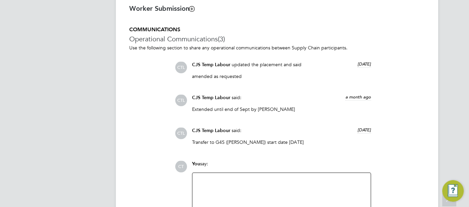
scroll to position [707, 0]
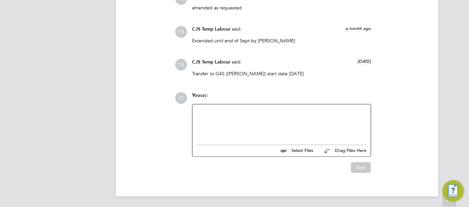
click at [247, 116] on div at bounding box center [281, 122] width 170 height 29
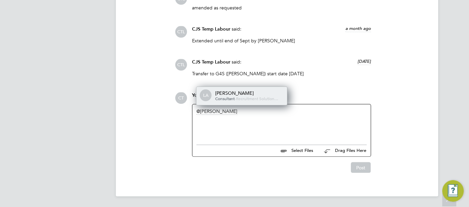
click at [234, 93] on div "Leah Adams" at bounding box center [248, 93] width 67 height 6
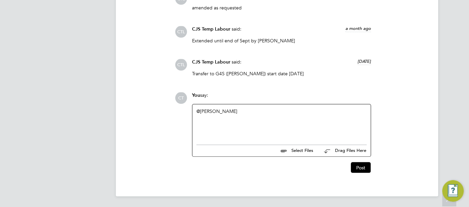
paste div
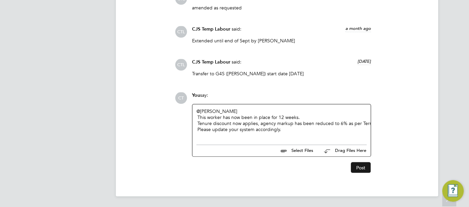
click at [356, 168] on button "Post" at bounding box center [361, 167] width 20 height 11
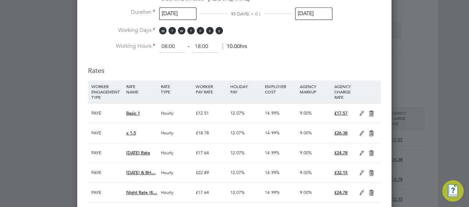
click at [359, 114] on icon at bounding box center [361, 113] width 8 height 5
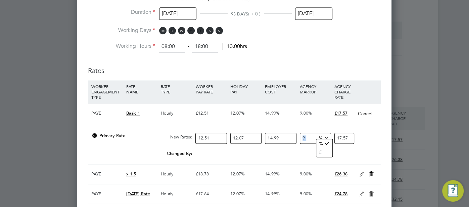
drag, startPoint x: 316, startPoint y: 136, endPoint x: 302, endPoint y: 137, distance: 14.8
click at [302, 137] on div "9 0 %" at bounding box center [315, 138] width 35 height 18
click at [367, 149] on div "Changed By: 0.00 0.00 0 0.00" at bounding box center [234, 155] width 293 height 17
drag, startPoint x: 307, startPoint y: 135, endPoint x: 300, endPoint y: 135, distance: 7.4
click at [302, 135] on input "9" at bounding box center [315, 137] width 31 height 11
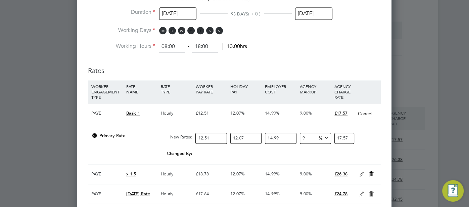
type input "6"
type input "17.088841467558"
type input "6"
click at [375, 137] on div "Primary Rate New Rates: 12.51 12.07 n/a 14.99 n/a 6 0.967292913258 % 17.0888414…" at bounding box center [234, 138] width 293 height 18
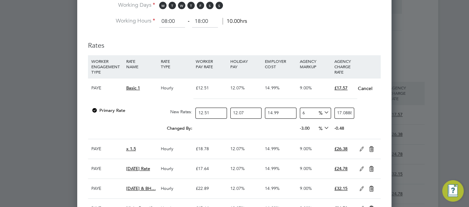
click at [362, 146] on icon at bounding box center [361, 148] width 8 height 5
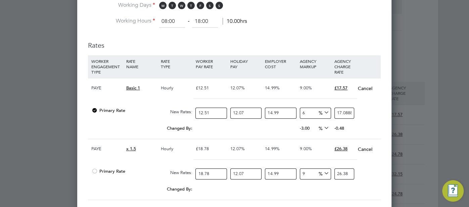
drag, startPoint x: 312, startPoint y: 172, endPoint x: 298, endPoint y: 167, distance: 14.9
click at [293, 168] on div "Primary Rate New Rates: 18.78 12.07 n/a 14.99 n/a 9 0 % 26.38" at bounding box center [234, 174] width 293 height 18
type input "6"
type input "25.653752418924"
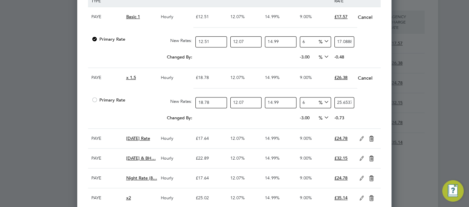
type input "6"
click at [359, 138] on icon at bounding box center [361, 138] width 8 height 5
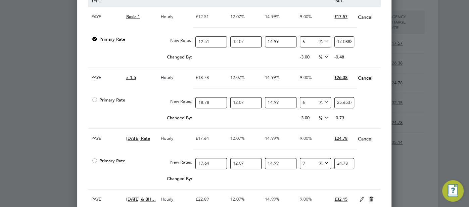
drag, startPoint x: 302, startPoint y: 161, endPoint x: 305, endPoint y: 163, distance: 4.1
click at [301, 161] on input "9" at bounding box center [315, 163] width 31 height 11
type input "6"
type input "24.096495882312"
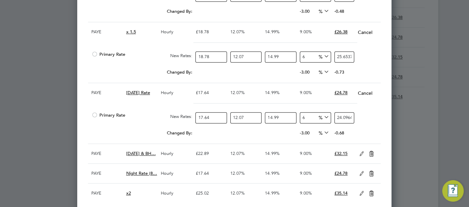
type input "6"
drag, startPoint x: 361, startPoint y: 151, endPoint x: 343, endPoint y: 157, distance: 19.0
click at [361, 151] on icon at bounding box center [361, 153] width 8 height 5
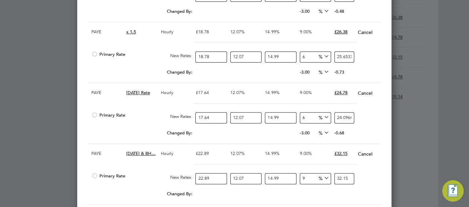
click at [303, 173] on input "9" at bounding box center [315, 178] width 31 height 11
type input "6"
type input "31.268072037762"
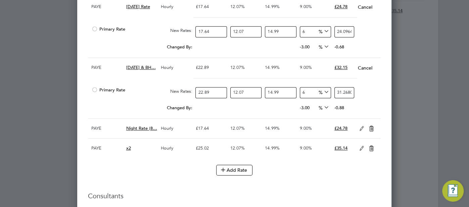
type input "6"
drag, startPoint x: 359, startPoint y: 126, endPoint x: 344, endPoint y: 131, distance: 15.0
click at [358, 126] on icon at bounding box center [361, 128] width 8 height 5
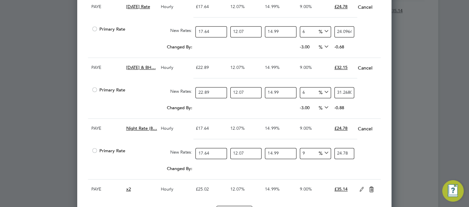
click at [303, 151] on input "9" at bounding box center [315, 153] width 31 height 11
type input "6"
type input "24.096495882312"
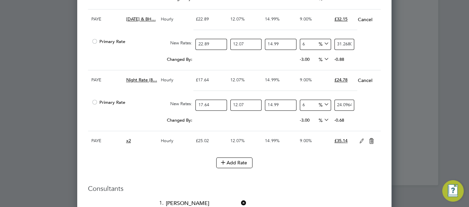
type input "6"
drag, startPoint x: 361, startPoint y: 138, endPoint x: 349, endPoint y: 144, distance: 13.4
click at [360, 138] on icon at bounding box center [361, 140] width 8 height 5
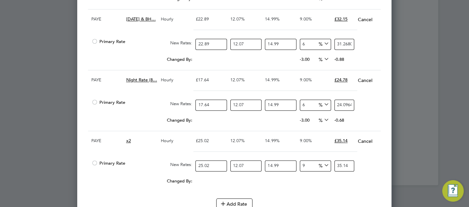
drag, startPoint x: 307, startPoint y: 158, endPoint x: 303, endPoint y: 159, distance: 4.4
click at [300, 160] on input "9" at bounding box center [315, 165] width 31 height 11
type input "6"
type input "34.177682935116"
type input "6"
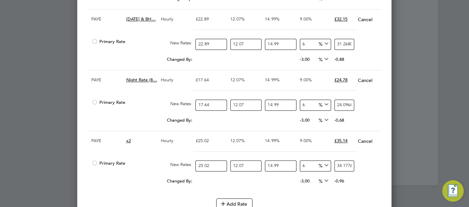
click at [366, 166] on div "Primary Rate New Rates: 25.02 12.07 n/a 14.99 n/a 6 1.934585826516 % 34.1776829…" at bounding box center [234, 166] width 293 height 18
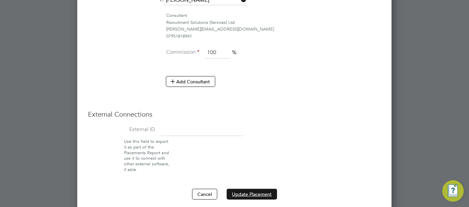
click at [262, 189] on button "Update Placement" at bounding box center [251, 194] width 50 height 11
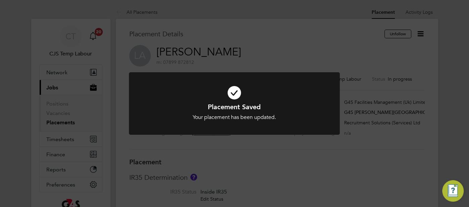
click at [235, 89] on icon at bounding box center [234, 92] width 174 height 26
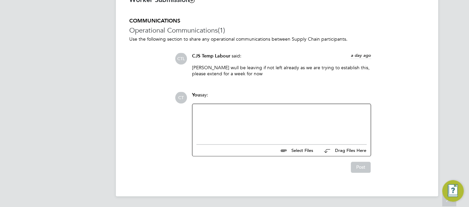
click at [294, 128] on div at bounding box center [281, 122] width 170 height 29
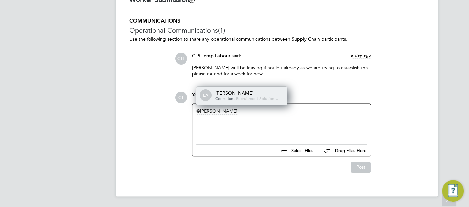
click at [253, 96] on div "Consultant - Recruitment Solution…" at bounding box center [248, 98] width 67 height 5
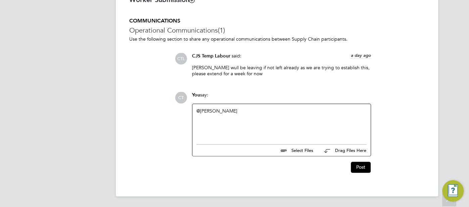
paste div
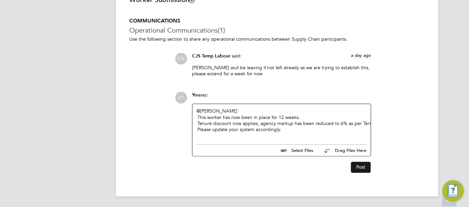
click at [356, 169] on button "Post" at bounding box center [361, 166] width 20 height 11
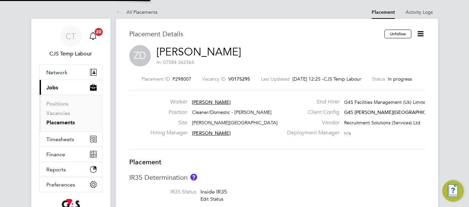
type input "Jodie Massingham"
type input "[PERSON_NAME]"
type input "11 Jul 2025"
type input "31 Oct 2025"
type input "08:00"
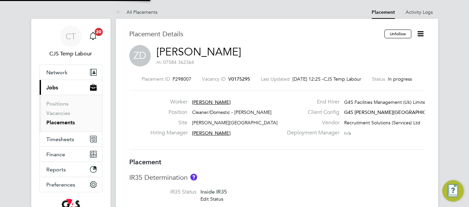
type input "18:00"
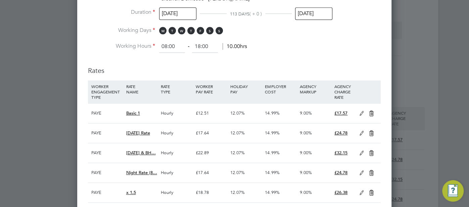
drag, startPoint x: 361, startPoint y: 110, endPoint x: 345, endPoint y: 116, distance: 17.2
click at [361, 111] on icon at bounding box center [361, 113] width 8 height 5
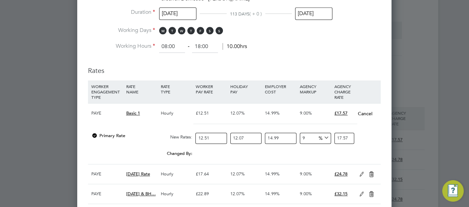
drag, startPoint x: 311, startPoint y: 136, endPoint x: 300, endPoint y: 134, distance: 11.2
click at [300, 135] on input "9" at bounding box center [315, 137] width 31 height 11
type input "6"
type input "17.088841467558"
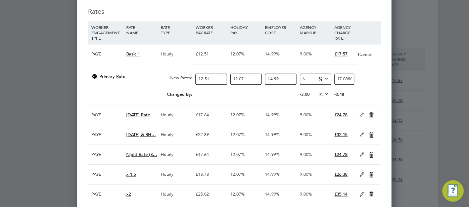
type input "6"
drag, startPoint x: 361, startPoint y: 113, endPoint x: 354, endPoint y: 117, distance: 7.8
click at [361, 113] on icon at bounding box center [361, 114] width 8 height 5
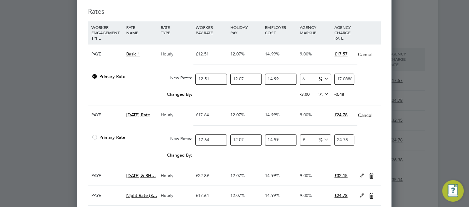
drag, startPoint x: 310, startPoint y: 136, endPoint x: 301, endPoint y: 137, distance: 9.1
click at [301, 137] on input "9" at bounding box center [315, 139] width 31 height 11
type input "6"
type input "24.096495882312"
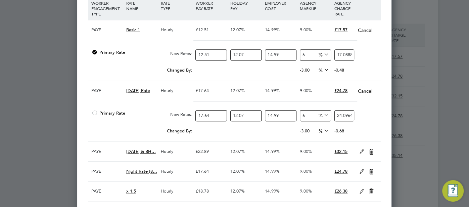
type input "6"
click at [360, 149] on icon at bounding box center [361, 151] width 8 height 5
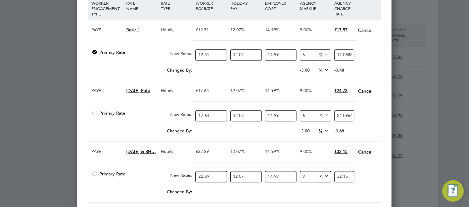
drag, startPoint x: 308, startPoint y: 171, endPoint x: 301, endPoint y: 170, distance: 7.4
click at [300, 171] on input "9" at bounding box center [315, 176] width 31 height 11
type input "6"
type input "31.268072037762"
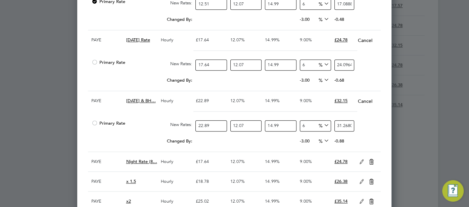
type input "6"
click at [361, 159] on icon at bounding box center [361, 161] width 8 height 5
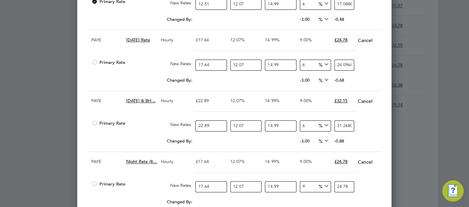
drag, startPoint x: 313, startPoint y: 182, endPoint x: 300, endPoint y: 182, distance: 13.4
click at [299, 183] on div "9 0 %" at bounding box center [315, 186] width 35 height 18
type input "6"
type input "24.096495882312"
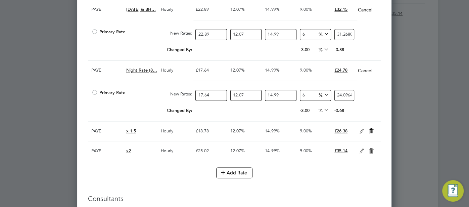
type input "6"
drag, startPoint x: 359, startPoint y: 129, endPoint x: 345, endPoint y: 136, distance: 15.6
click at [358, 130] on icon at bounding box center [361, 130] width 8 height 5
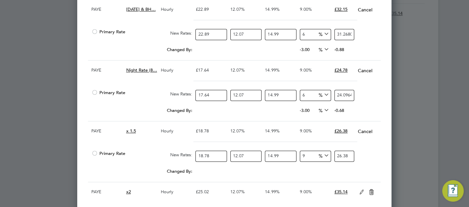
drag, startPoint x: 310, startPoint y: 150, endPoint x: 293, endPoint y: 150, distance: 16.8
click at [293, 150] on div "Primary Rate New Rates: 18.78 12.07 n/a 14.99 n/a 9 0 % 26.38" at bounding box center [234, 156] width 293 height 18
type input "6"
type input "25.653752418924"
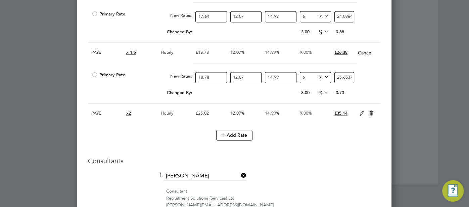
type input "6"
click at [360, 111] on icon at bounding box center [361, 113] width 8 height 5
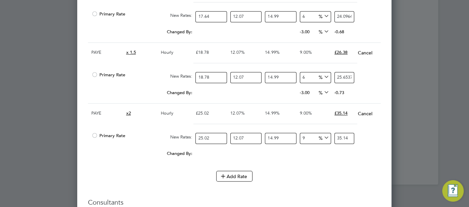
drag, startPoint x: 307, startPoint y: 135, endPoint x: 300, endPoint y: 137, distance: 6.8
click at [300, 137] on input "9" at bounding box center [315, 137] width 31 height 11
type input "6"
type input "34.177682935116"
type input "6"
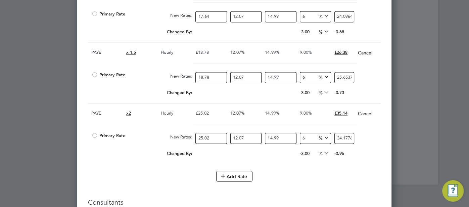
click at [349, 159] on div "Changed By: 0.00 0.00 0.00 -3.00 -0.962317064884 % -0.96" at bounding box center [234, 155] width 293 height 17
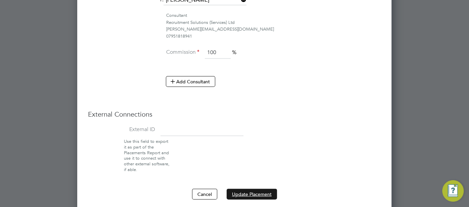
click at [258, 189] on button "Update Placement" at bounding box center [251, 194] width 50 height 11
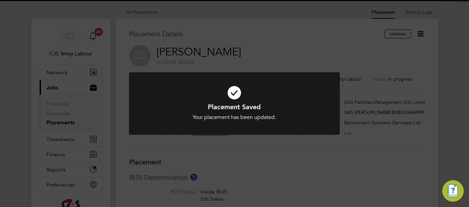
click at [231, 93] on icon at bounding box center [234, 92] width 174 height 26
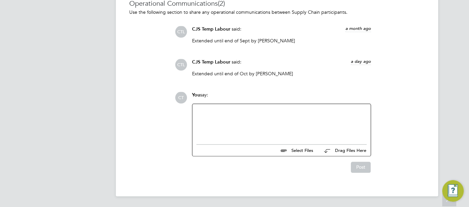
click at [261, 117] on div at bounding box center [281, 122] width 170 height 29
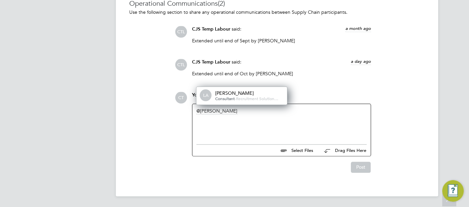
click at [236, 95] on div "Leah Adams" at bounding box center [248, 93] width 67 height 6
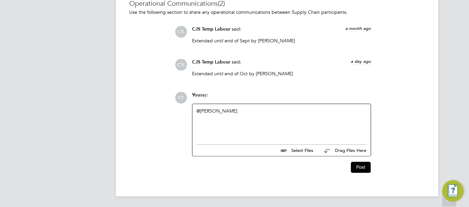
paste div
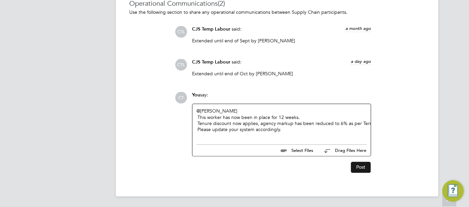
click at [364, 169] on button "Post" at bounding box center [361, 166] width 20 height 11
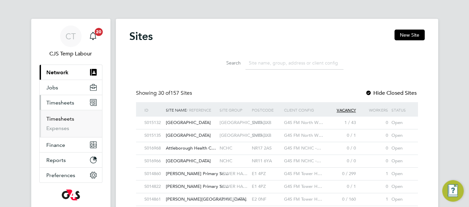
click at [62, 119] on link "Timesheets" at bounding box center [60, 118] width 28 height 6
